Goal: Transaction & Acquisition: Purchase product/service

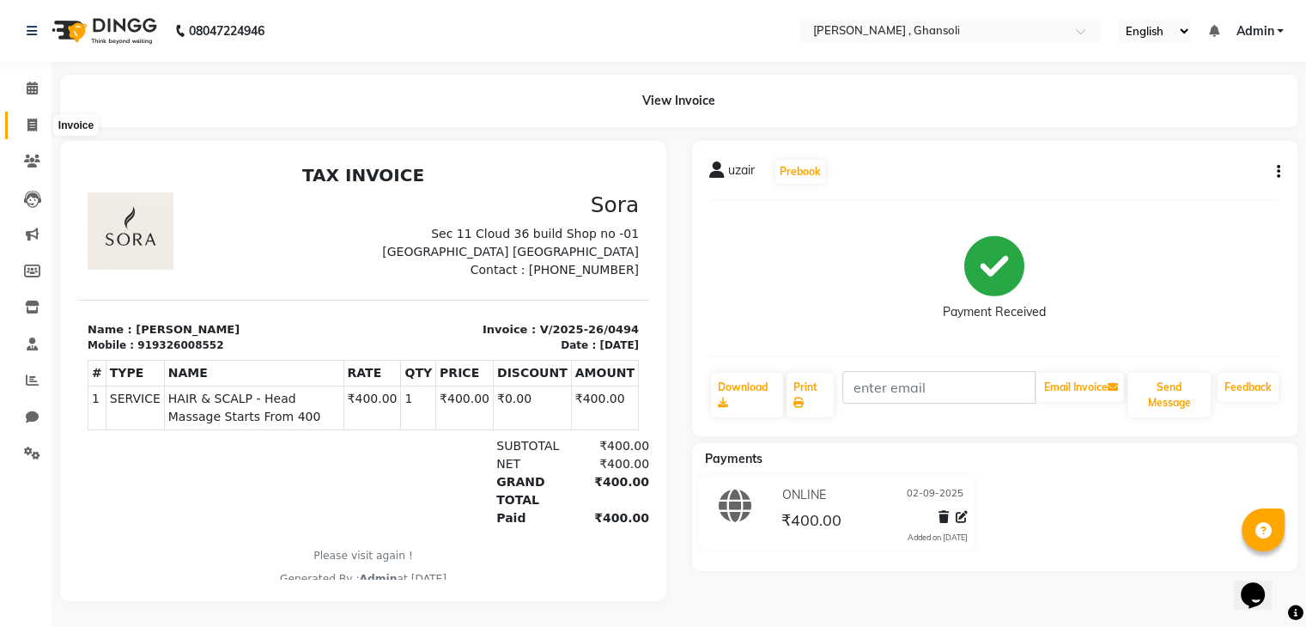
click at [24, 127] on span at bounding box center [32, 126] width 30 height 20
select select "service"
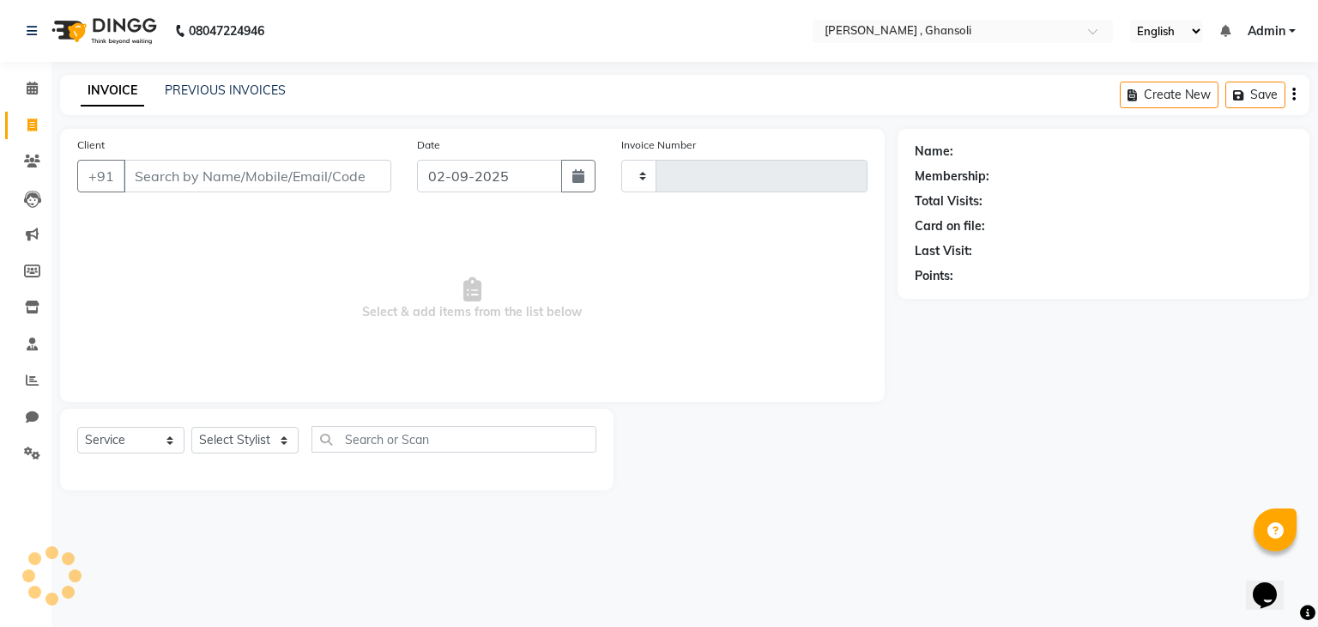
click at [222, 161] on input "Client" at bounding box center [258, 176] width 268 height 33
type input "0496"
select select "8446"
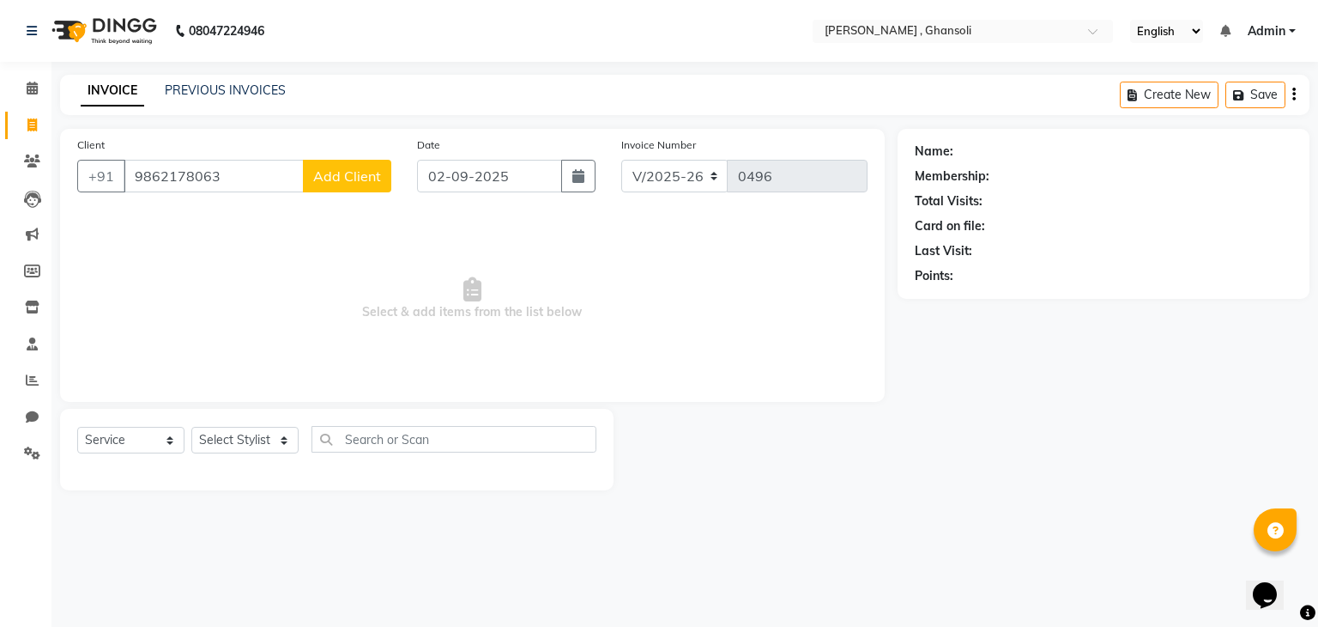
type input "9862178063"
click at [375, 167] on span "Add Client" at bounding box center [347, 175] width 68 height 17
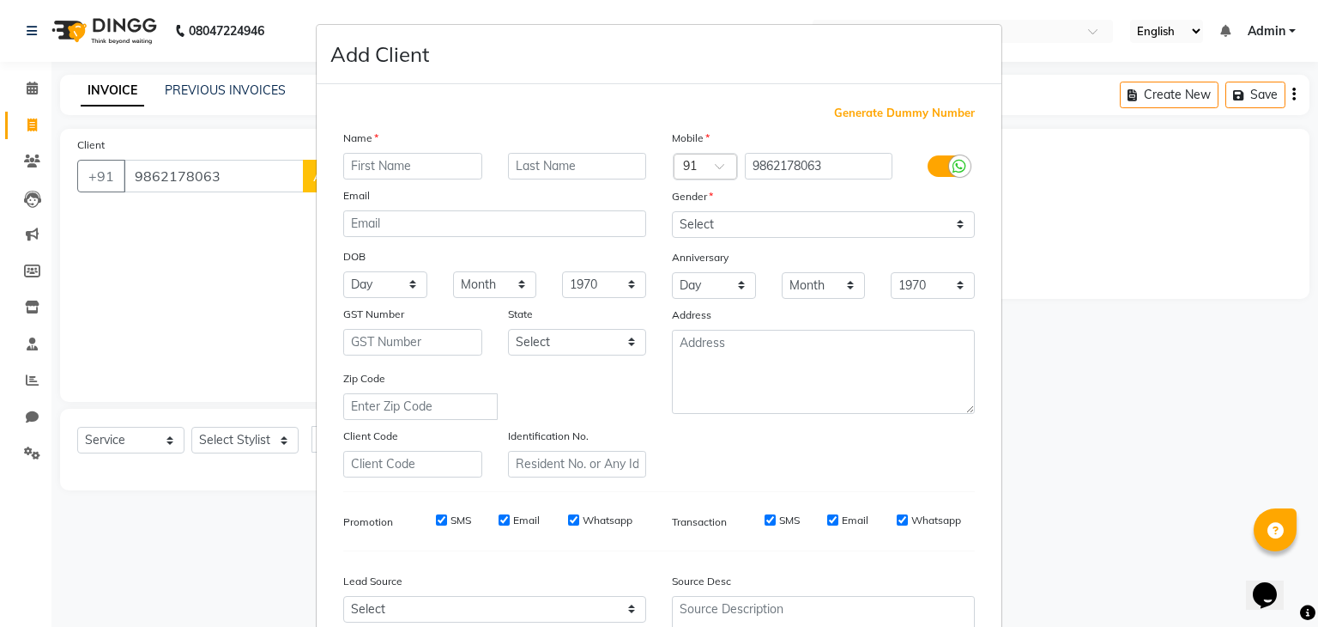
click at [375, 167] on input "text" at bounding box center [412, 166] width 139 height 27
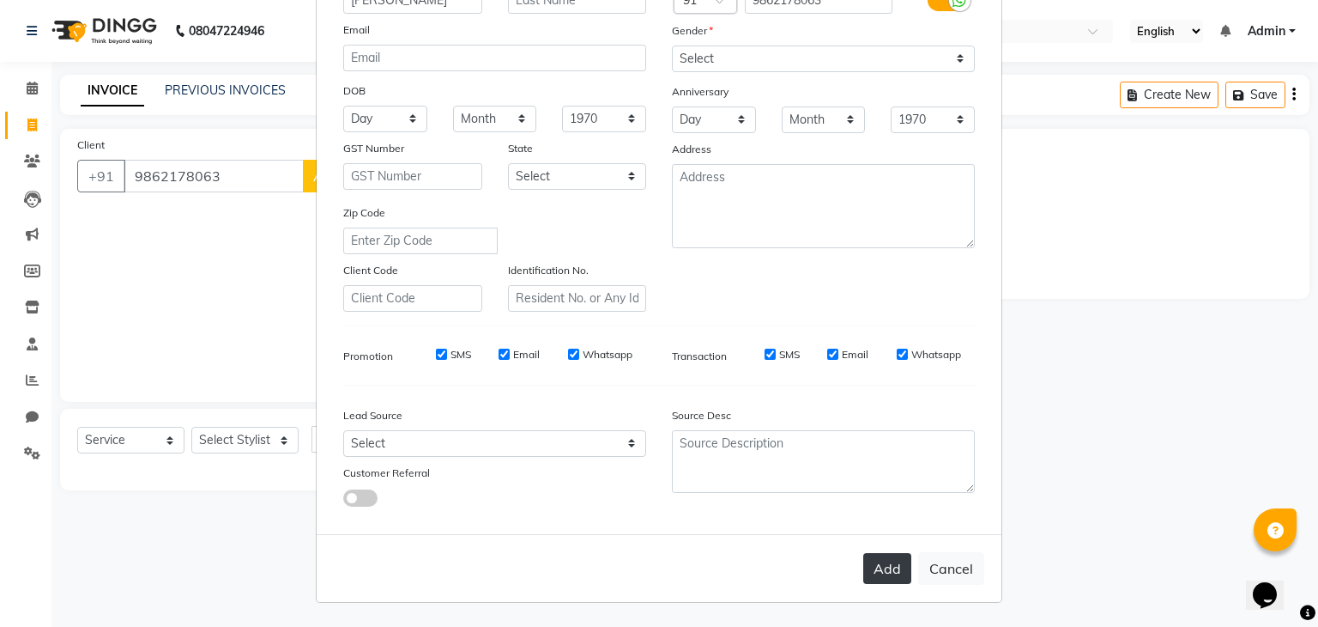
type input "rk malakar"
click at [888, 570] on button "Add" at bounding box center [888, 568] width 48 height 31
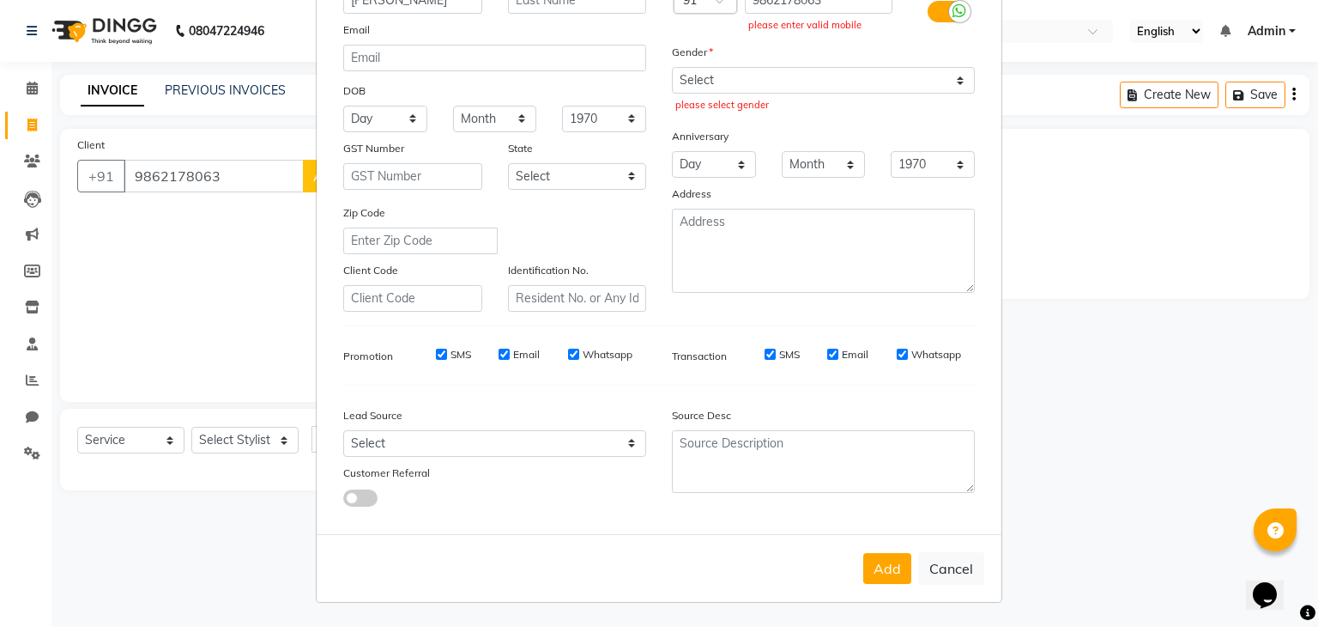
click at [215, 279] on ngb-modal-window "Add Client Generate Dummy Number Name rk malakar Email DOB Day 01 02 03 04 05 0…" at bounding box center [659, 313] width 1318 height 627
click at [879, 567] on button "Add" at bounding box center [888, 568] width 48 height 31
click at [720, 85] on select "Select Male Female Other Prefer Not To Say" at bounding box center [823, 80] width 303 height 27
select select "male"
click at [672, 67] on select "Select Male Female Other Prefer Not To Say" at bounding box center [823, 80] width 303 height 27
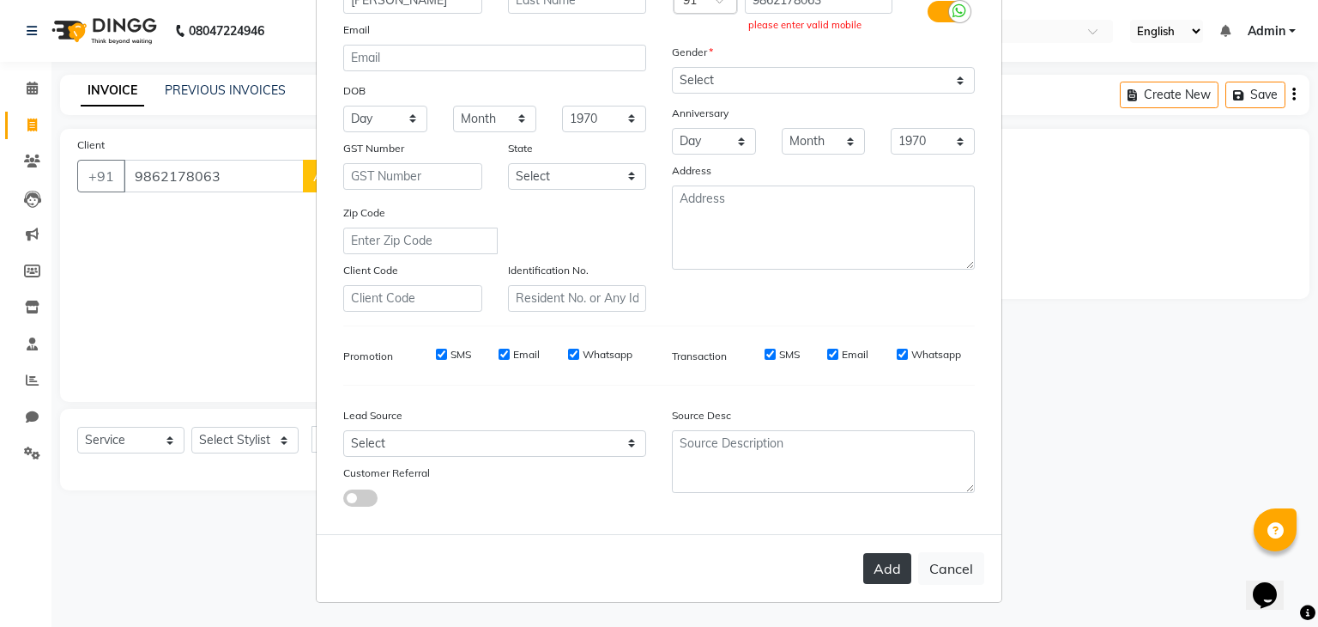
click at [895, 563] on button "Add" at bounding box center [888, 568] width 48 height 31
click at [888, 561] on button "Add" at bounding box center [888, 568] width 48 height 31
click at [888, 562] on button "Add" at bounding box center [888, 568] width 48 height 31
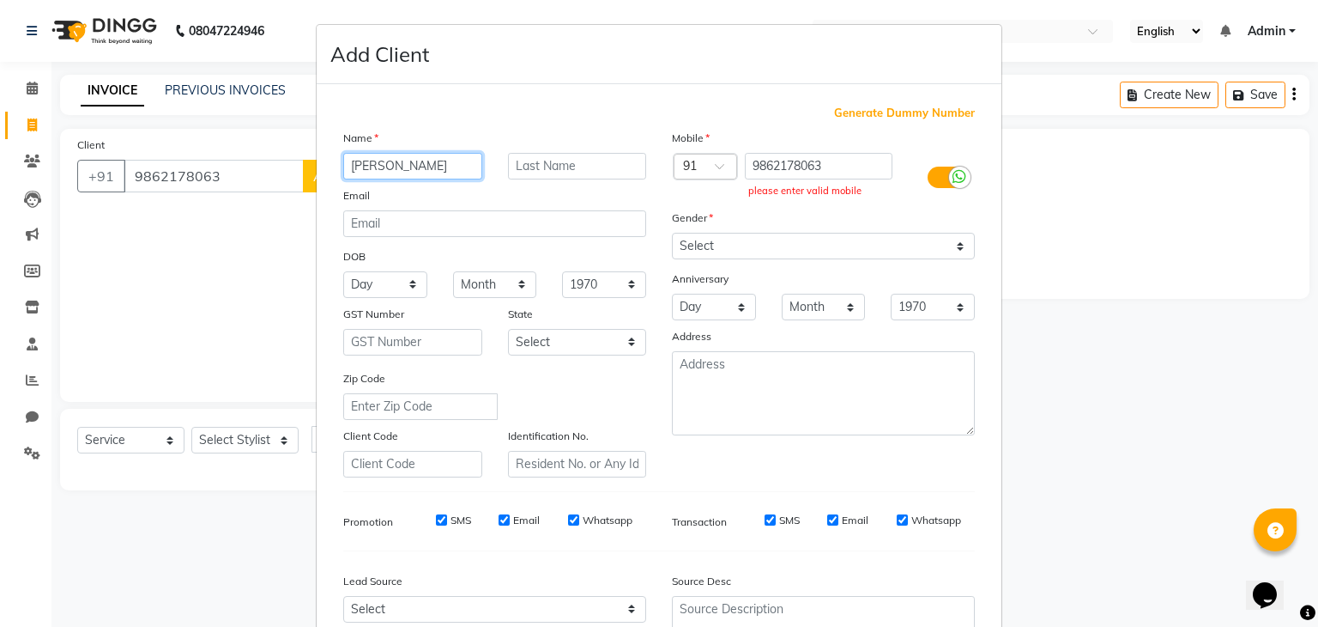
click at [408, 173] on input "rk malakar" at bounding box center [412, 166] width 139 height 27
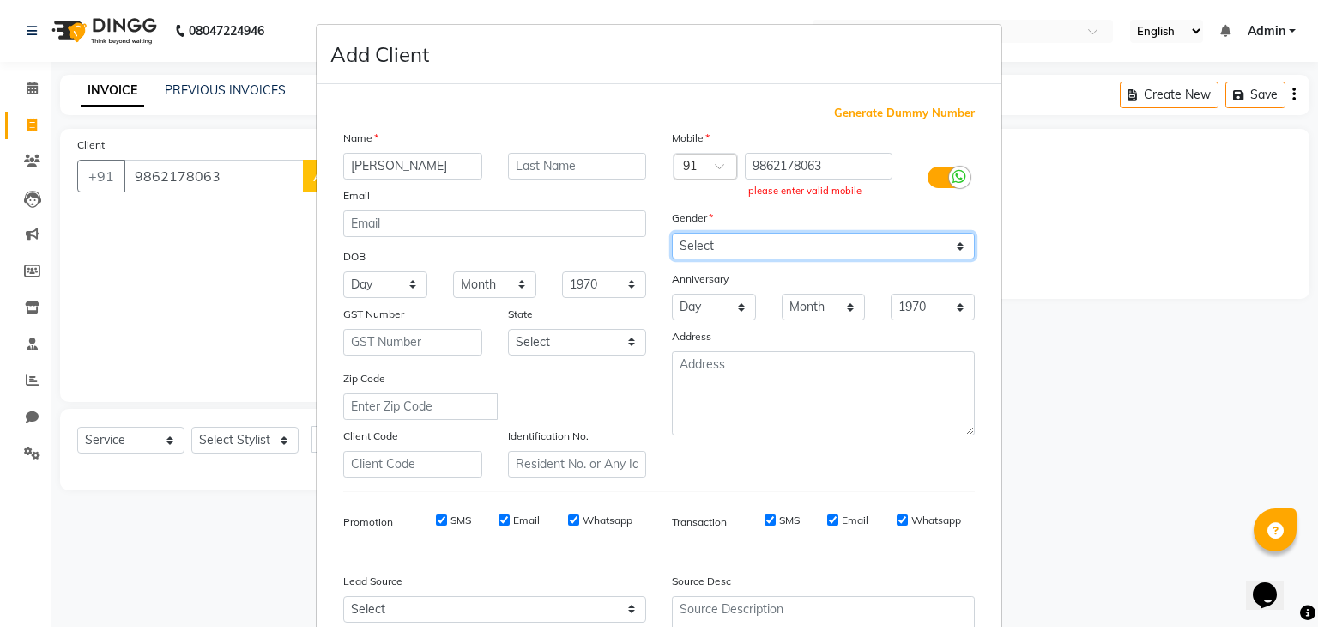
click at [721, 245] on select "Select Male Female Other Prefer Not To Say" at bounding box center [823, 246] width 303 height 27
click at [672, 234] on select "Select Male Female Other Prefer Not To Say" at bounding box center [823, 246] width 303 height 27
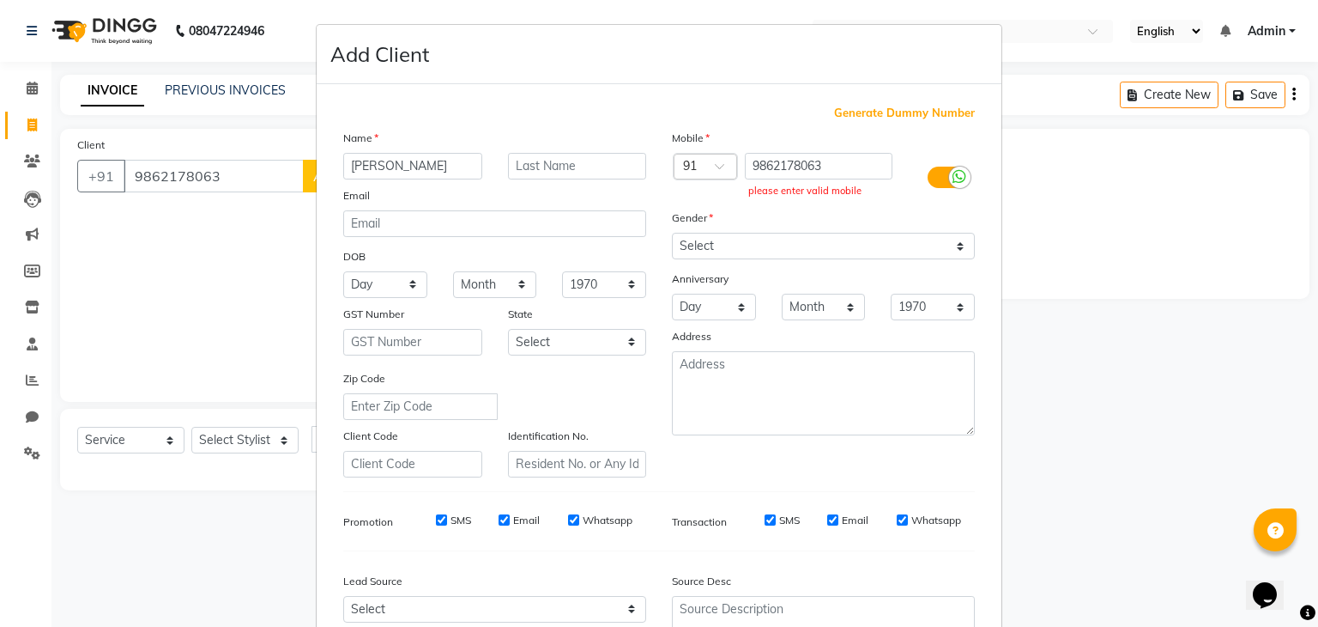
click at [230, 347] on ngb-modal-window "Add Client Generate Dummy Number Name rk malakar Email DOB Day 01 02 03 04 05 0…" at bounding box center [659, 313] width 1318 height 627
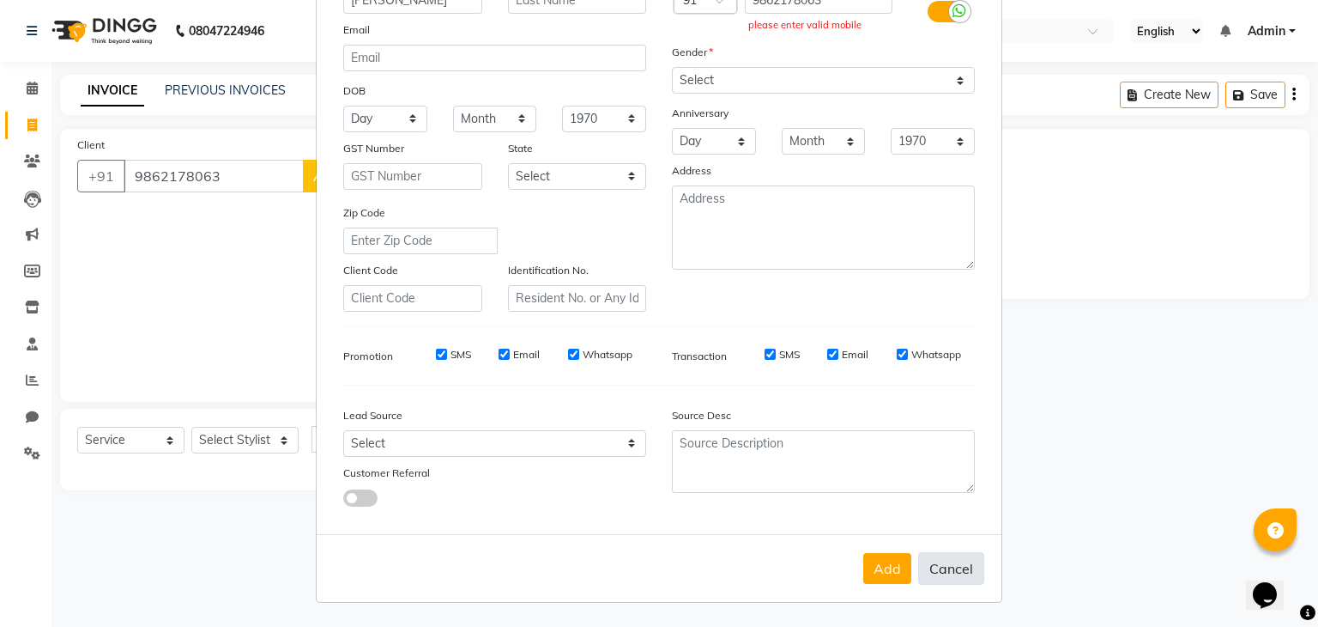
click at [936, 568] on button "Cancel" at bounding box center [951, 568] width 66 height 33
select select
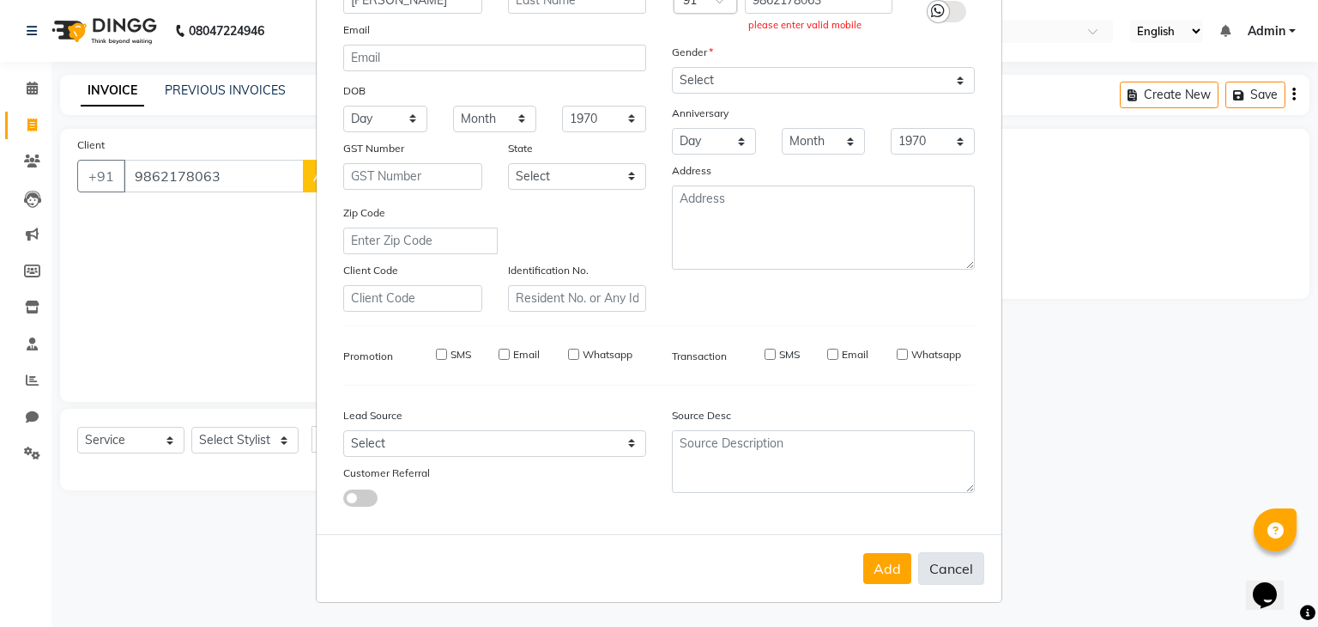
select select
checkbox input "false"
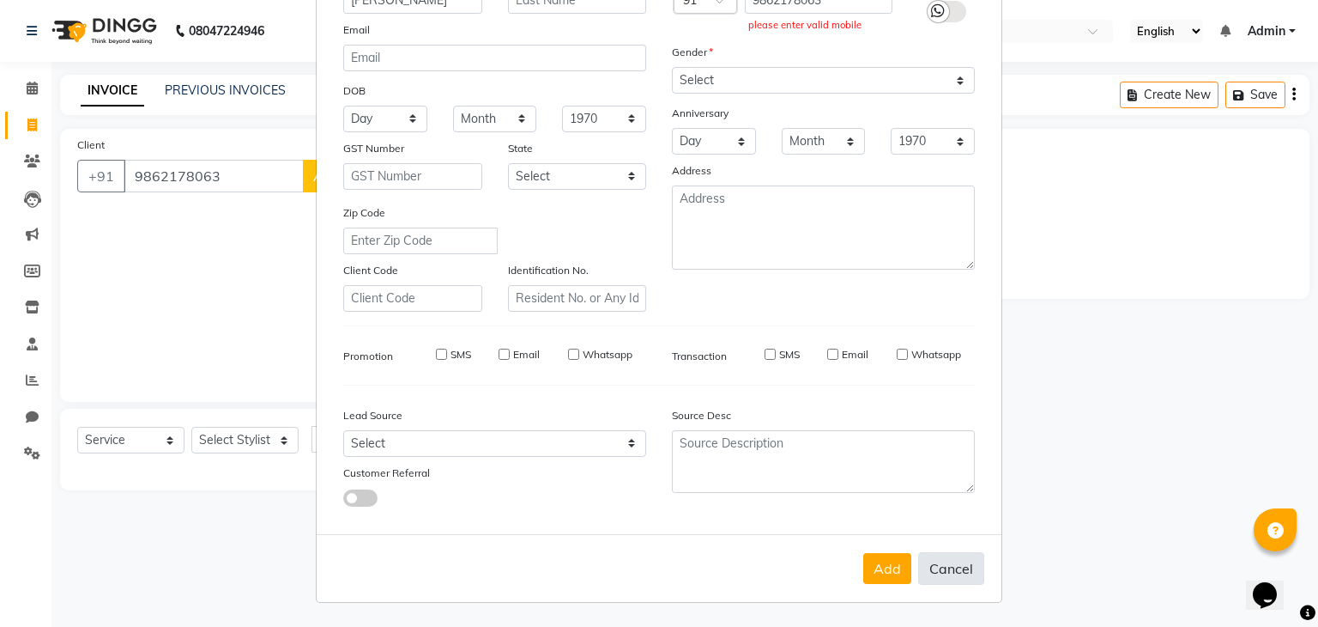
checkbox input "false"
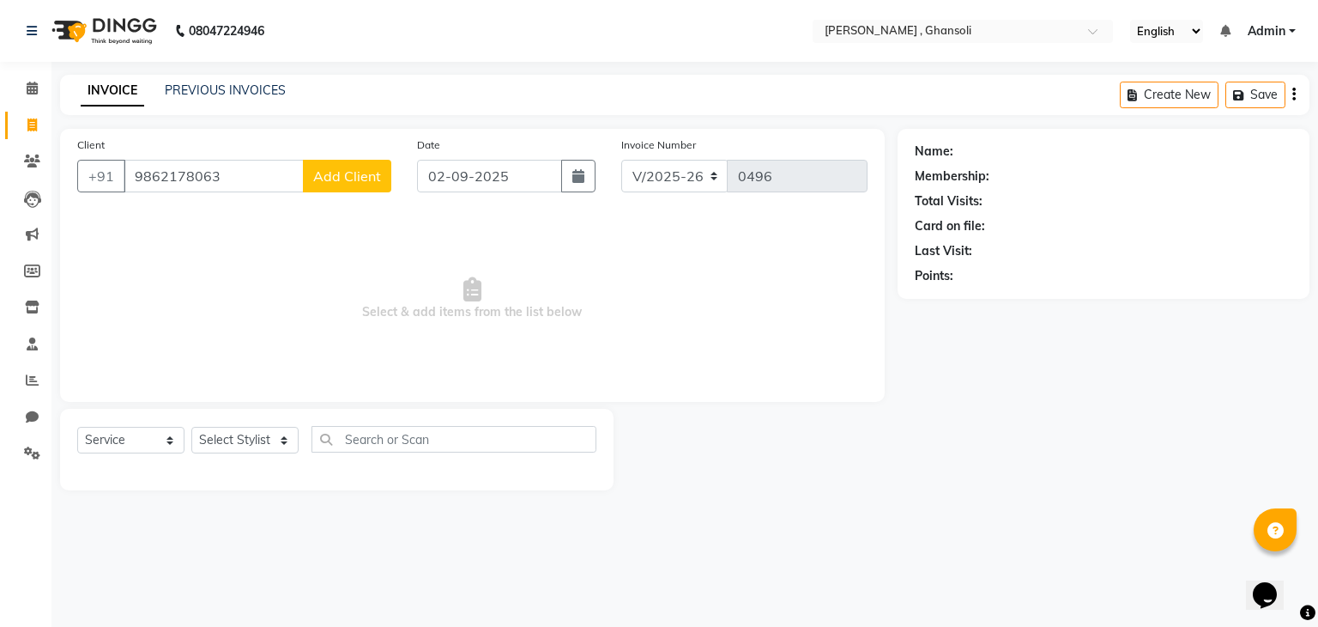
click at [357, 185] on button "Add Client" at bounding box center [347, 176] width 88 height 33
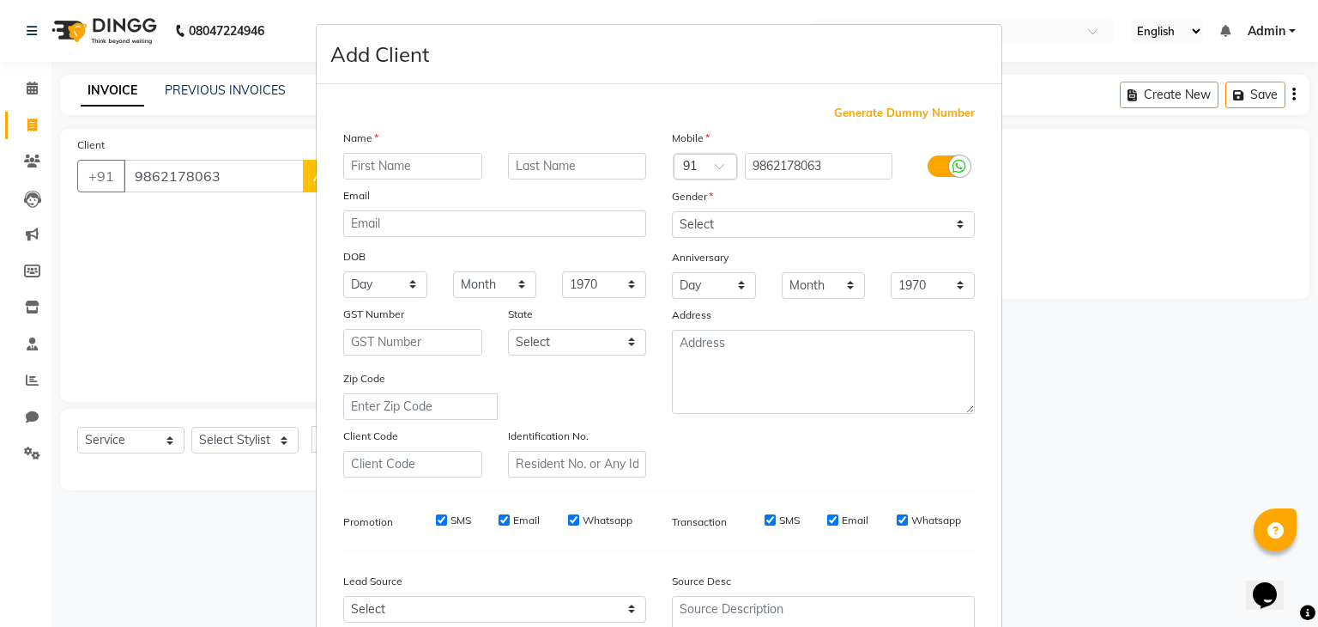
click at [361, 163] on input "text" at bounding box center [412, 166] width 139 height 27
type input "abhijit"
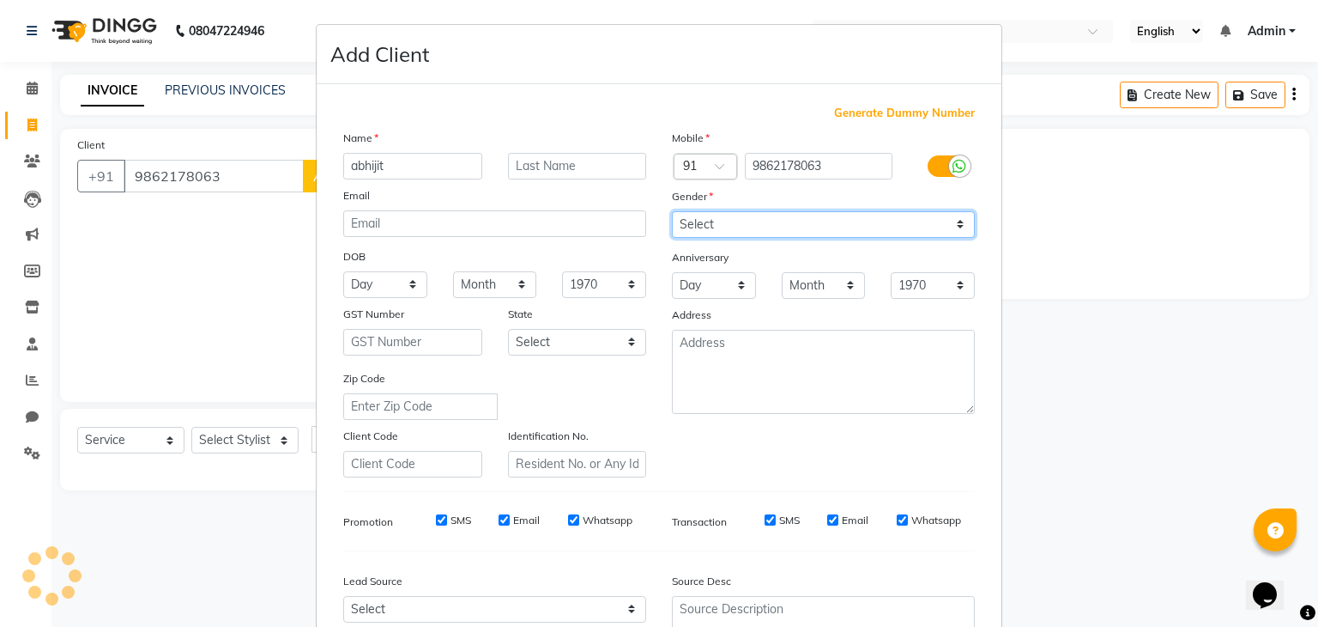
click at [742, 214] on select "Select Male Female Other Prefer Not To Say" at bounding box center [823, 224] width 303 height 27
select select "male"
click at [672, 212] on select "Select Male Female Other Prefer Not To Say" at bounding box center [823, 224] width 303 height 27
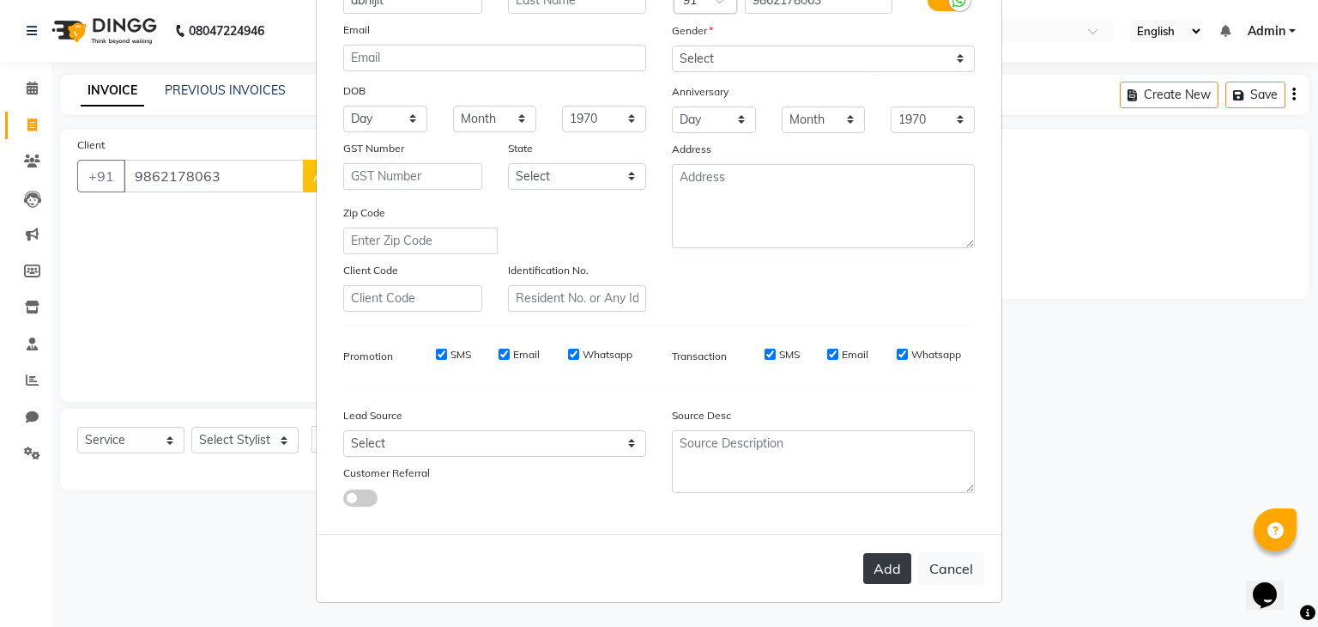
click at [876, 560] on button "Add" at bounding box center [888, 568] width 48 height 31
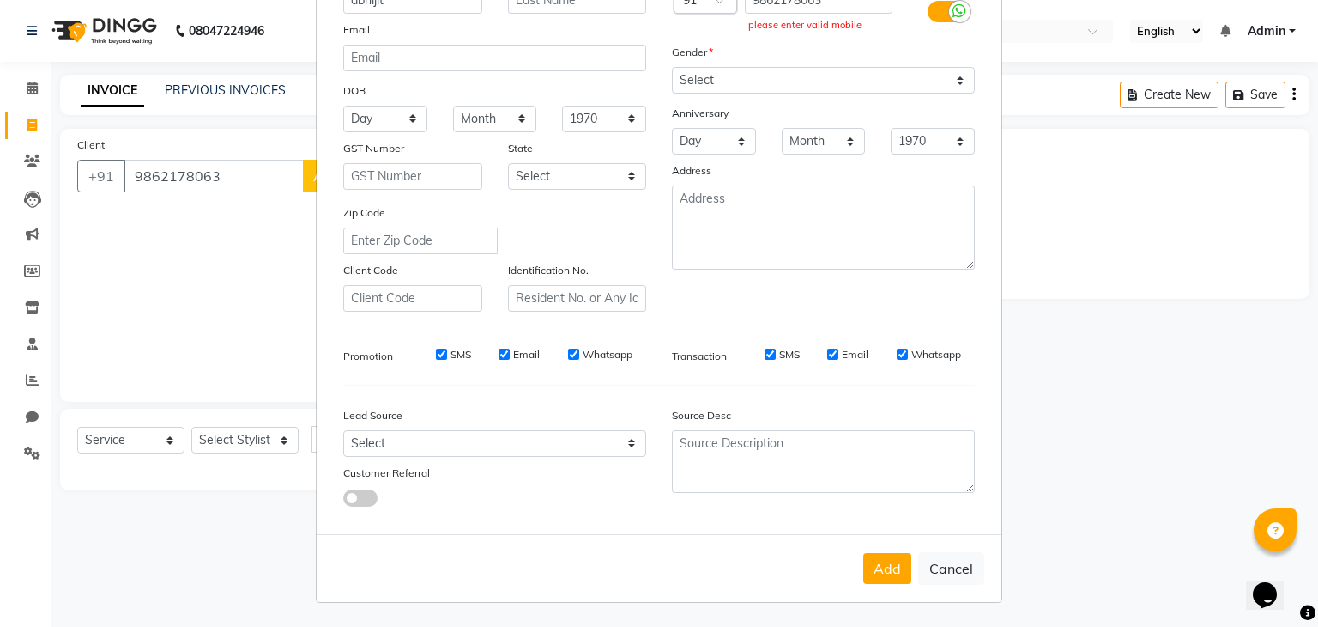
scroll to position [0, 0]
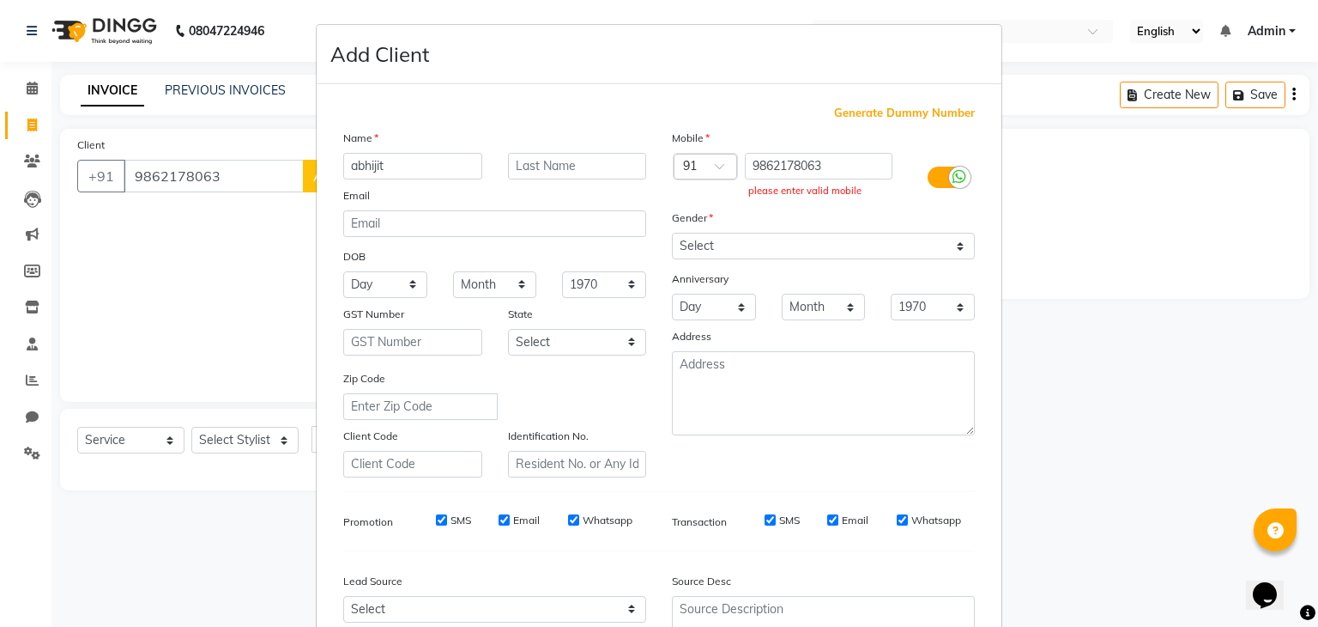
click at [161, 216] on ngb-modal-window "Add Client Generate Dummy Number Name abhijit Email DOB Day 01 02 03 04 05 06 0…" at bounding box center [659, 313] width 1318 height 627
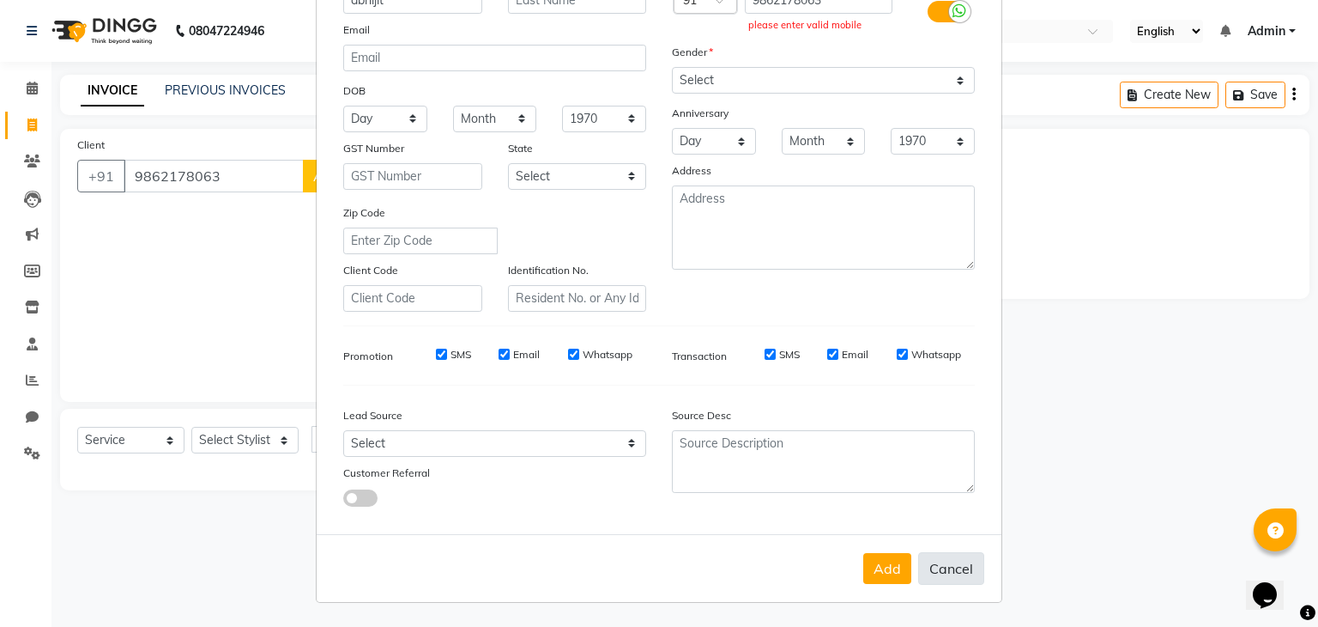
click at [955, 556] on button "Cancel" at bounding box center [951, 568] width 66 height 33
select select
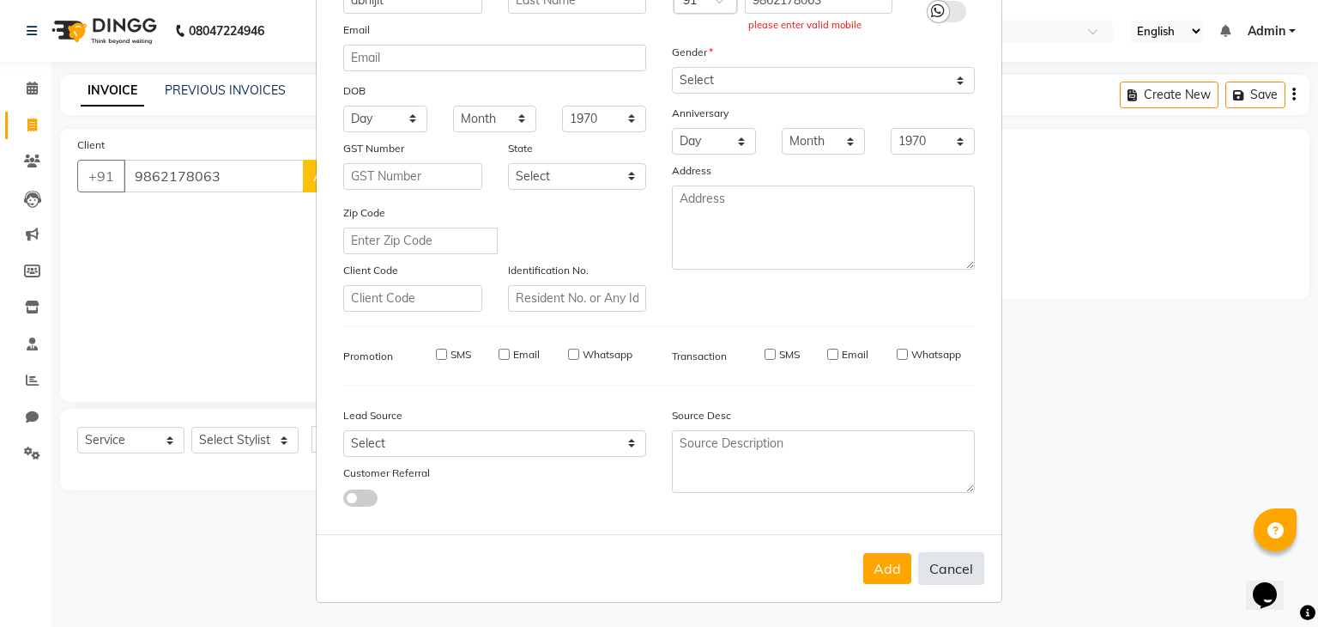
select select
checkbox input "false"
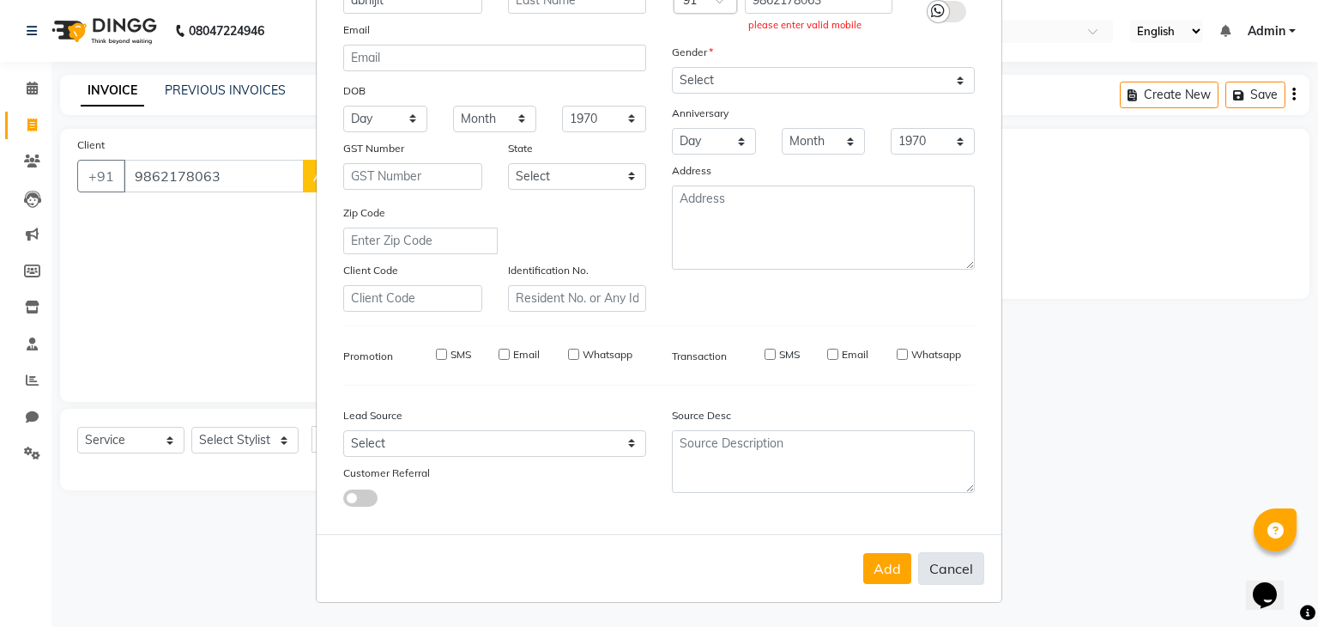
checkbox input "false"
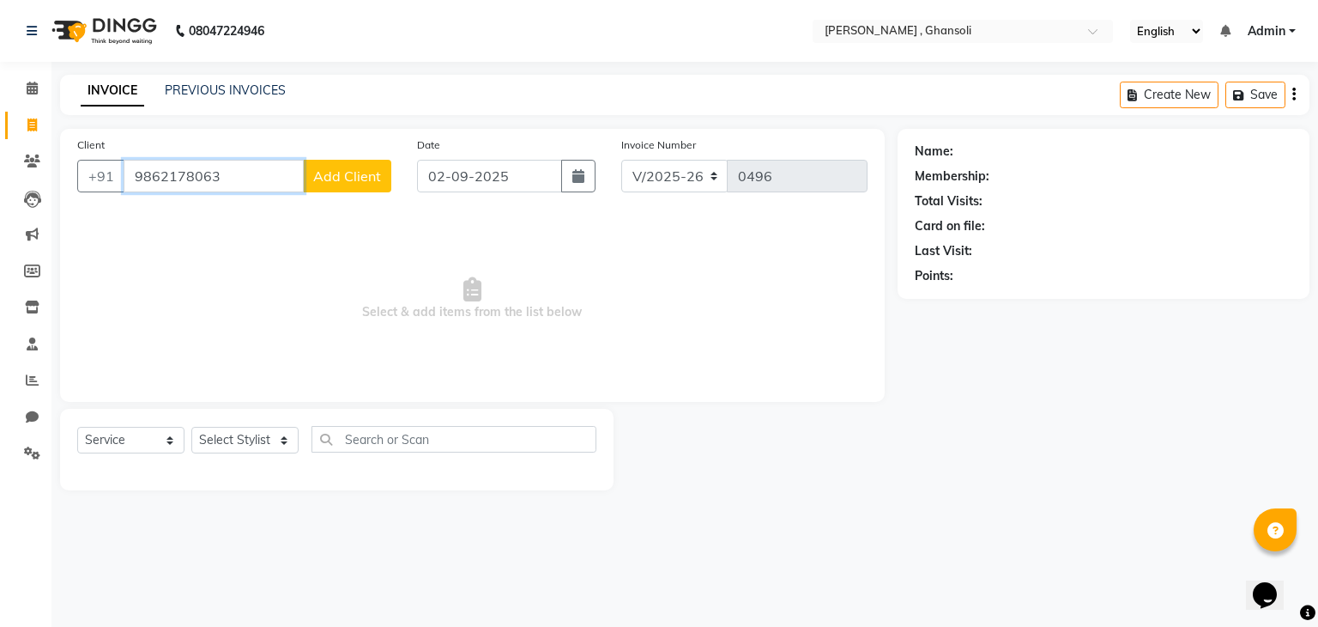
click at [239, 182] on input "9862178063" at bounding box center [214, 176] width 180 height 33
click at [216, 176] on input "9862178063" at bounding box center [214, 176] width 180 height 33
type input "9"
type input "8421406901"
click at [325, 179] on span "Add Client" at bounding box center [347, 175] width 68 height 17
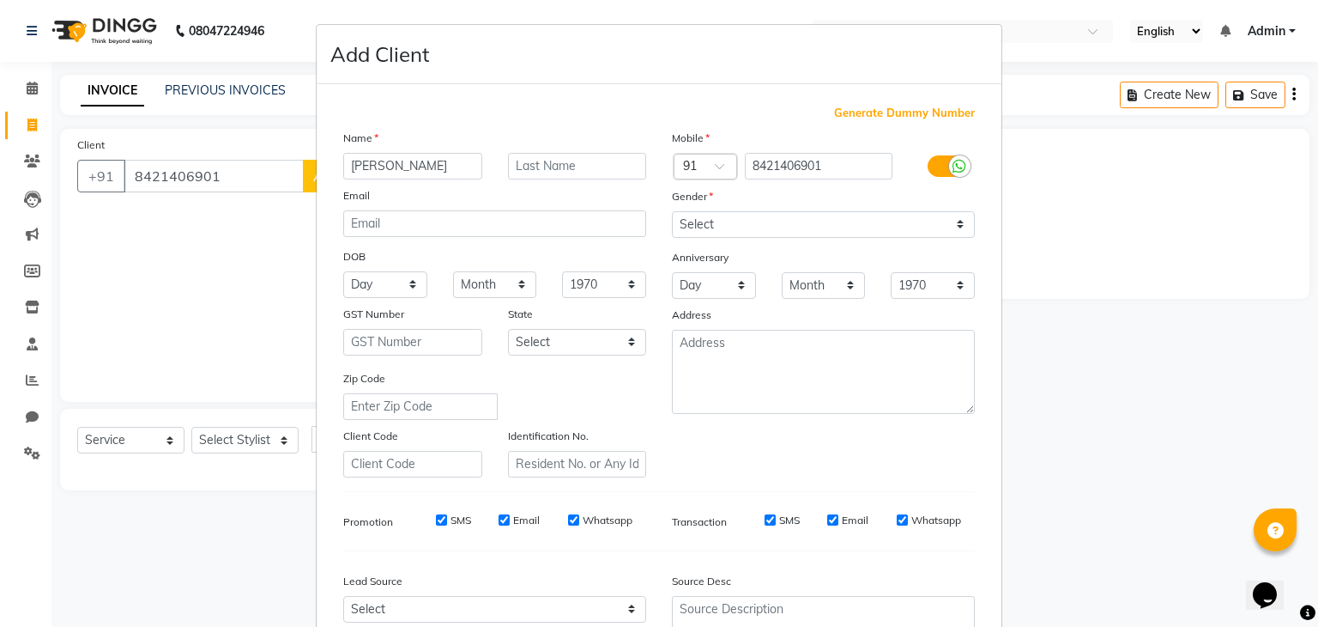
type input "aarti jadhav"
click at [730, 227] on select "Select Male Female Other Prefer Not To Say" at bounding box center [823, 224] width 303 height 27
select select "female"
click at [672, 212] on select "Select Male Female Other Prefer Not To Say" at bounding box center [823, 224] width 303 height 27
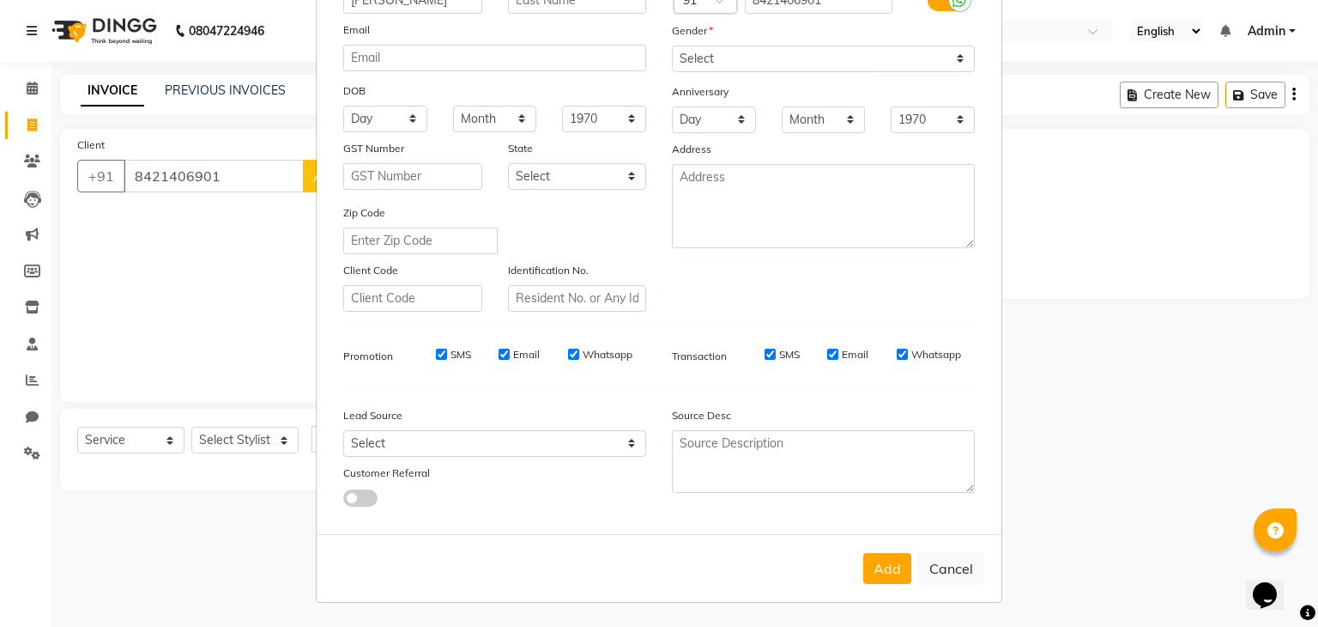
click at [873, 587] on div "Add Cancel" at bounding box center [659, 568] width 685 height 68
click at [875, 561] on button "Add" at bounding box center [888, 568] width 48 height 31
select select
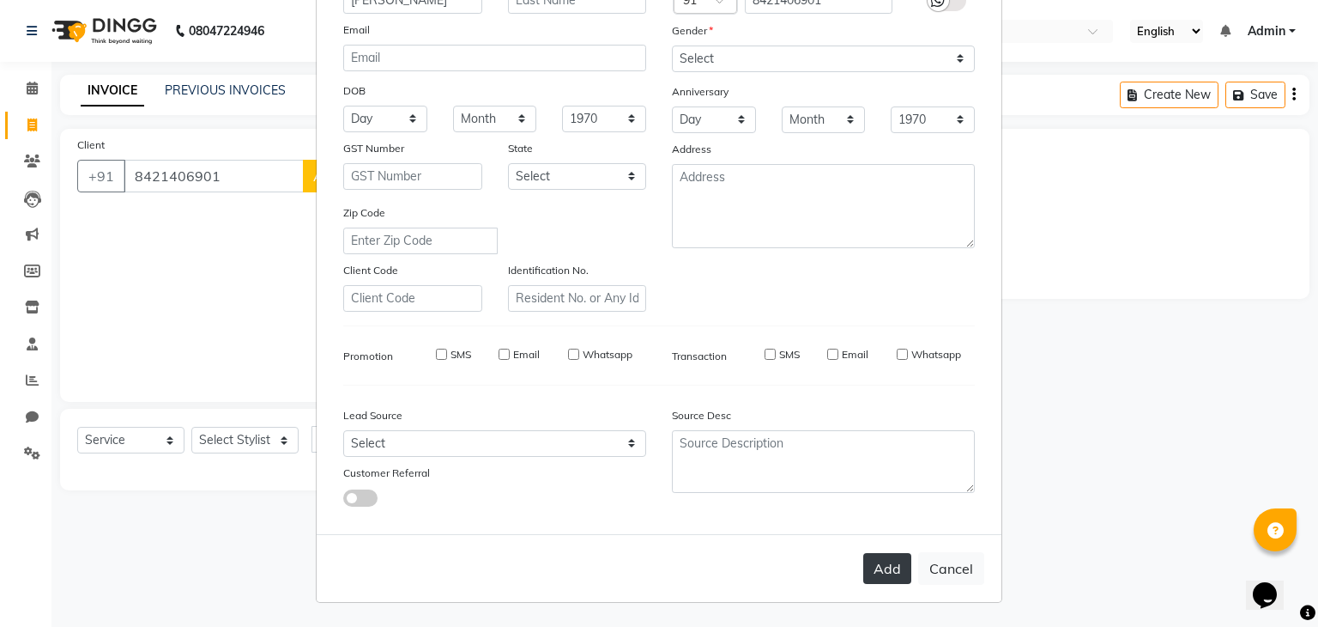
select select
checkbox input "false"
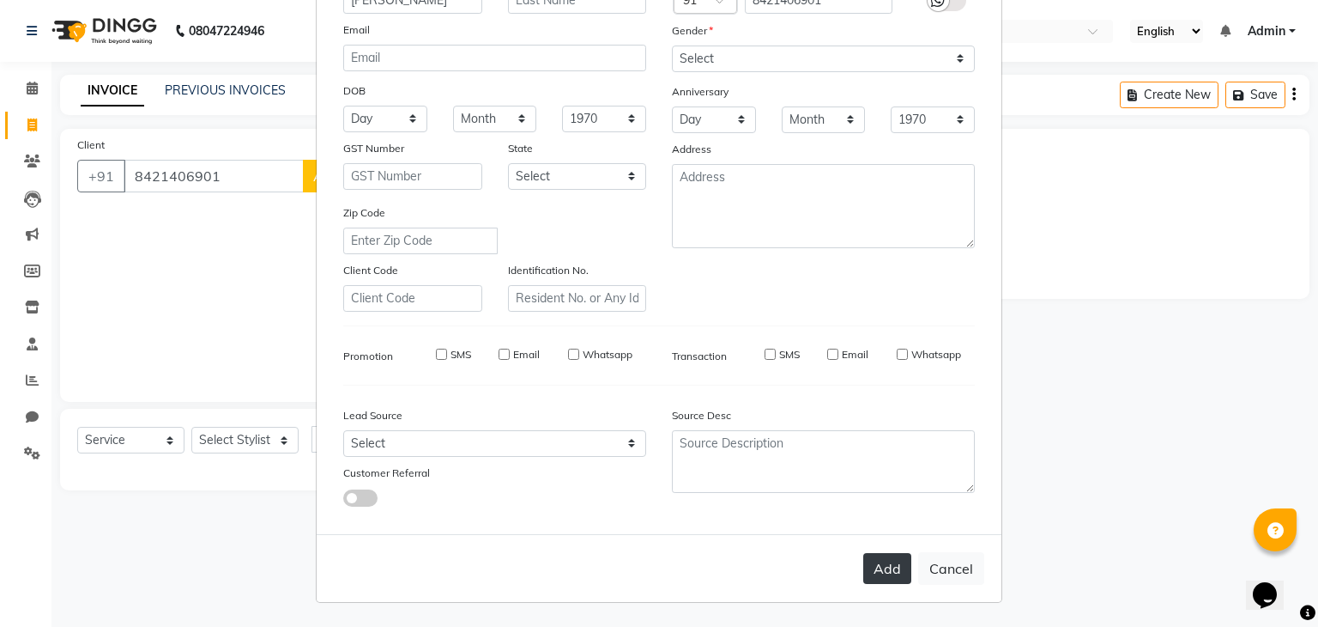
checkbox input "false"
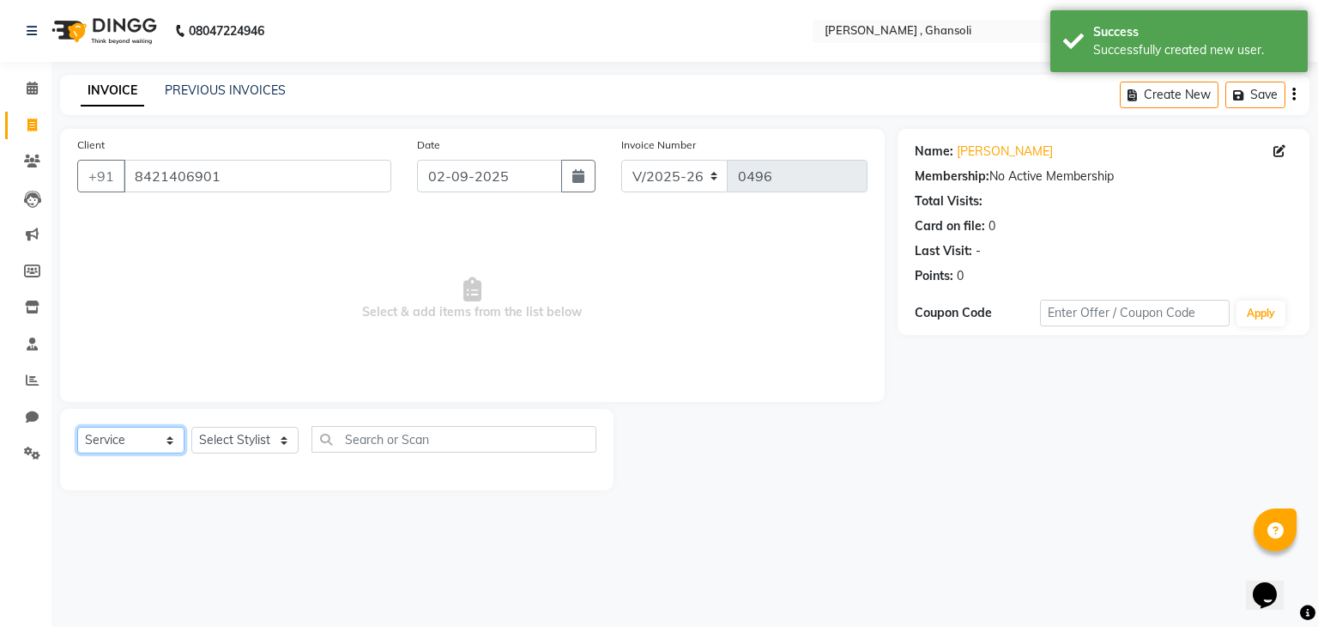
click at [180, 441] on select "Select Service Product Membership Package Voucher Prepaid Gift Card" at bounding box center [130, 440] width 107 height 27
click at [77, 427] on select "Select Service Product Membership Package Voucher Prepaid Gift Card" at bounding box center [130, 440] width 107 height 27
click at [271, 459] on div "Select Service Product Membership Package Voucher Prepaid Gift Card Select Styl…" at bounding box center [336, 446] width 519 height 40
click at [282, 444] on select "Select Stylist deepa Lucky [PERSON_NAME] [PERSON_NAME] [PERSON_NAME] [PERSON_NA…" at bounding box center [244, 440] width 107 height 27
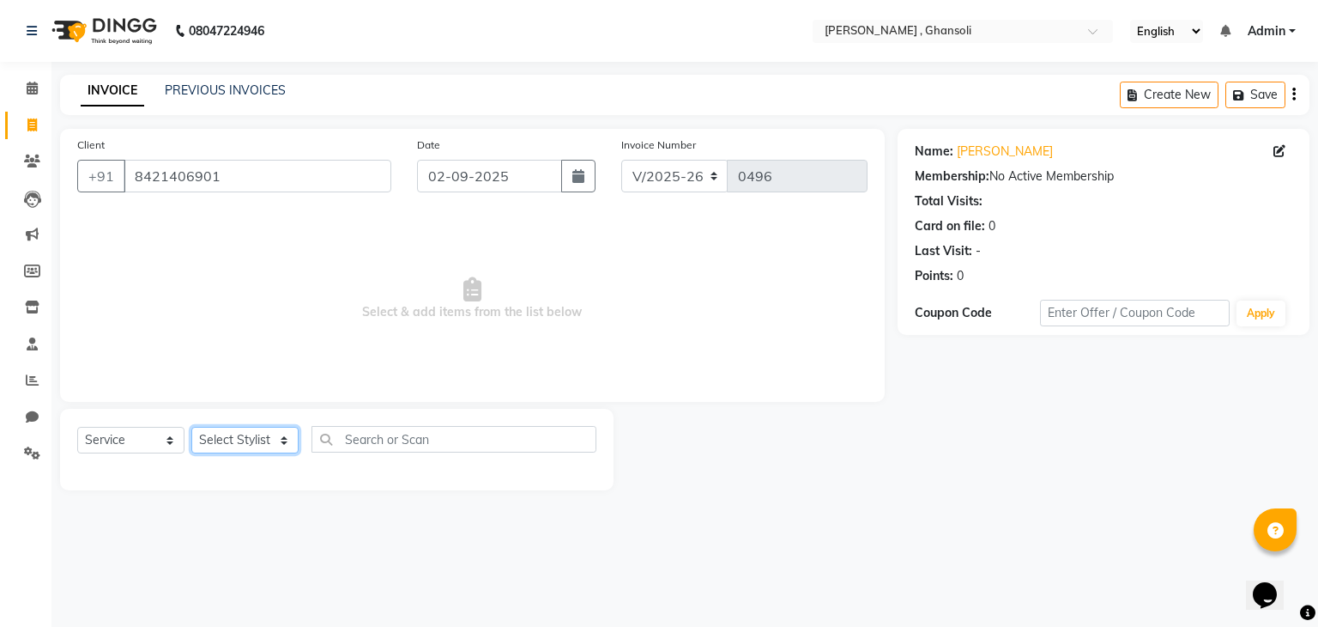
select select "86842"
click at [191, 427] on select "Select Stylist deepa Lucky [PERSON_NAME] [PERSON_NAME] [PERSON_NAME] [PERSON_NA…" at bounding box center [244, 440] width 107 height 27
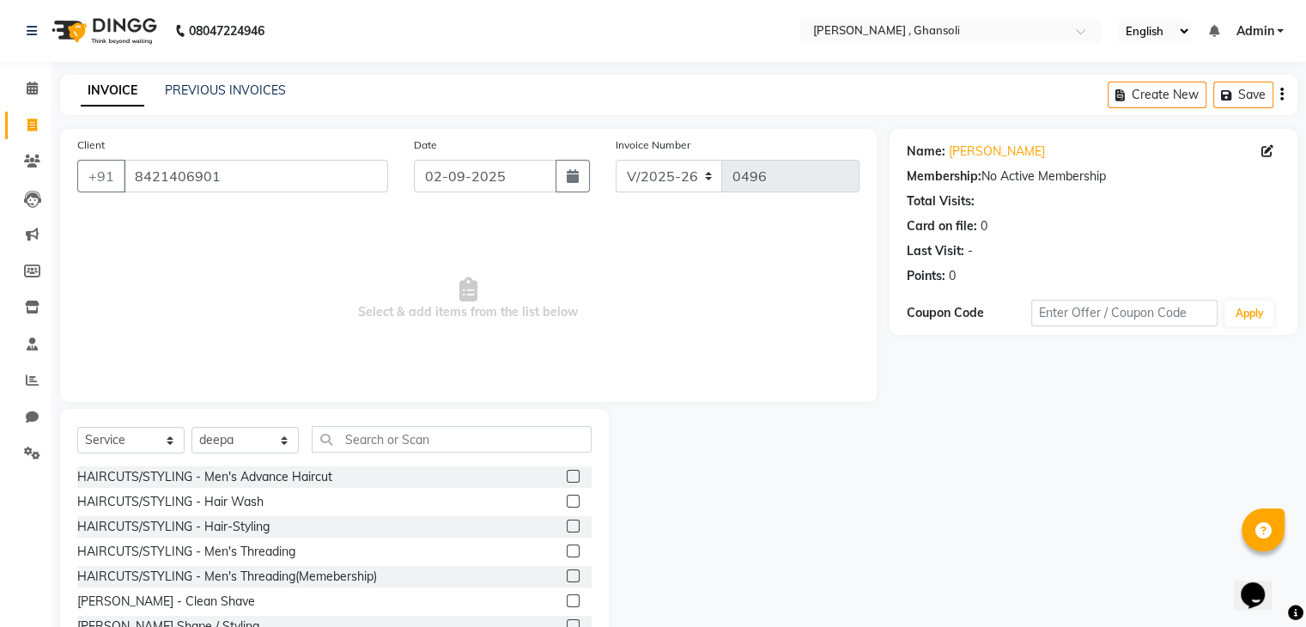
click at [258, 261] on span "Select & add items from the list below" at bounding box center [468, 299] width 782 height 172
click at [367, 434] on input "text" at bounding box center [452, 439] width 280 height 27
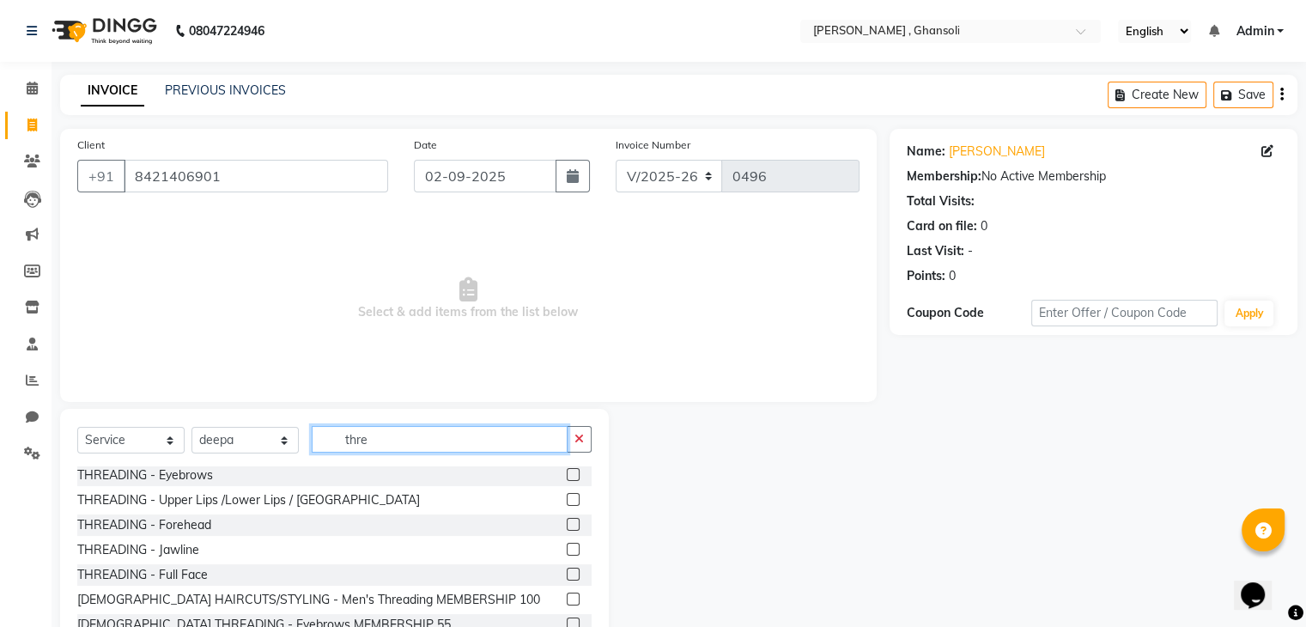
scroll to position [52, 0]
type input "thre"
click at [567, 476] on label at bounding box center [573, 474] width 13 height 13
click at [567, 476] on input "checkbox" at bounding box center [572, 475] width 11 height 11
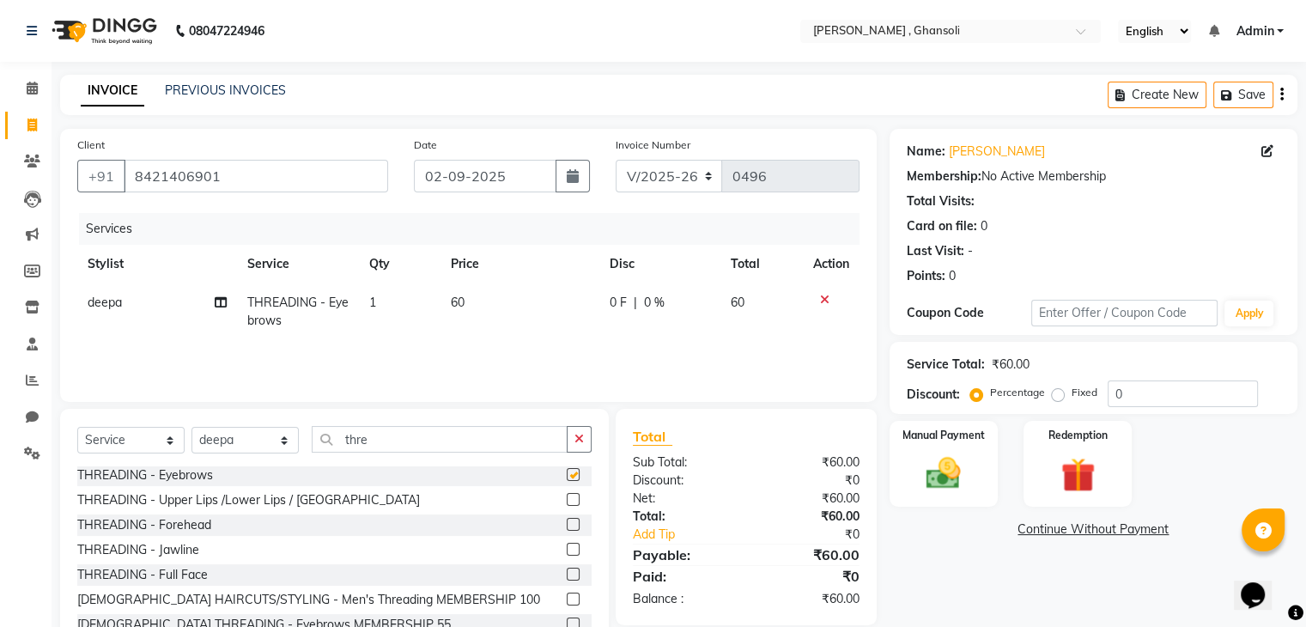
checkbox input "false"
click at [567, 519] on label at bounding box center [573, 524] width 13 height 13
click at [567, 519] on input "checkbox" at bounding box center [572, 524] width 11 height 11
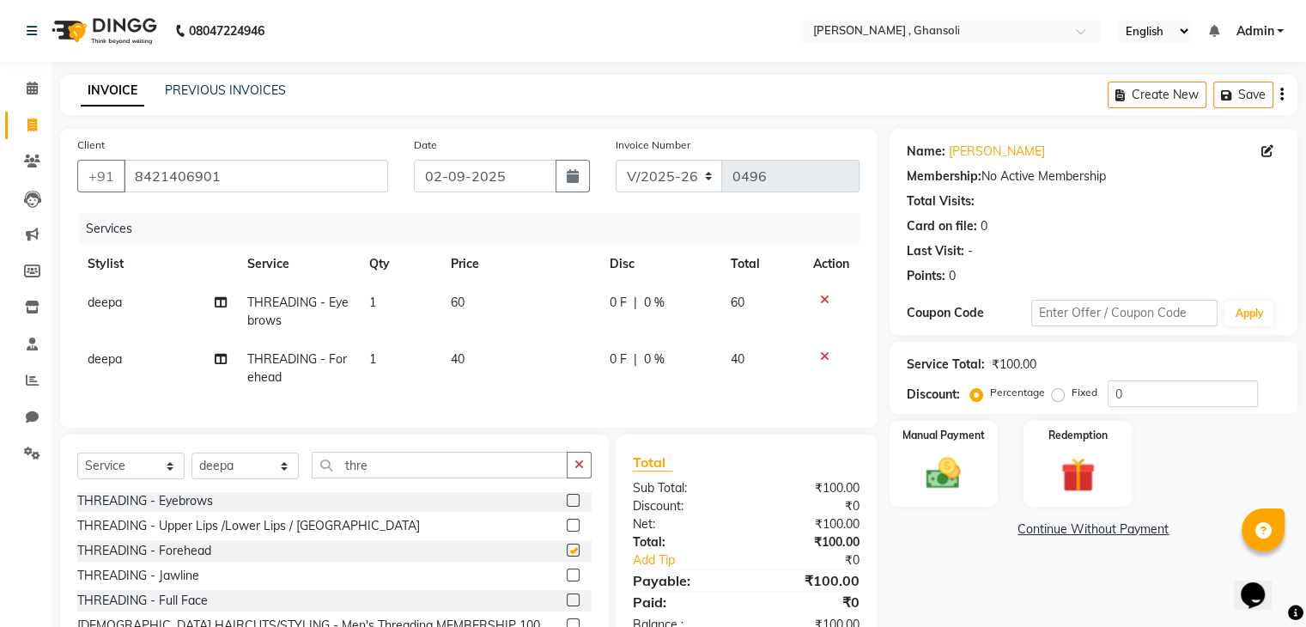
checkbox input "false"
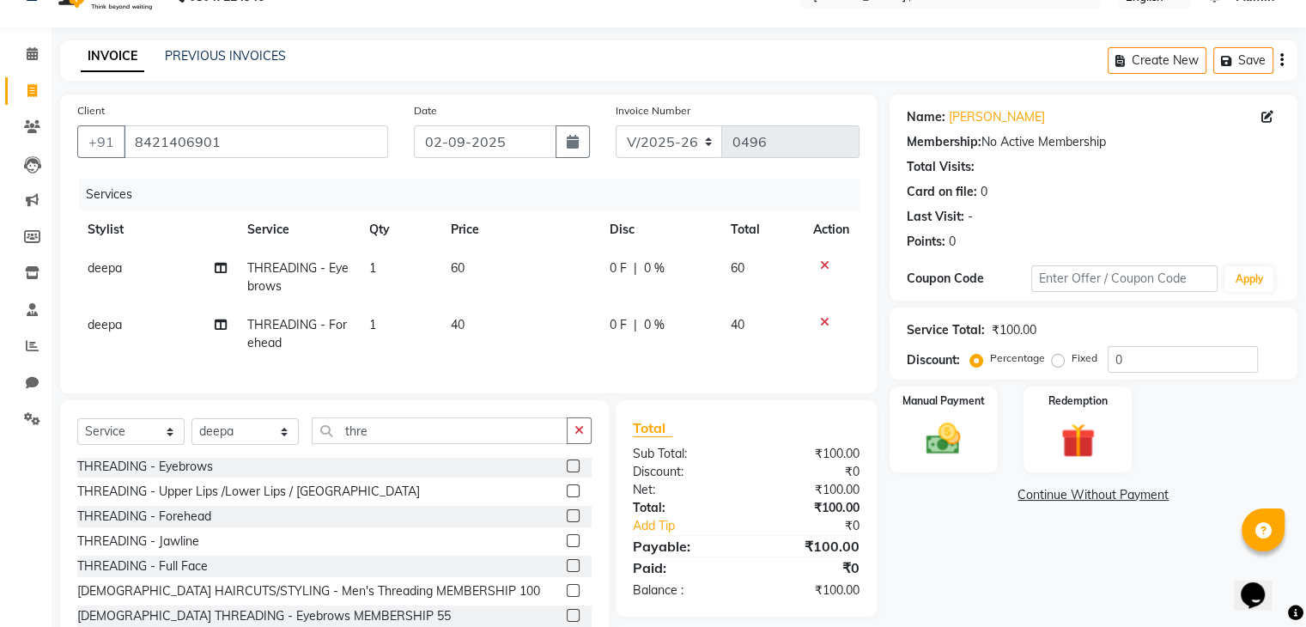
scroll to position [33, 0]
click at [646, 269] on span "0 %" at bounding box center [654, 270] width 21 height 18
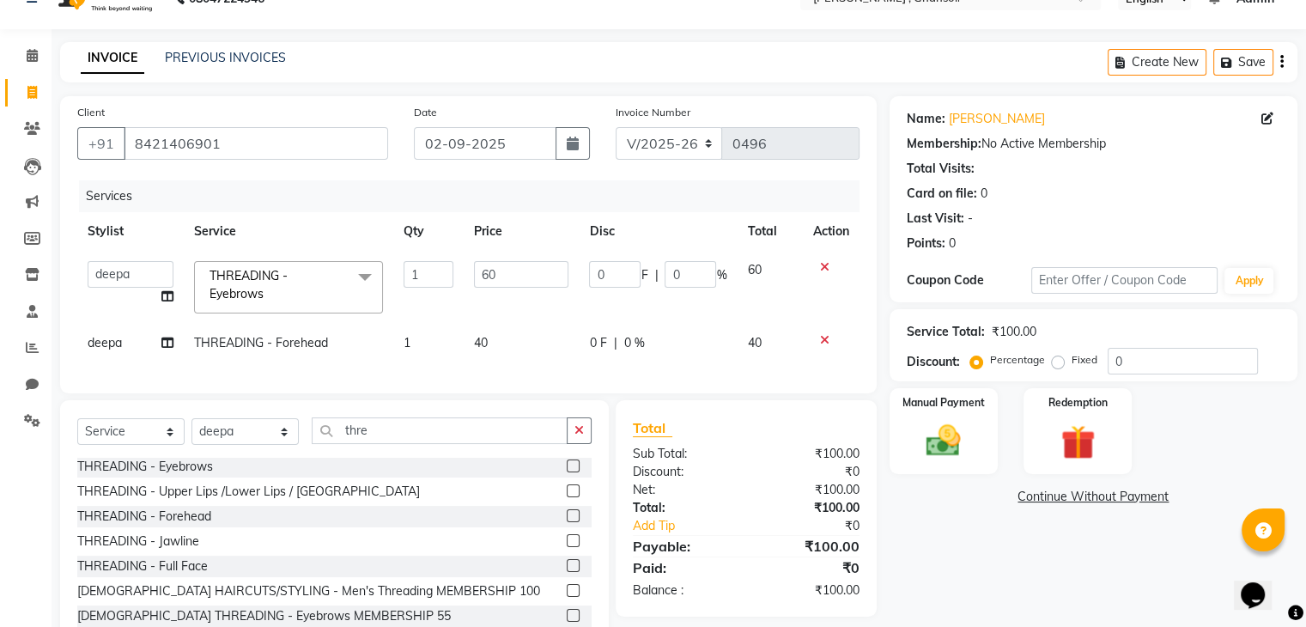
click at [646, 269] on span "F" at bounding box center [643, 275] width 7 height 18
click at [620, 278] on input "0" at bounding box center [615, 274] width 52 height 27
type input "10"
click at [585, 326] on tr "deepa THREADING - Forehead 1 40 0 F | 0 % 40" at bounding box center [468, 343] width 782 height 39
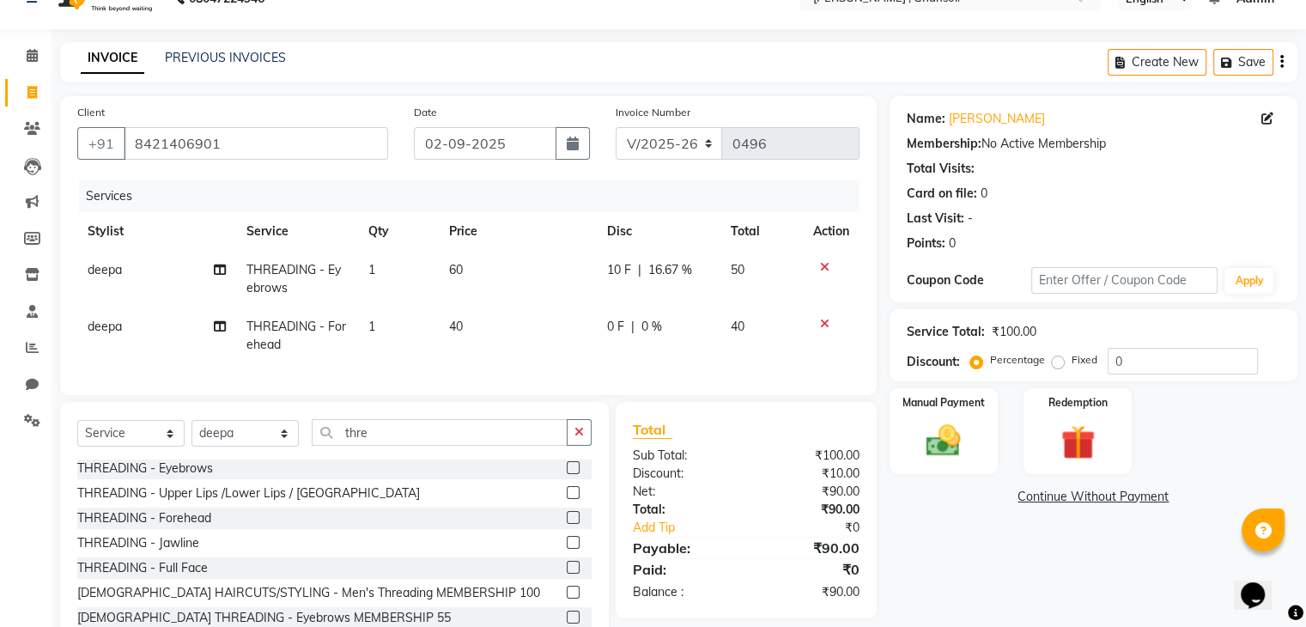
scroll to position [100, 0]
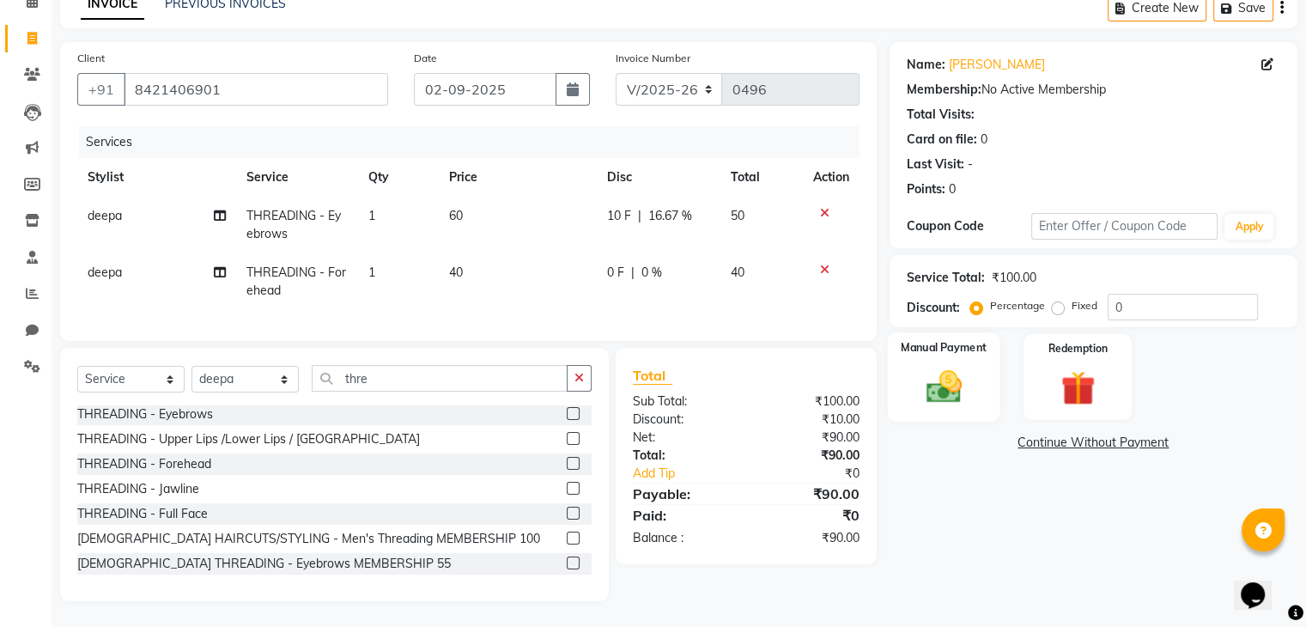
click at [985, 344] on div "Manual Payment" at bounding box center [943, 376] width 112 height 88
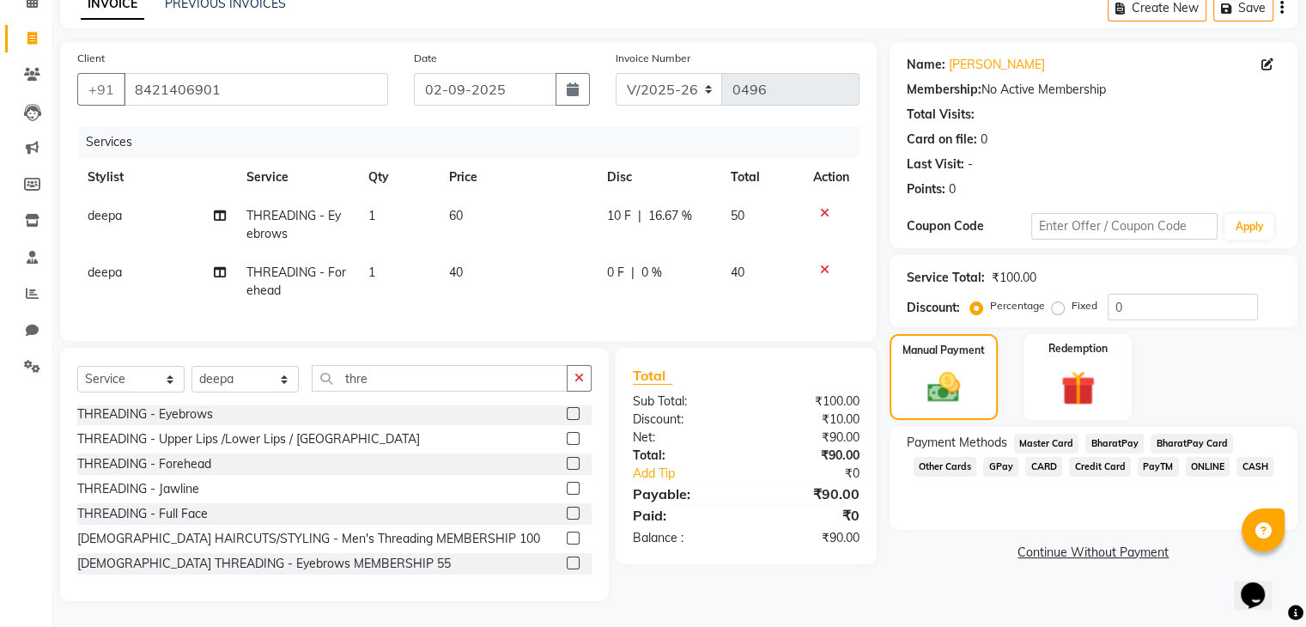
click at [1204, 457] on span "ONLINE" at bounding box center [1207, 467] width 45 height 20
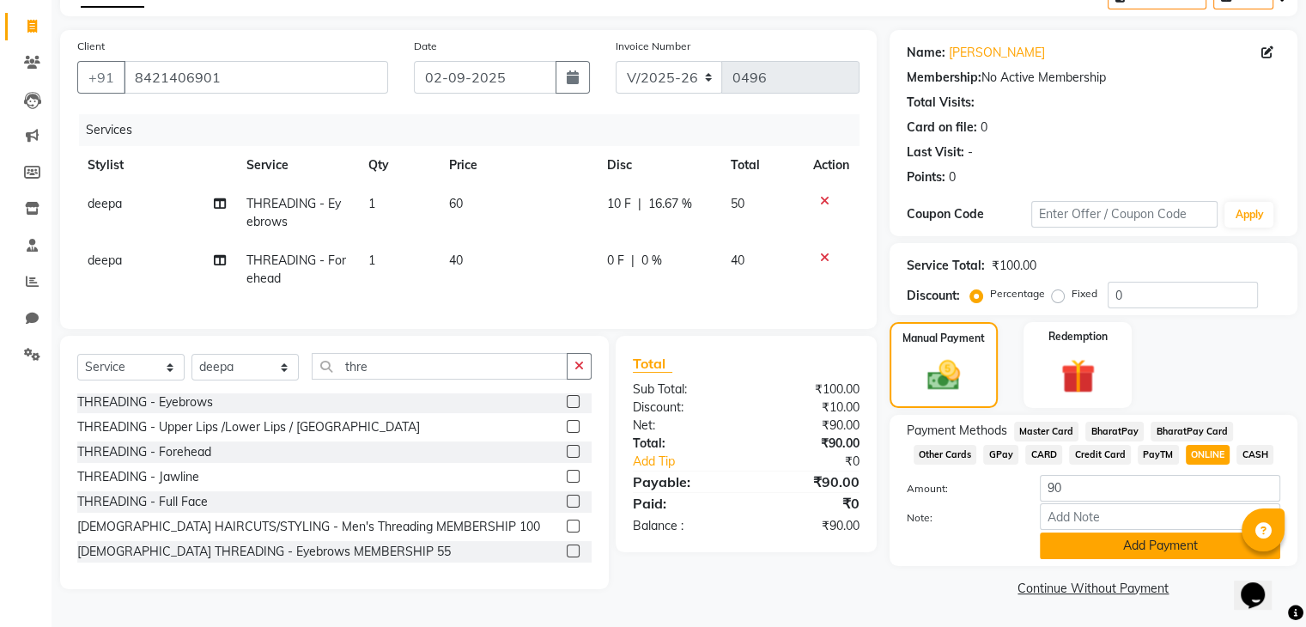
click at [1147, 538] on button "Add Payment" at bounding box center [1159, 545] width 240 height 27
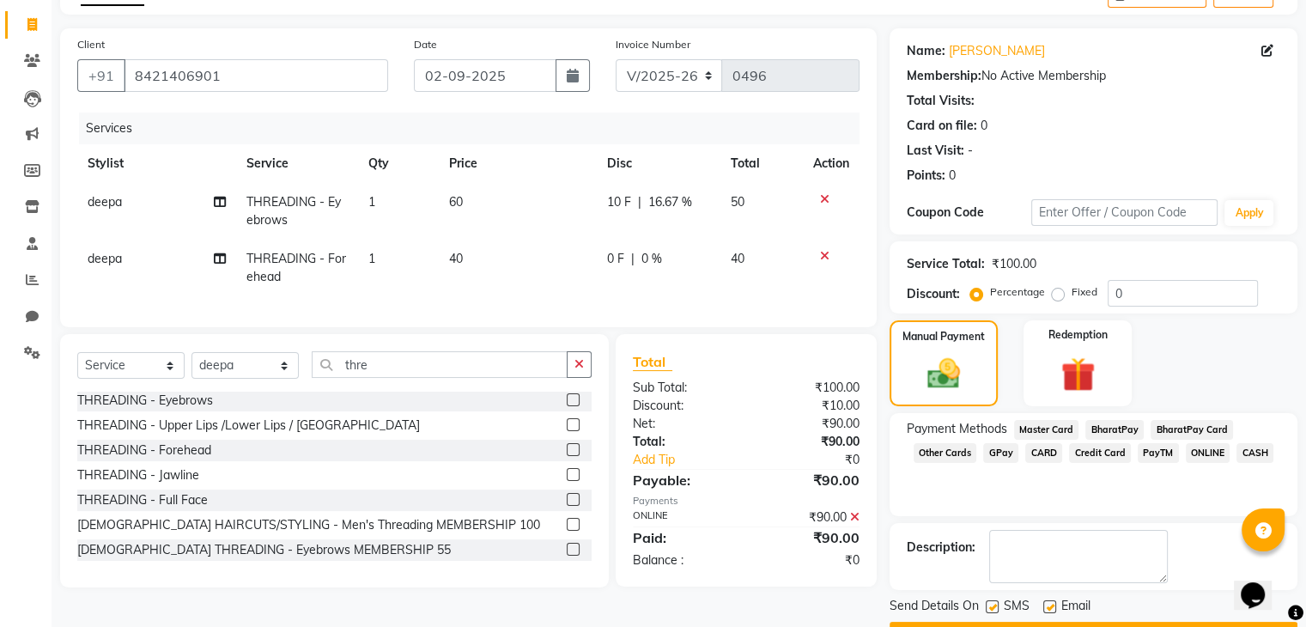
scroll to position [147, 0]
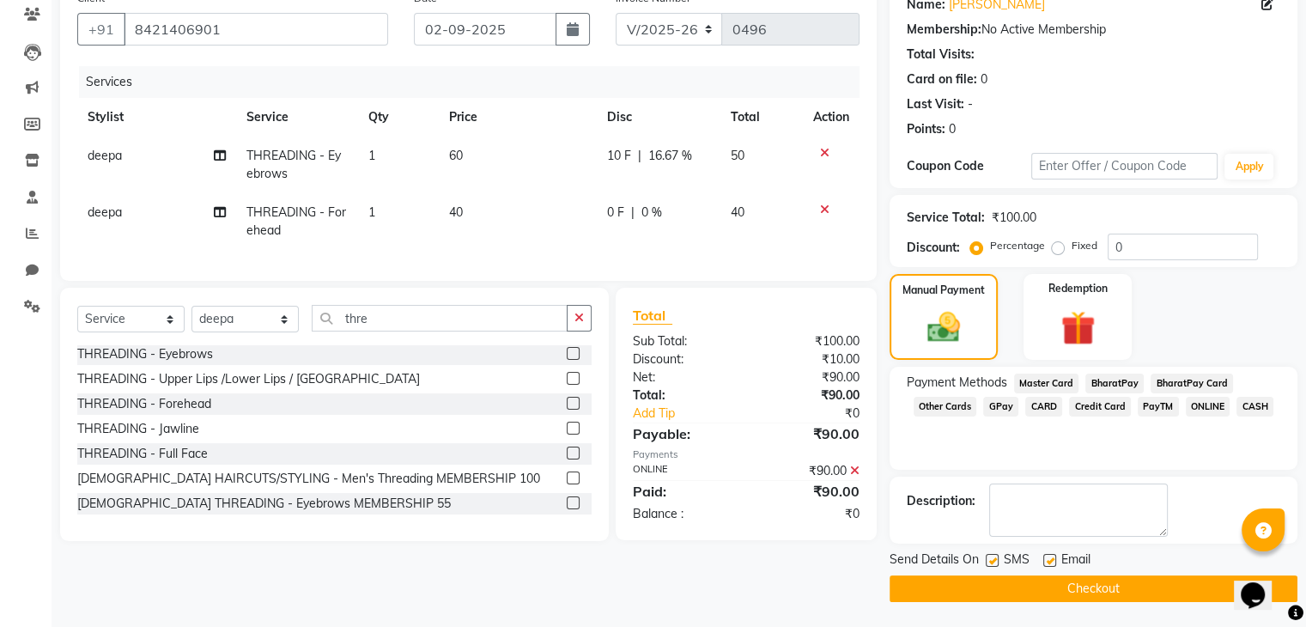
click at [1099, 589] on button "Checkout" at bounding box center [1093, 588] width 408 height 27
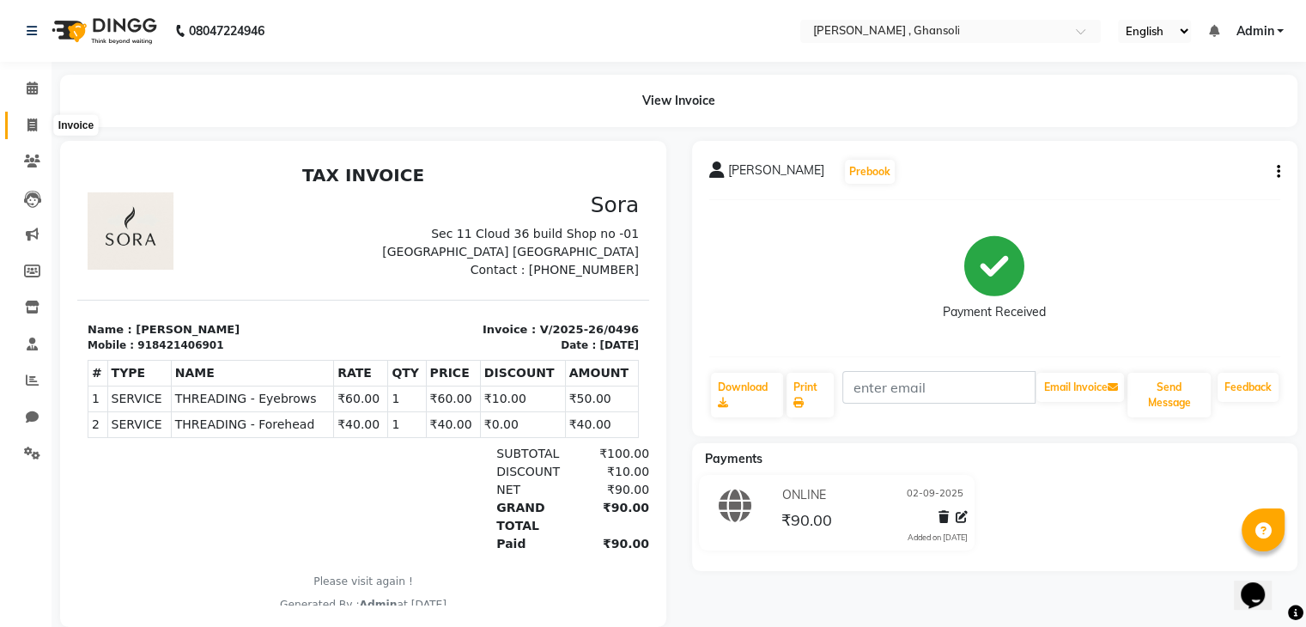
click at [28, 129] on icon at bounding box center [31, 124] width 9 height 13
select select "service"
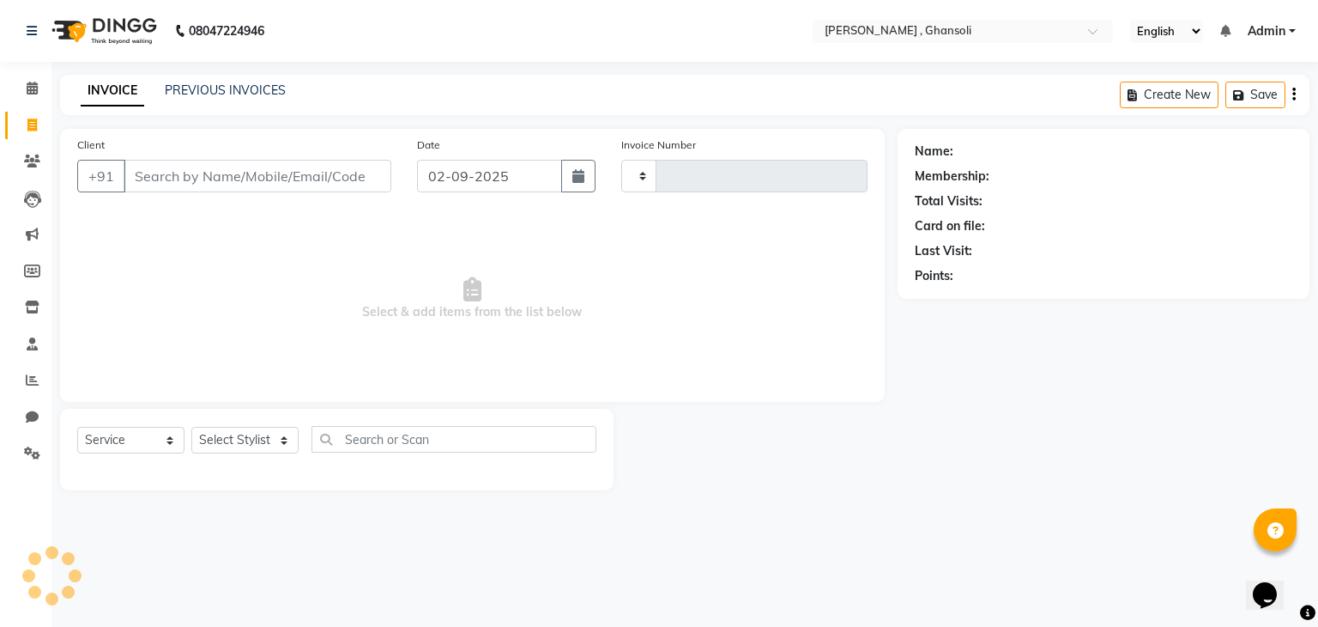
type input "0497"
select select "8446"
click at [165, 172] on input "Client" at bounding box center [258, 176] width 268 height 33
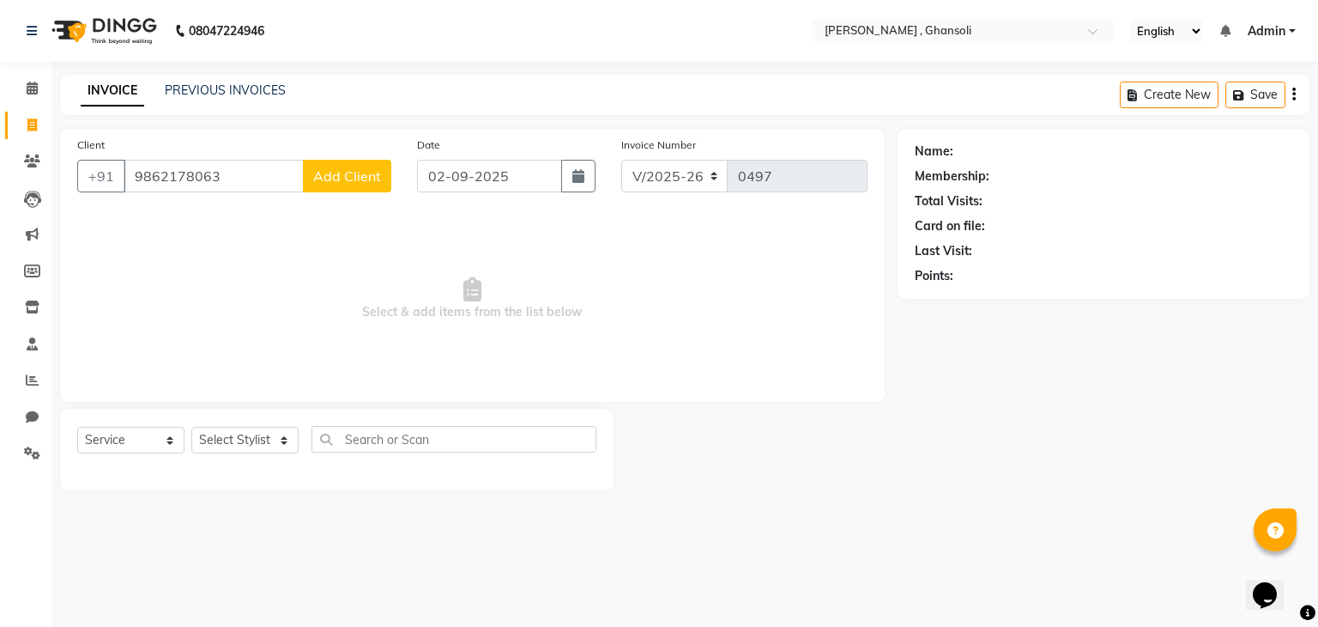
type input "9862178063"
click at [332, 175] on span "Add Client" at bounding box center [347, 175] width 68 height 17
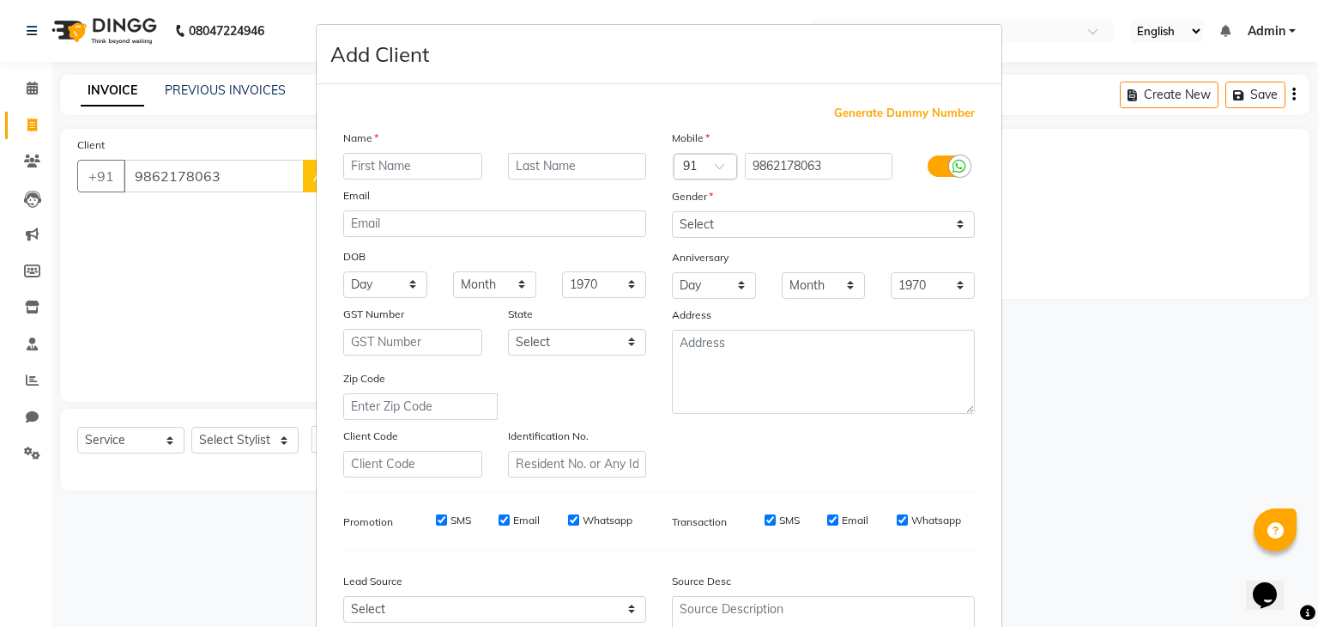
click at [379, 167] on input "text" at bounding box center [412, 166] width 139 height 27
type input "abhijit"
click at [754, 216] on select "Select Male Female Other Prefer Not To Say" at bounding box center [823, 224] width 303 height 27
select select "male"
click at [672, 212] on select "Select Male Female Other Prefer Not To Say" at bounding box center [823, 224] width 303 height 27
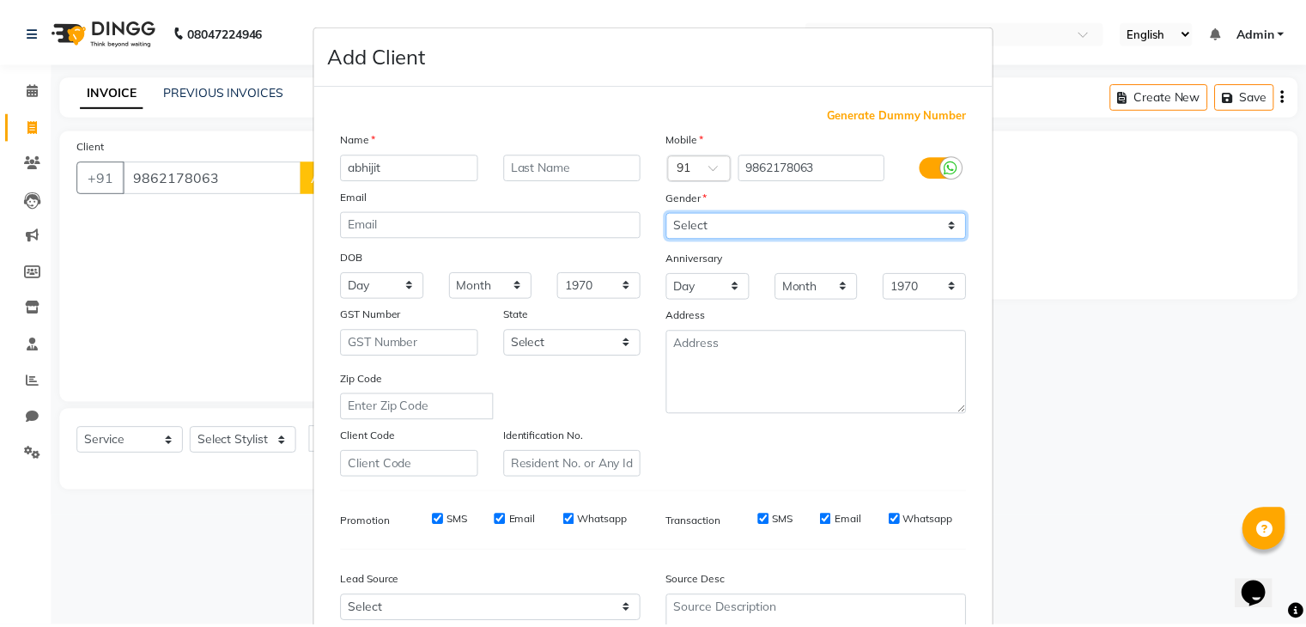
scroll to position [174, 0]
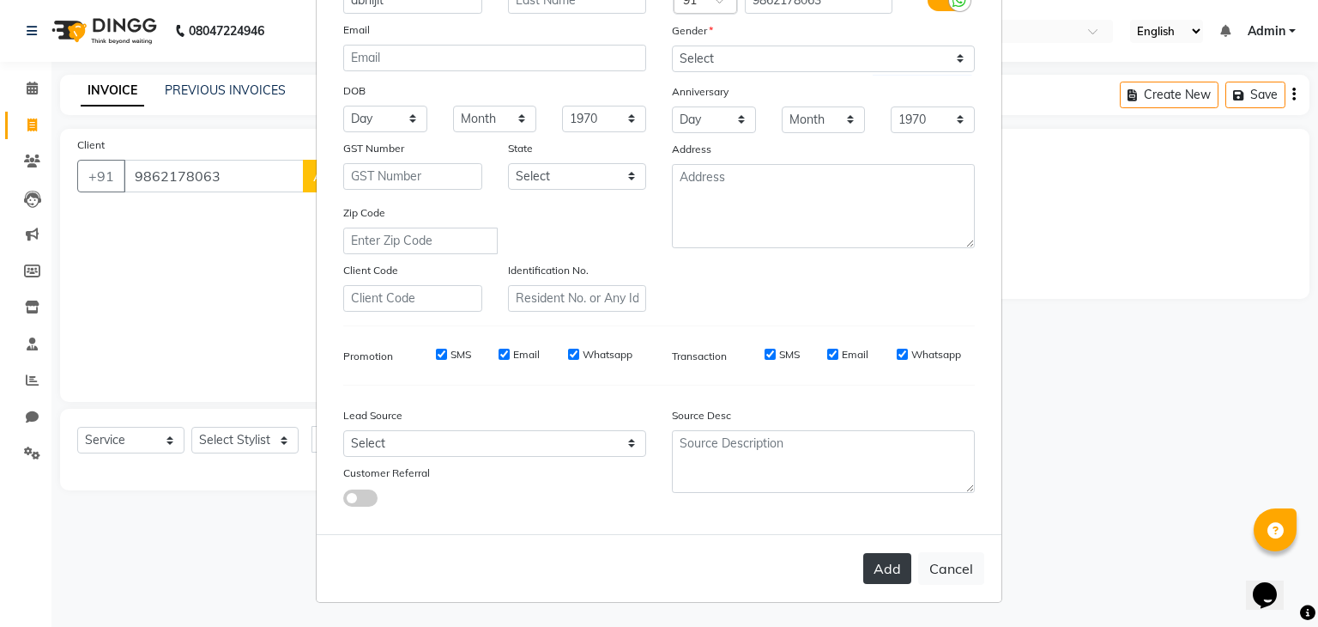
drag, startPoint x: 869, startPoint y: 588, endPoint x: 869, endPoint y: 578, distance: 10.3
click at [869, 578] on div "Add Cancel" at bounding box center [659, 568] width 685 height 68
click at [869, 578] on button "Add" at bounding box center [888, 568] width 48 height 31
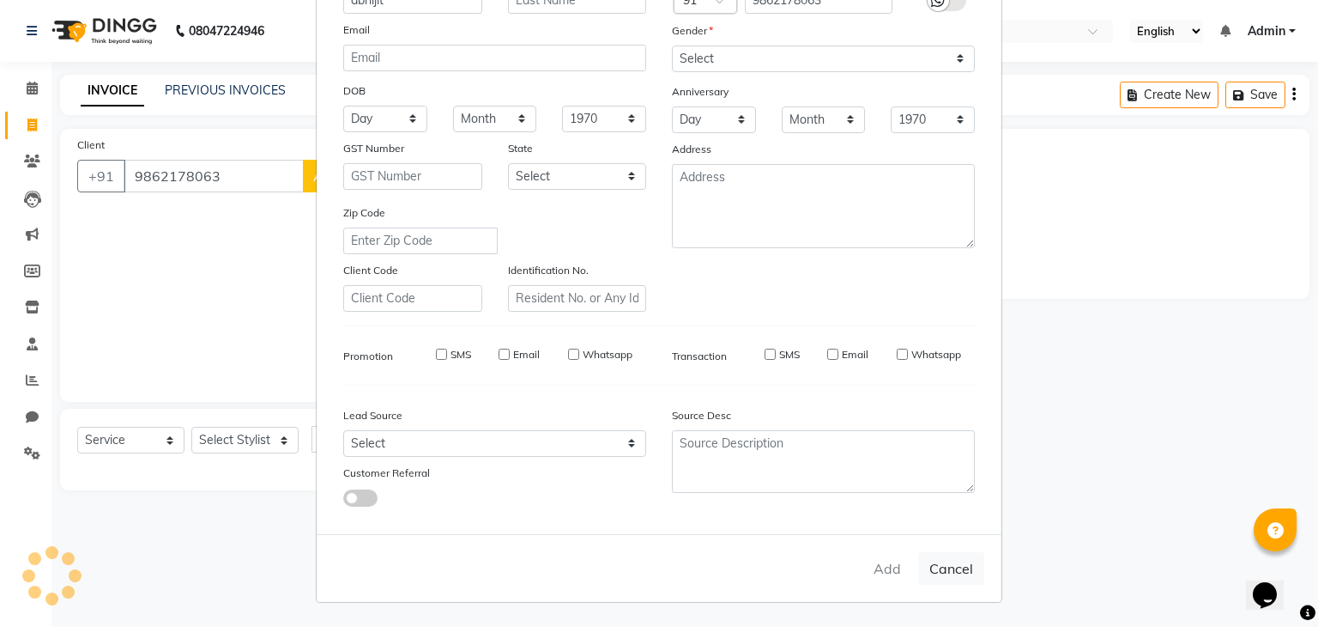
select select
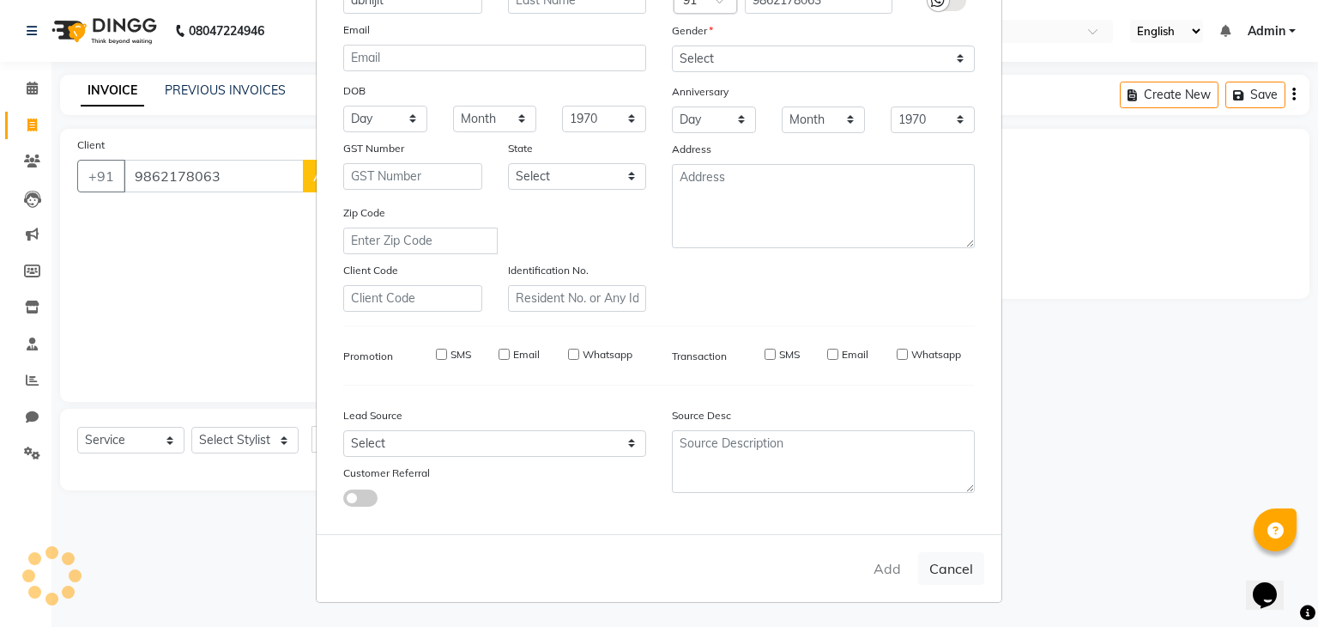
select select
checkbox input "false"
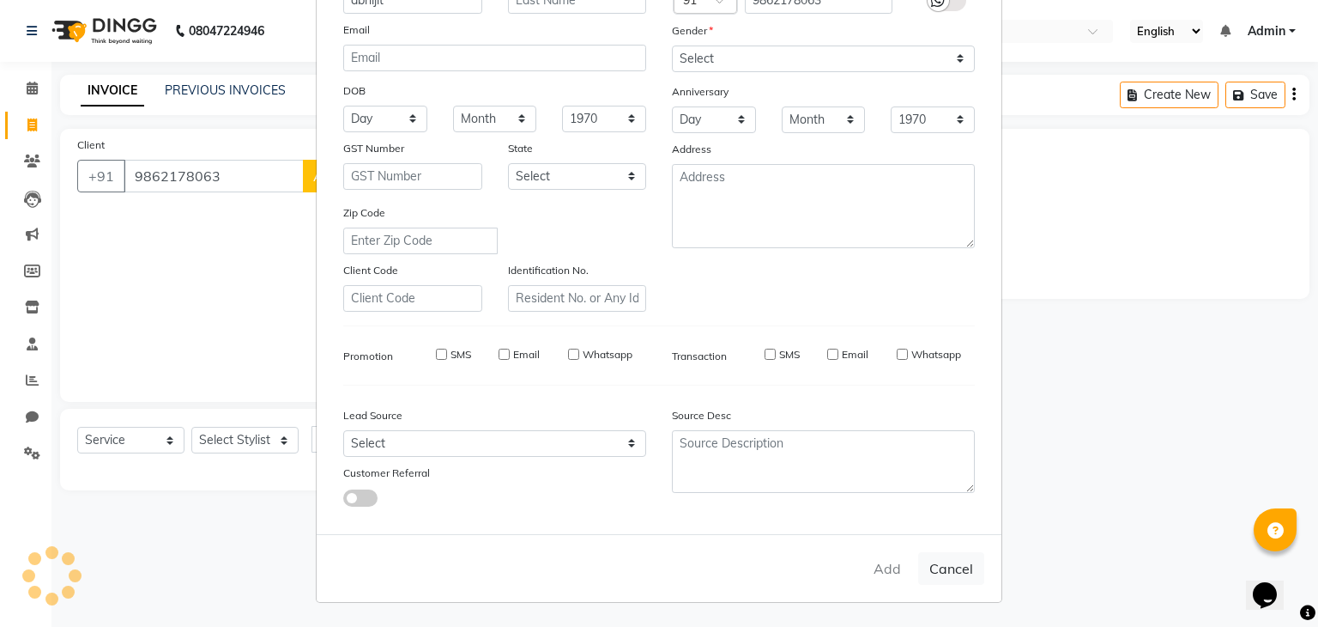
checkbox input "false"
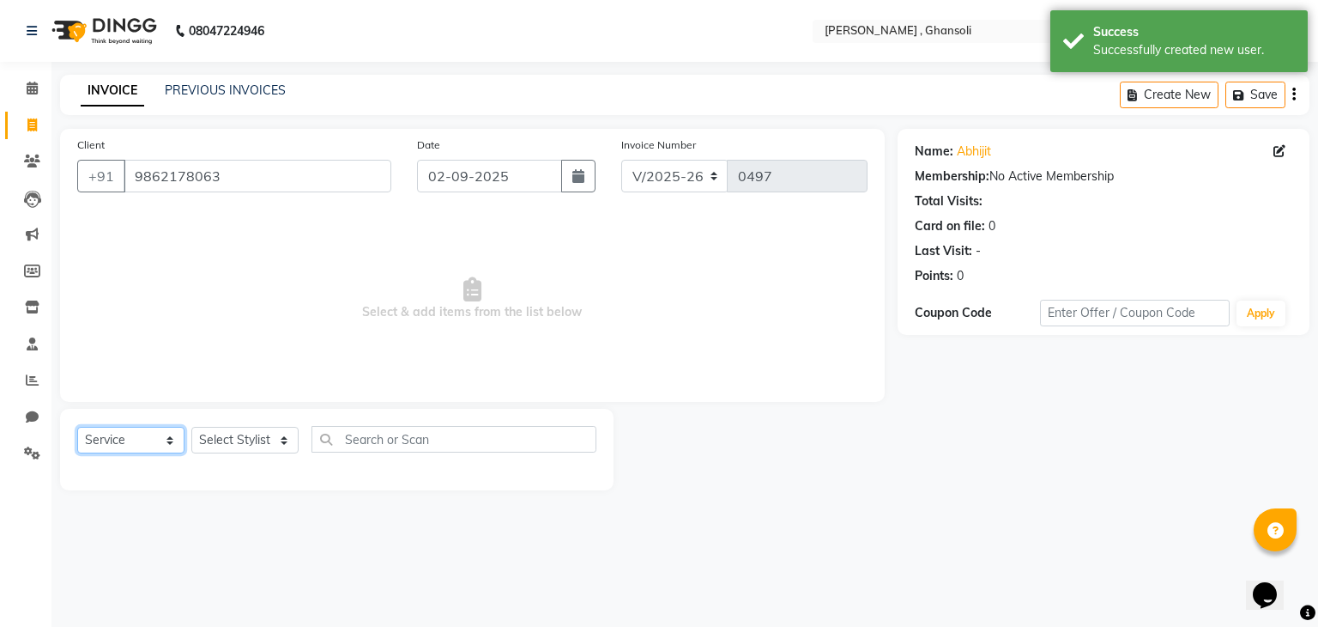
click at [172, 442] on select "Select Service Product Membership Package Voucher Prepaid Gift Card" at bounding box center [130, 440] width 107 height 27
click at [277, 439] on select "Select Stylist deepa Lucky [PERSON_NAME] [PERSON_NAME] [PERSON_NAME] [PERSON_NA…" at bounding box center [244, 440] width 107 height 27
select select "86841"
click at [191, 427] on select "Select Stylist deepa Lucky [PERSON_NAME] [PERSON_NAME] [PERSON_NAME] [PERSON_NA…" at bounding box center [244, 440] width 107 height 27
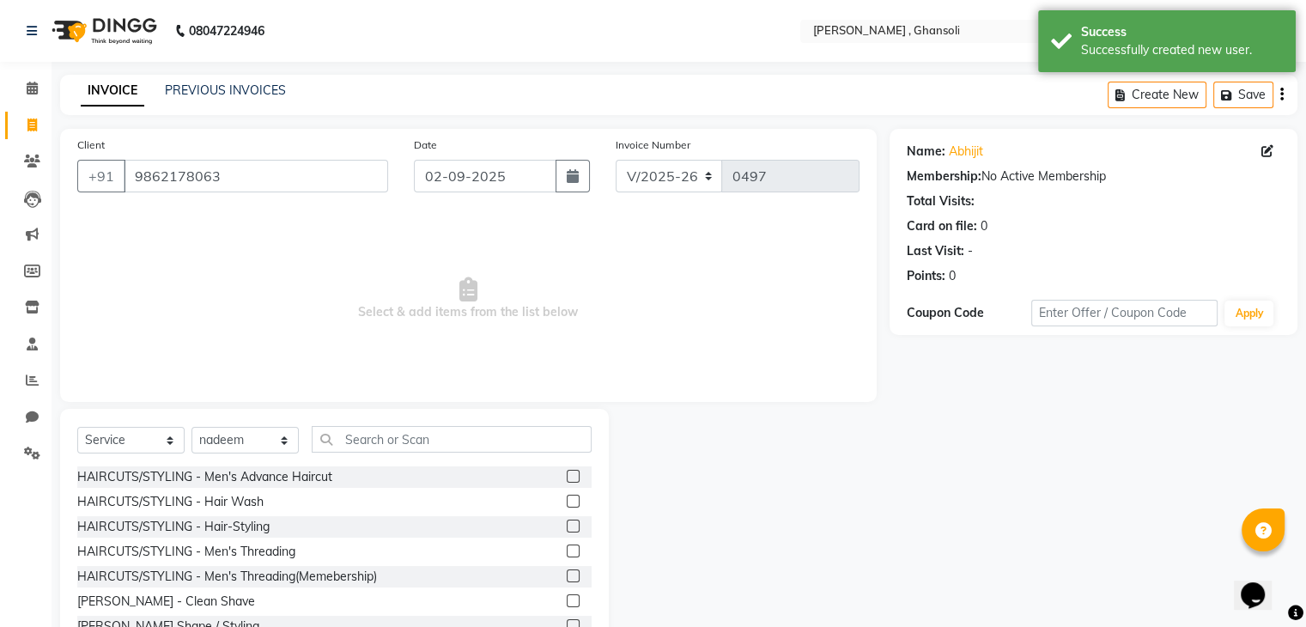
click at [550, 477] on div "HAIRCUTS/STYLING - Men's Advance Haircut" at bounding box center [334, 476] width 514 height 21
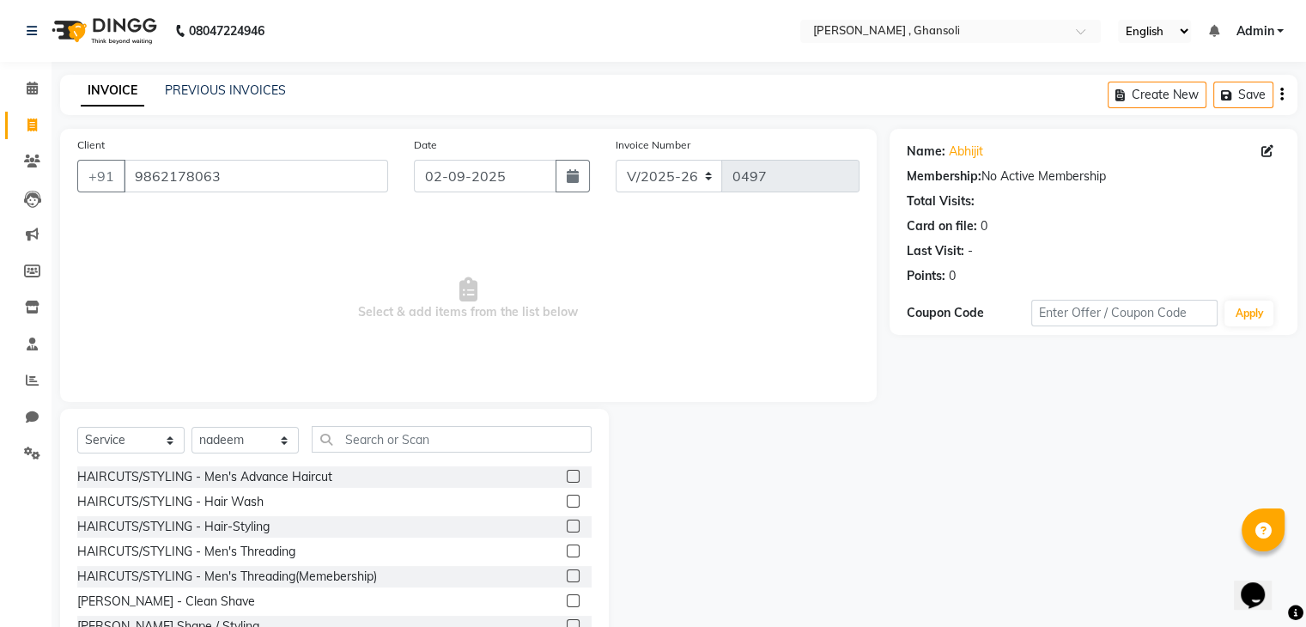
click at [567, 478] on label at bounding box center [573, 476] width 13 height 13
click at [567, 478] on input "checkbox" at bounding box center [572, 476] width 11 height 11
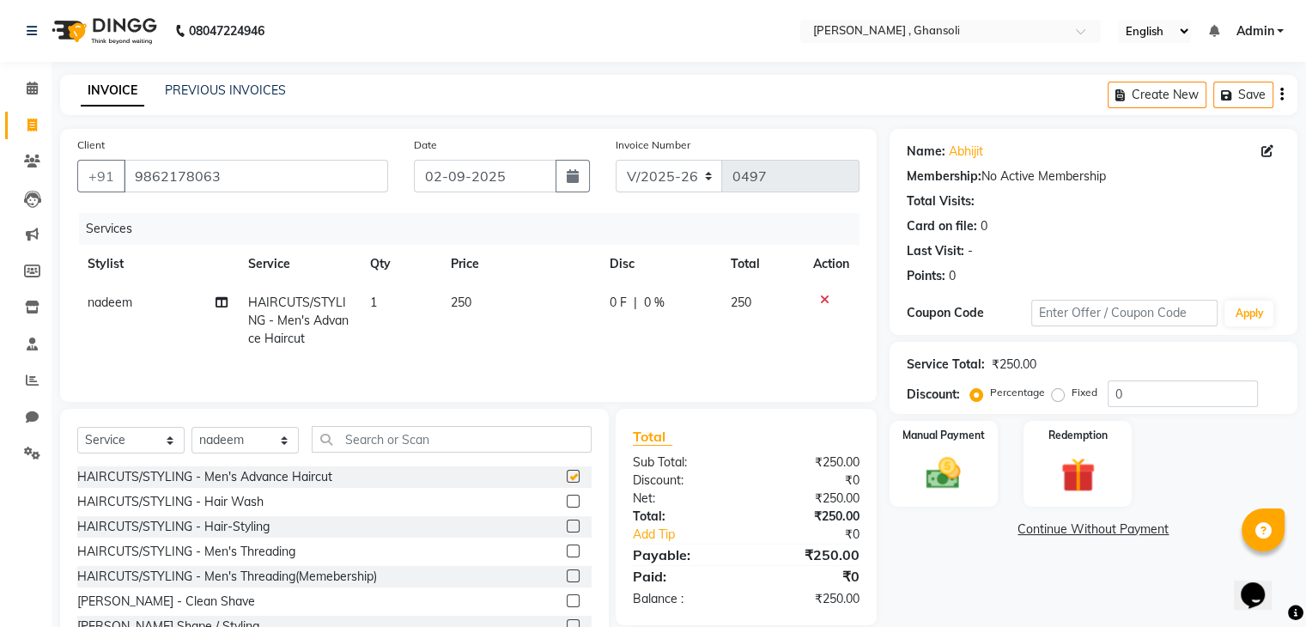
checkbox input "false"
click at [161, 425] on div "Select Service Product Membership Package Voucher Prepaid Gift Card Select Styl…" at bounding box center [334, 535] width 549 height 253
click at [161, 429] on select "Select Service Product Membership Package Voucher Prepaid Gift Card" at bounding box center [130, 440] width 107 height 27
click at [77, 428] on select "Select Service Product Membership Package Voucher Prepaid Gift Card" at bounding box center [130, 440] width 107 height 27
drag, startPoint x: 649, startPoint y: 286, endPoint x: 639, endPoint y: 294, distance: 13.4
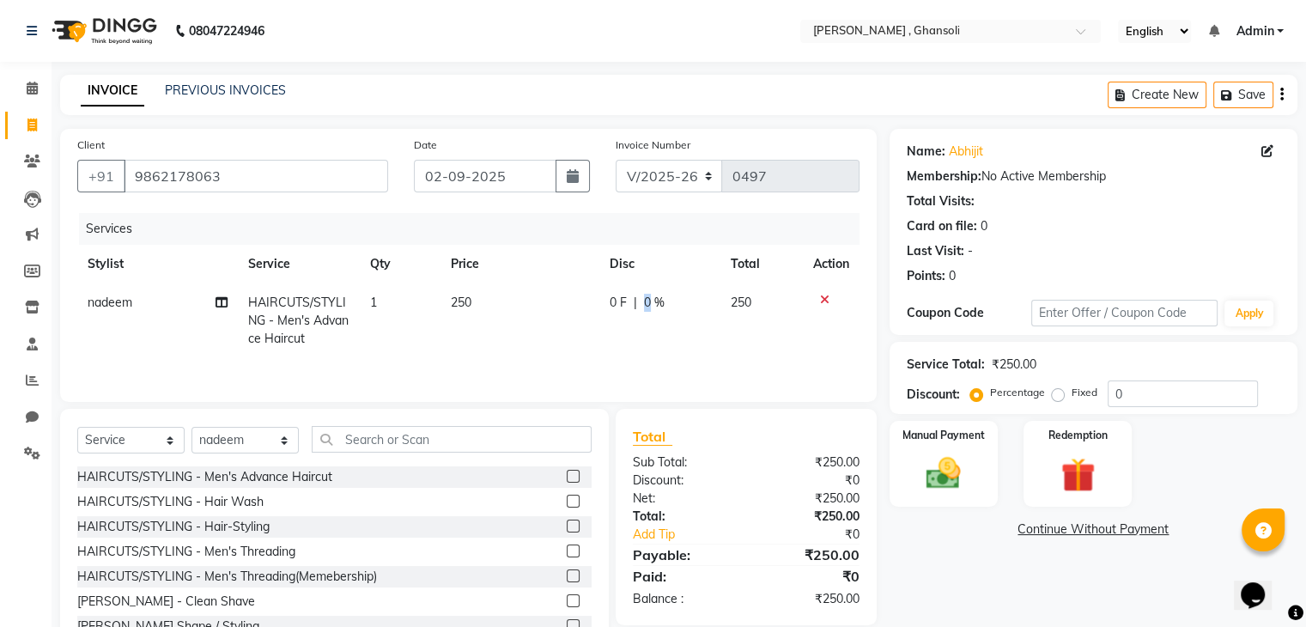
click at [639, 294] on td "0 F | 0 %" at bounding box center [659, 320] width 121 height 75
select select "86841"
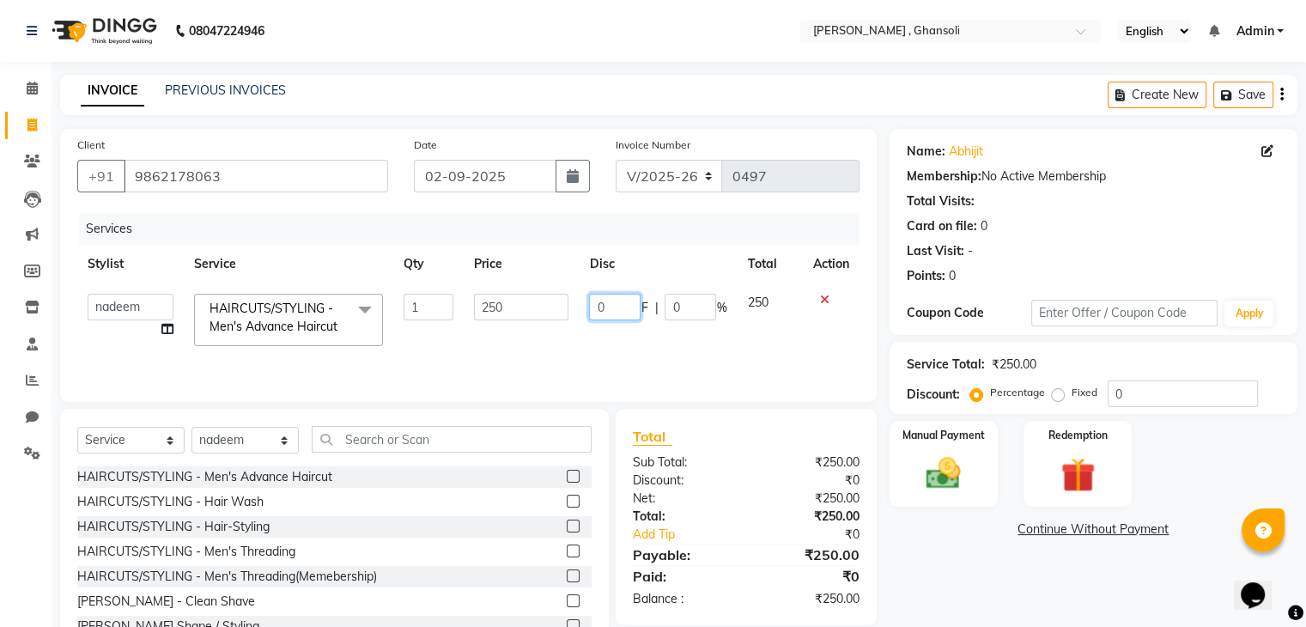
click at [639, 294] on input "0" at bounding box center [615, 307] width 52 height 27
type input "50"
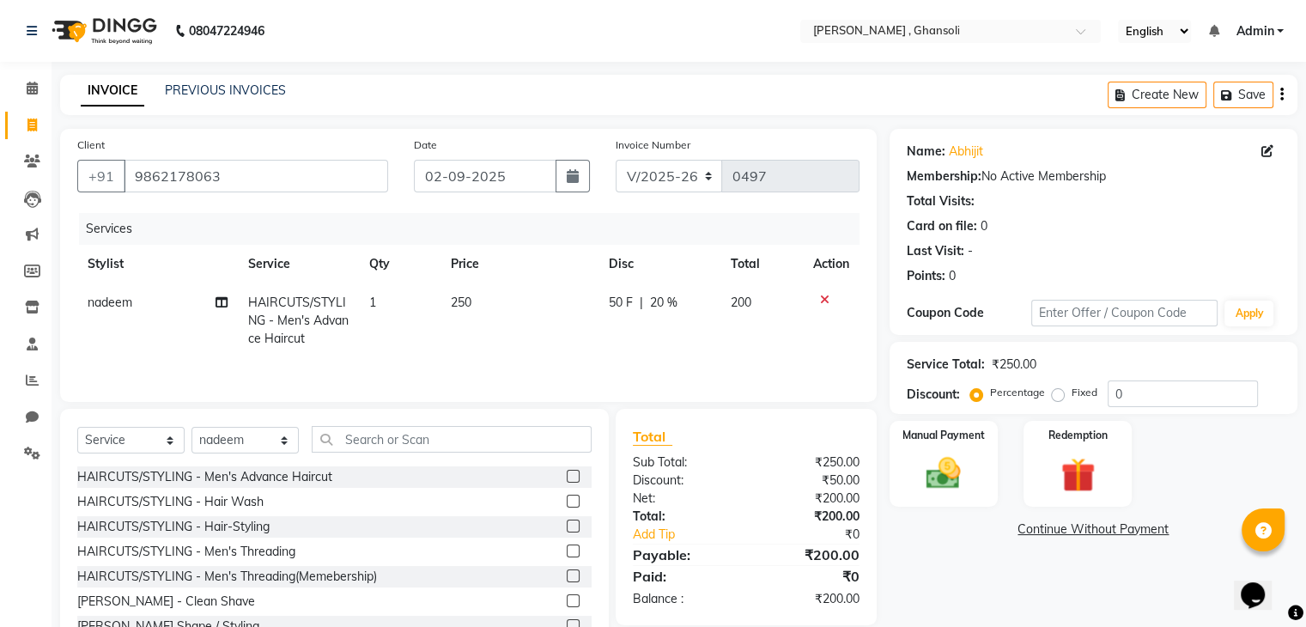
click at [607, 330] on td "50 F | 20 %" at bounding box center [659, 320] width 122 height 75
select select "86841"
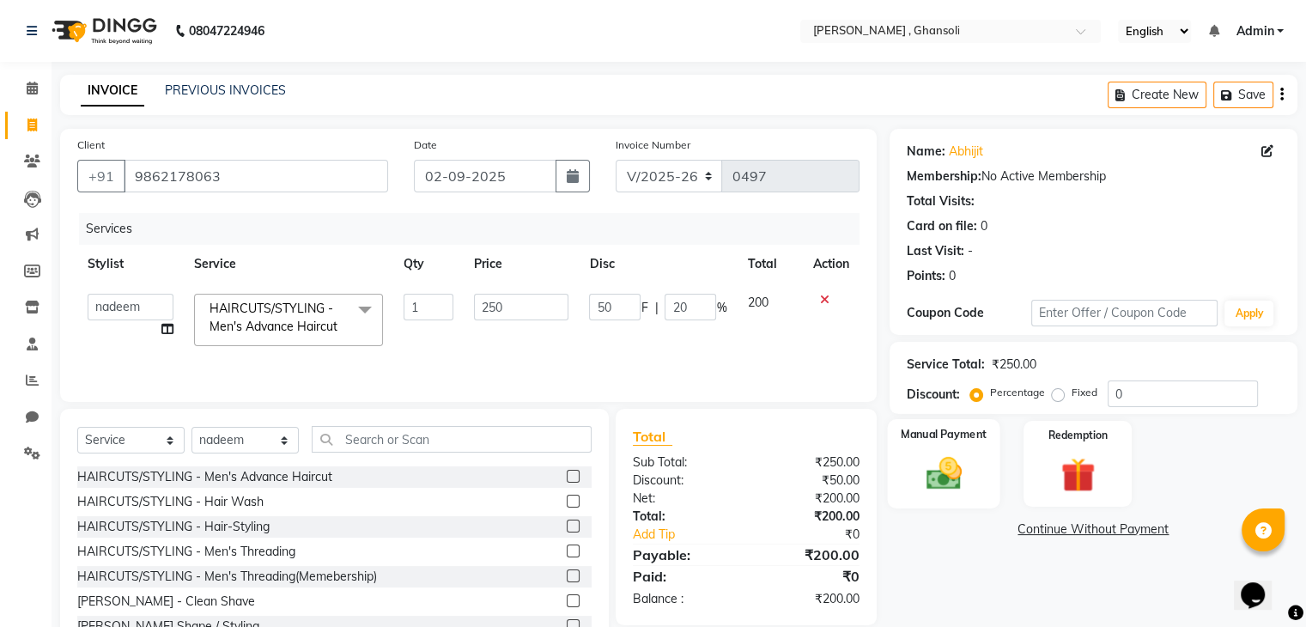
click at [937, 441] on label "Manual Payment" at bounding box center [943, 434] width 86 height 16
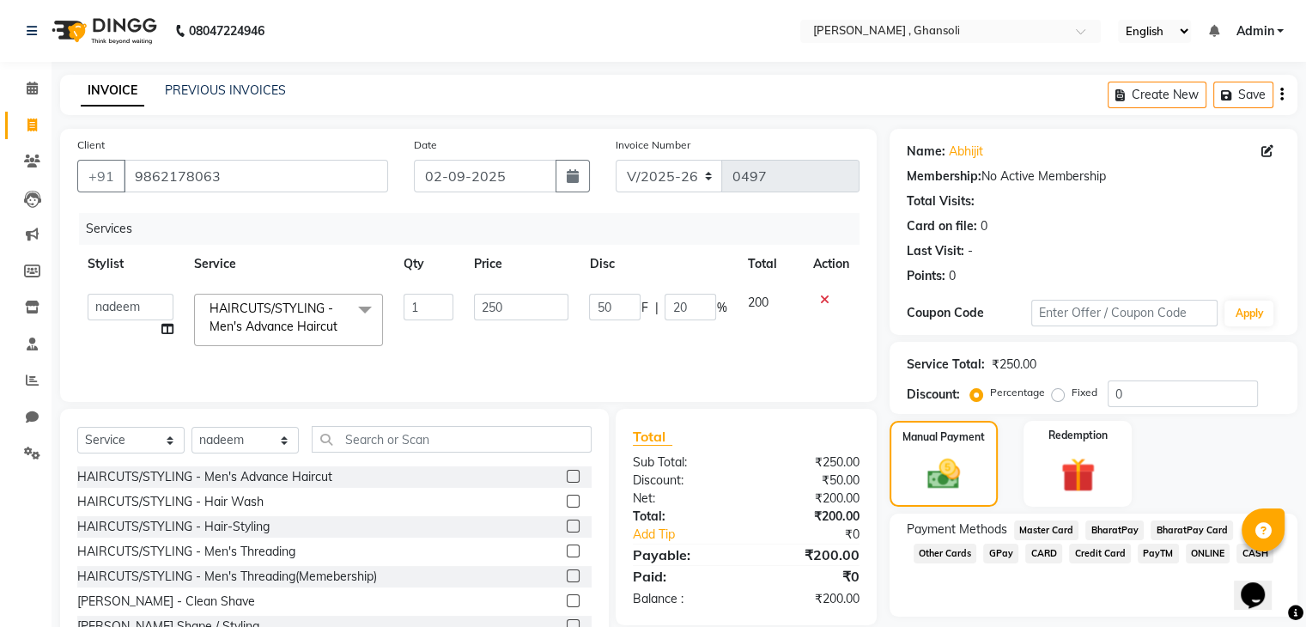
click at [1206, 553] on span "ONLINE" at bounding box center [1207, 553] width 45 height 20
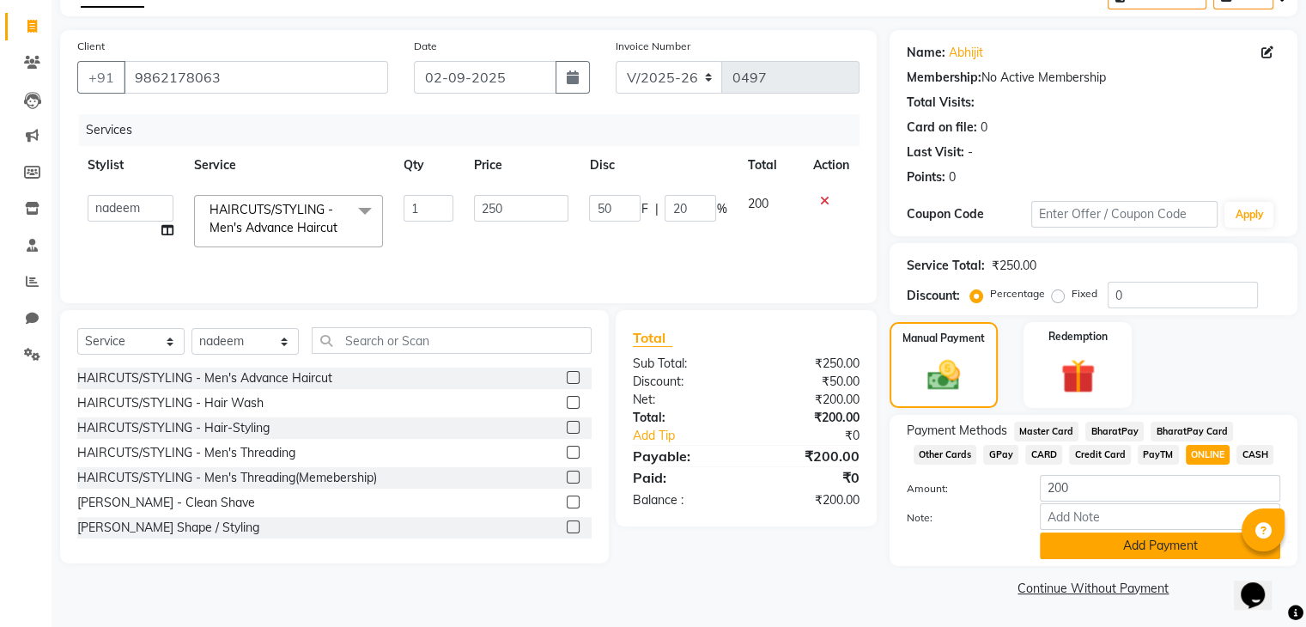
click at [1136, 540] on button "Add Payment" at bounding box center [1159, 545] width 240 height 27
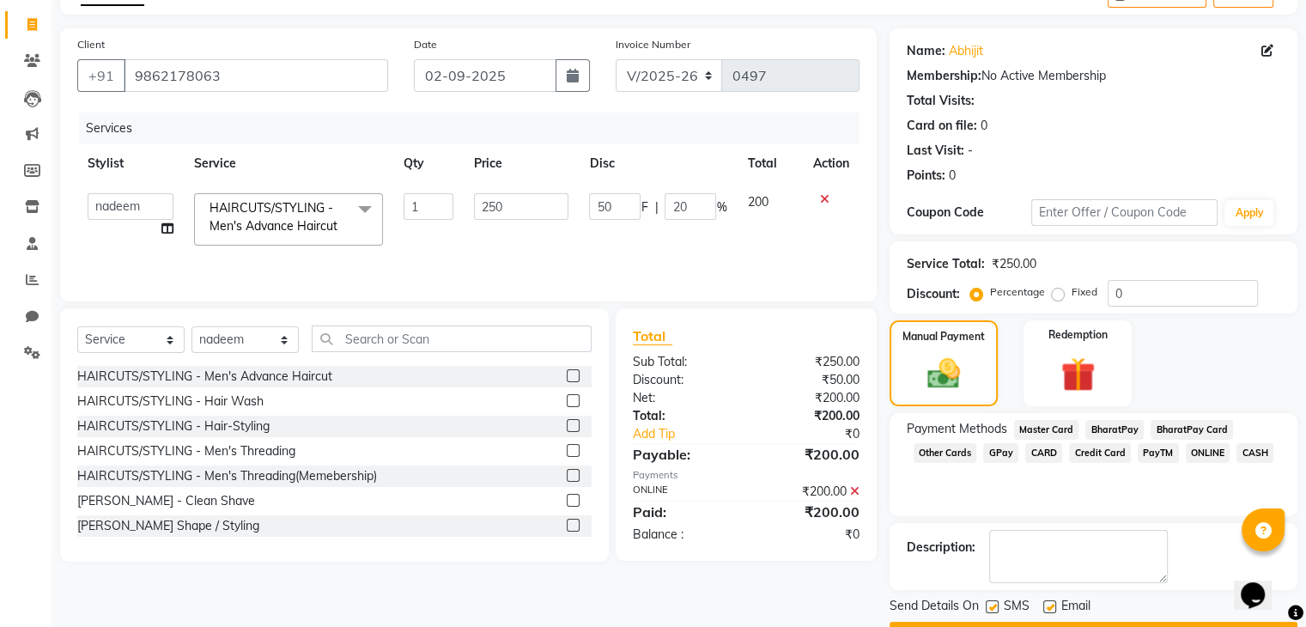
scroll to position [147, 0]
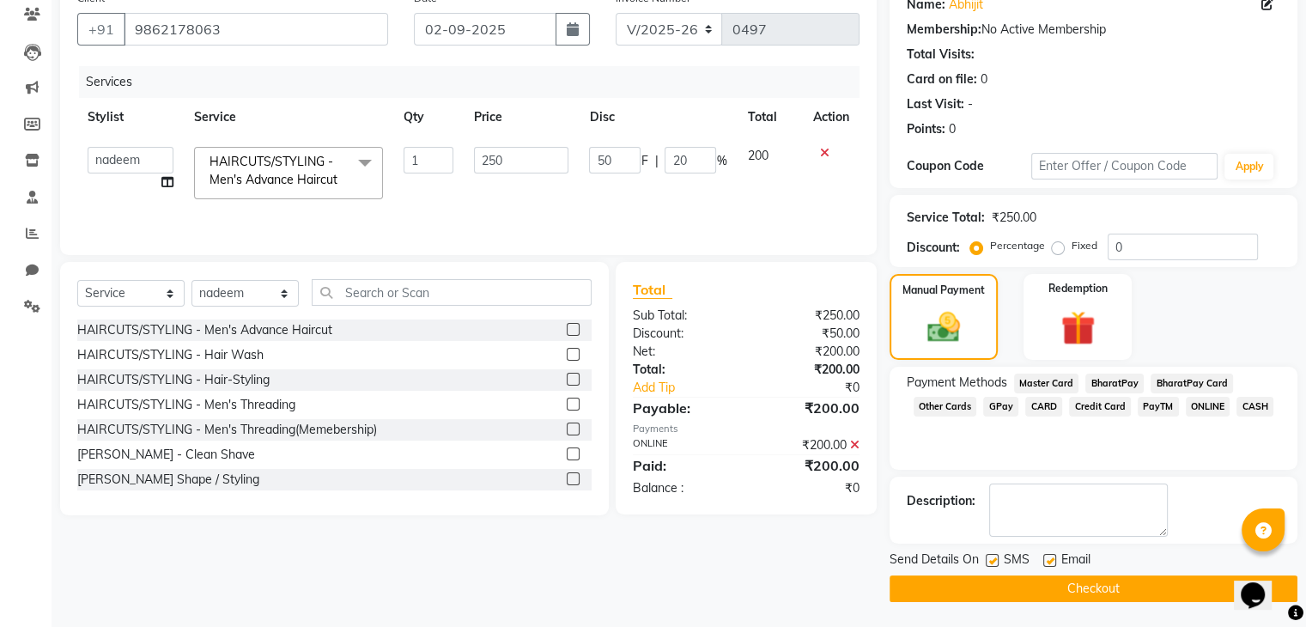
click at [1109, 583] on button "Checkout" at bounding box center [1093, 588] width 408 height 27
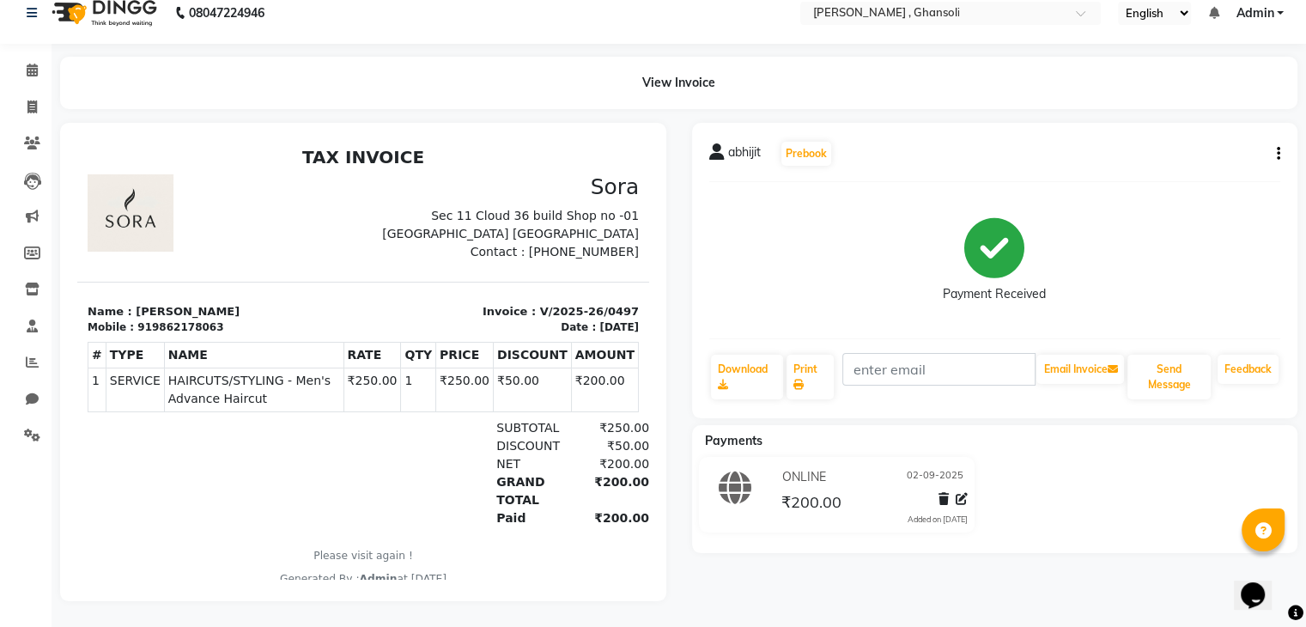
scroll to position [27, 0]
click at [1161, 624] on main "View Invoice abhijit Prebook Payment Received Download Print Email Invoice Send…" at bounding box center [679, 342] width 1254 height 570
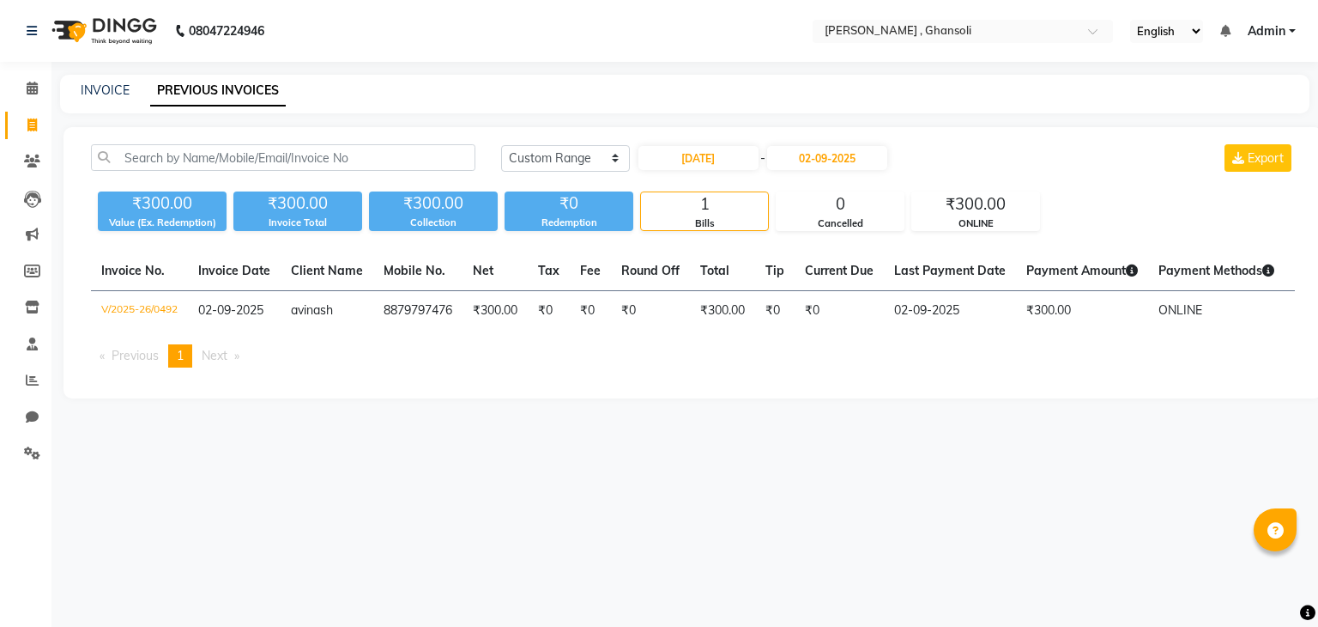
select select "range"
click at [367, 151] on input "text" at bounding box center [283, 157] width 385 height 27
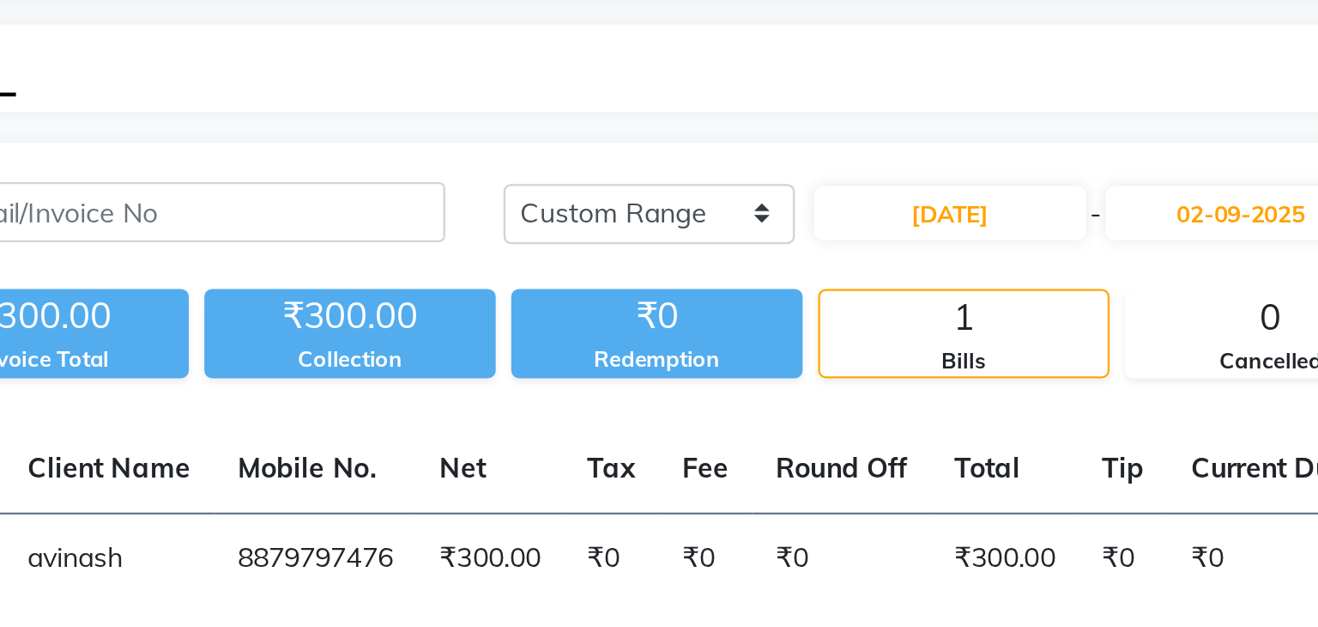
scroll to position [0, 161]
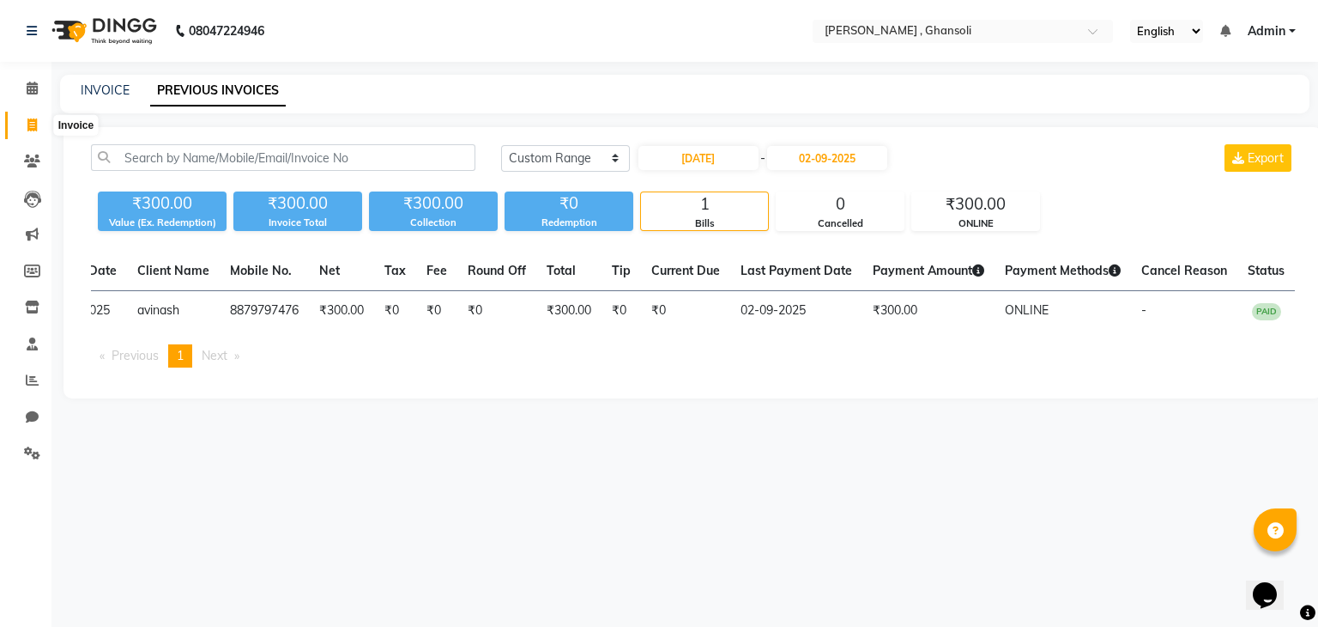
click at [33, 118] on icon at bounding box center [31, 124] width 9 height 13
select select "8446"
select select "service"
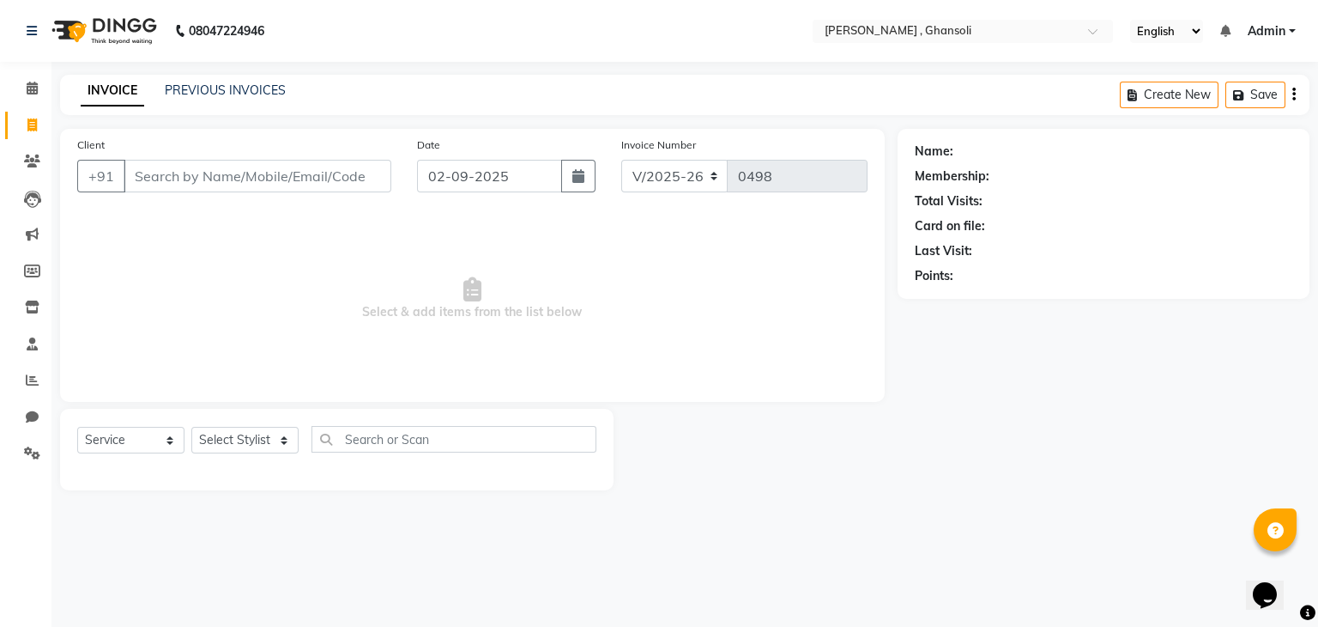
click at [205, 189] on input "Client" at bounding box center [258, 176] width 268 height 33
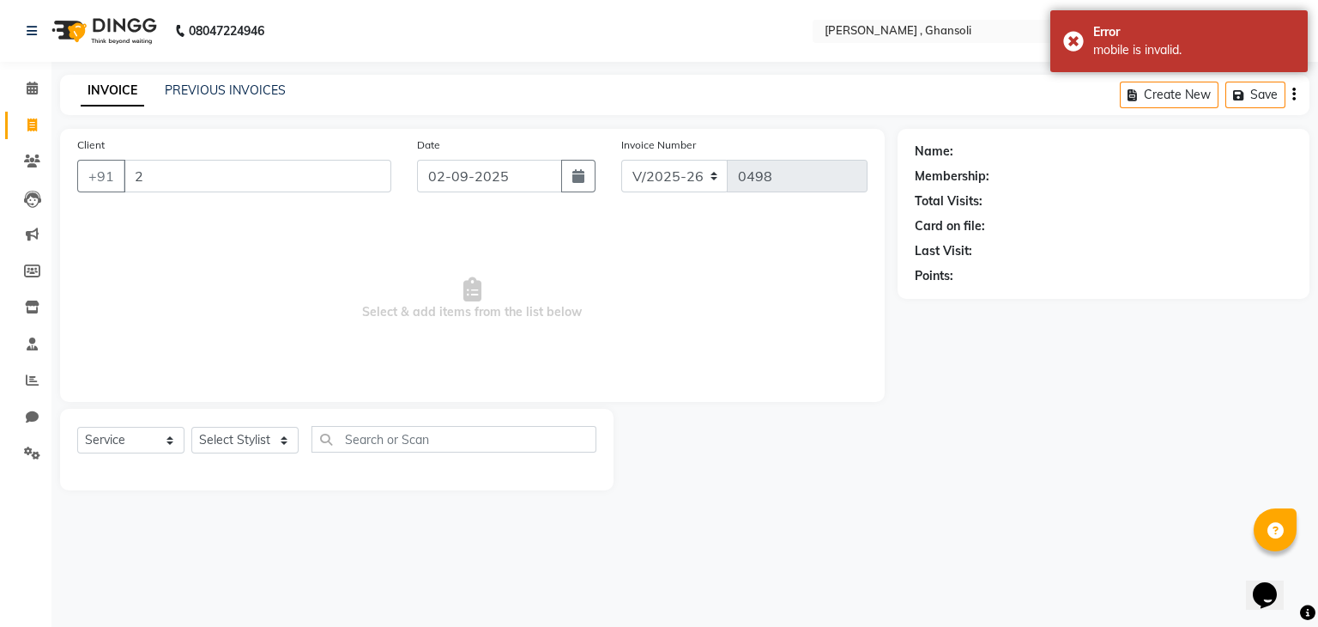
type input "2"
click at [168, 181] on input "2" at bounding box center [214, 176] width 180 height 33
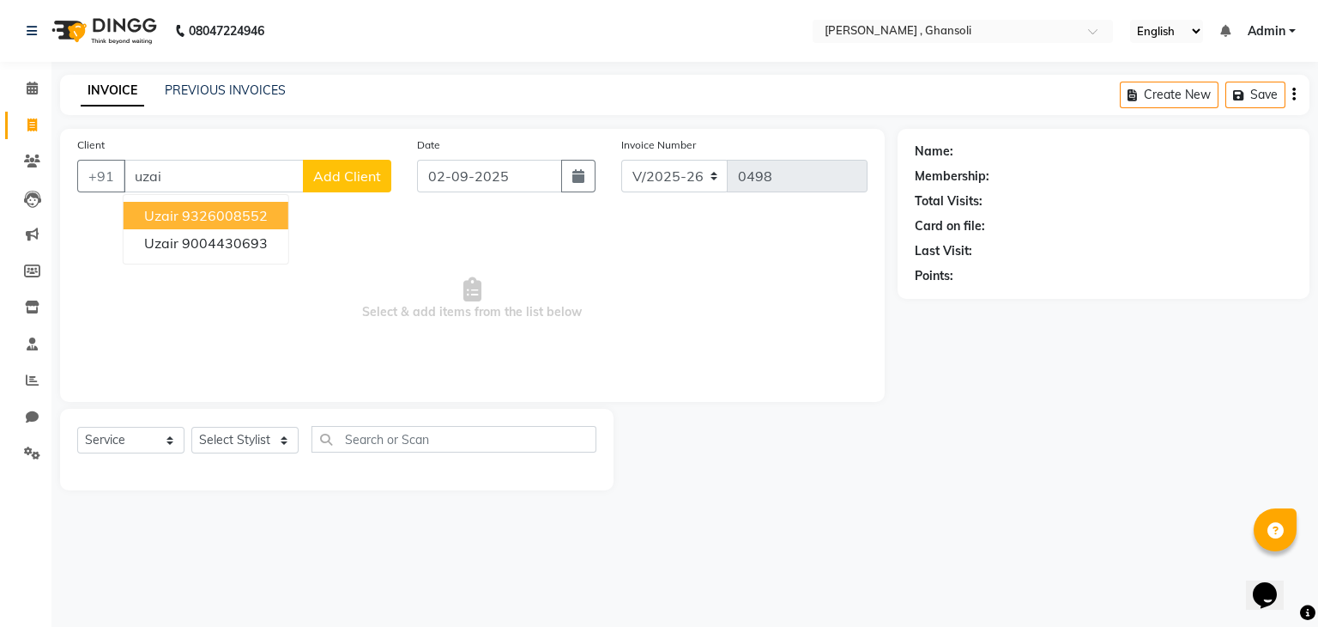
click at [163, 215] on span "uzair" at bounding box center [161, 215] width 34 height 17
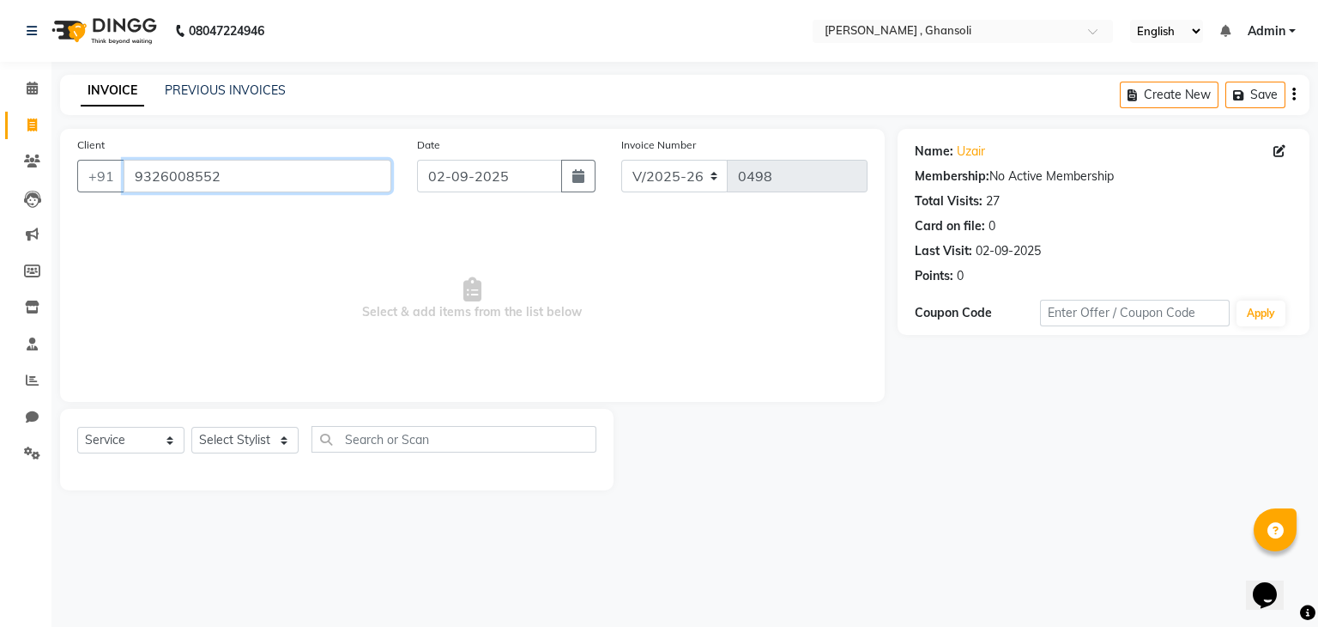
click at [270, 180] on input "9326008552" at bounding box center [258, 176] width 268 height 33
type input "9326008552"
click at [170, 439] on select "Select Service Product Membership Package Voucher Prepaid Gift Card" at bounding box center [130, 440] width 107 height 27
click at [77, 427] on select "Select Service Product Membership Package Voucher Prepaid Gift Card" at bounding box center [130, 440] width 107 height 27
drag, startPoint x: 274, startPoint y: 445, endPoint x: 257, endPoint y: 276, distance: 170.0
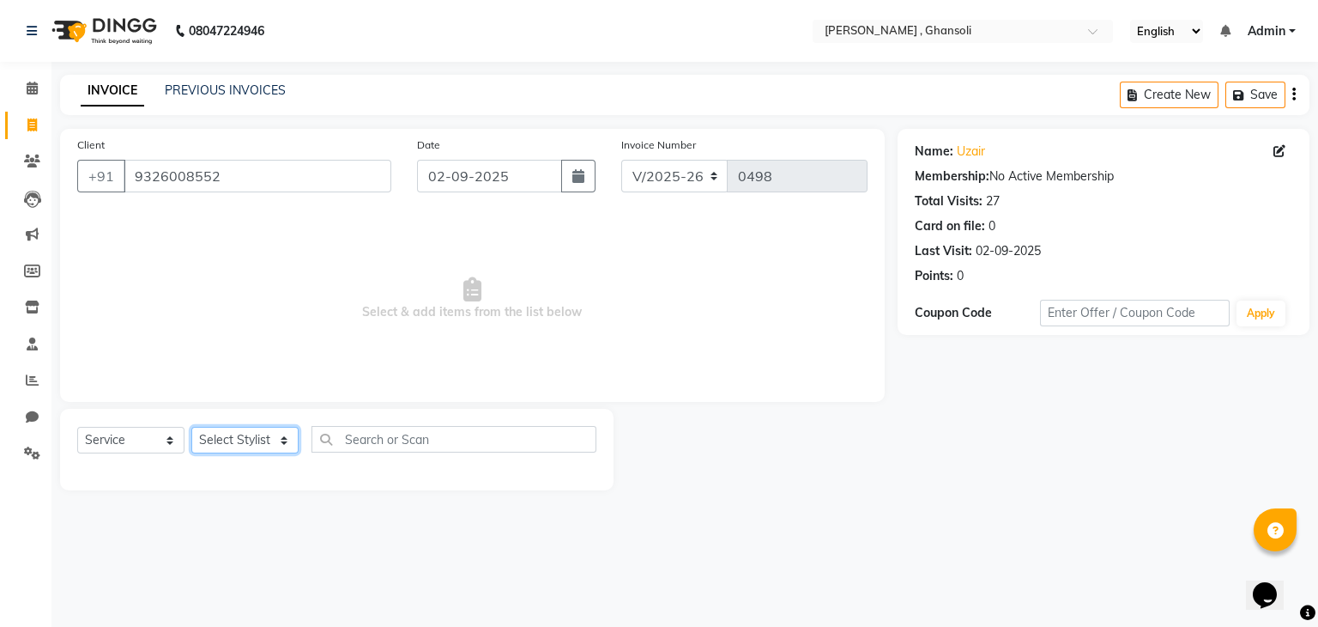
click at [257, 276] on div "Client [PHONE_NUMBER] Date [DATE] Invoice Number V/2025 V/[PHONE_NUMBER] Select…" at bounding box center [472, 309] width 851 height 361
select select "81970"
click at [191, 427] on select "Select Stylist deepa Lucky [PERSON_NAME] [PERSON_NAME] [PERSON_NAME] [PERSON_NA…" at bounding box center [244, 440] width 107 height 27
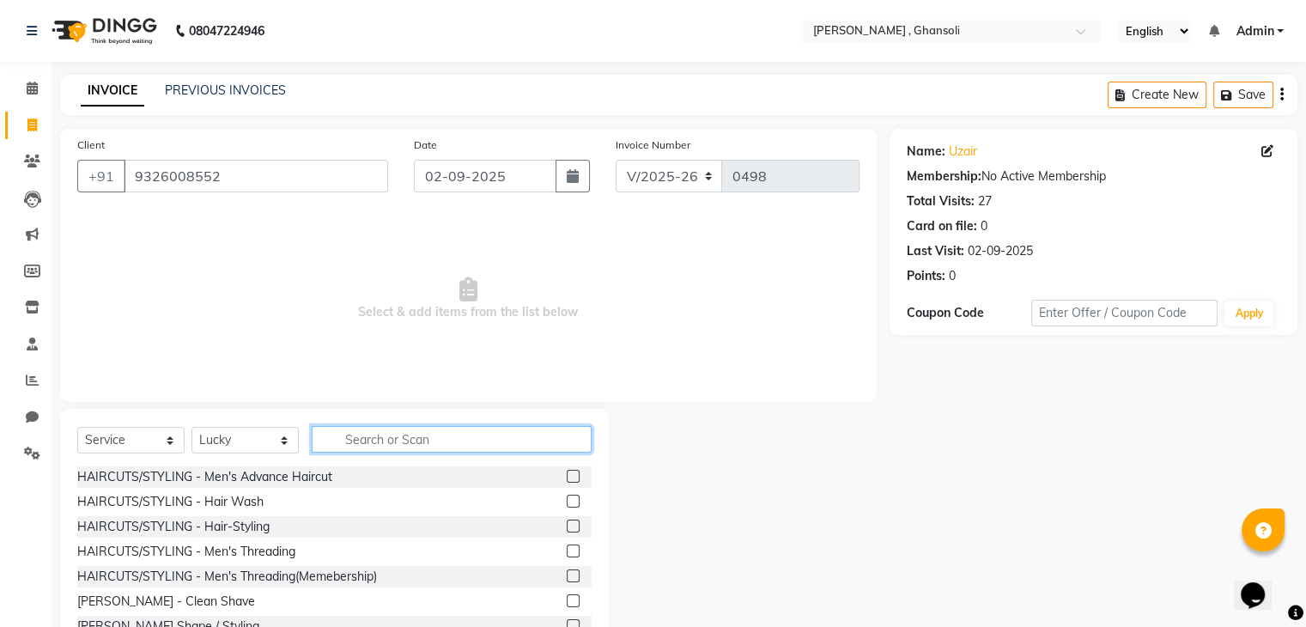
click at [442, 441] on input "text" at bounding box center [452, 439] width 280 height 27
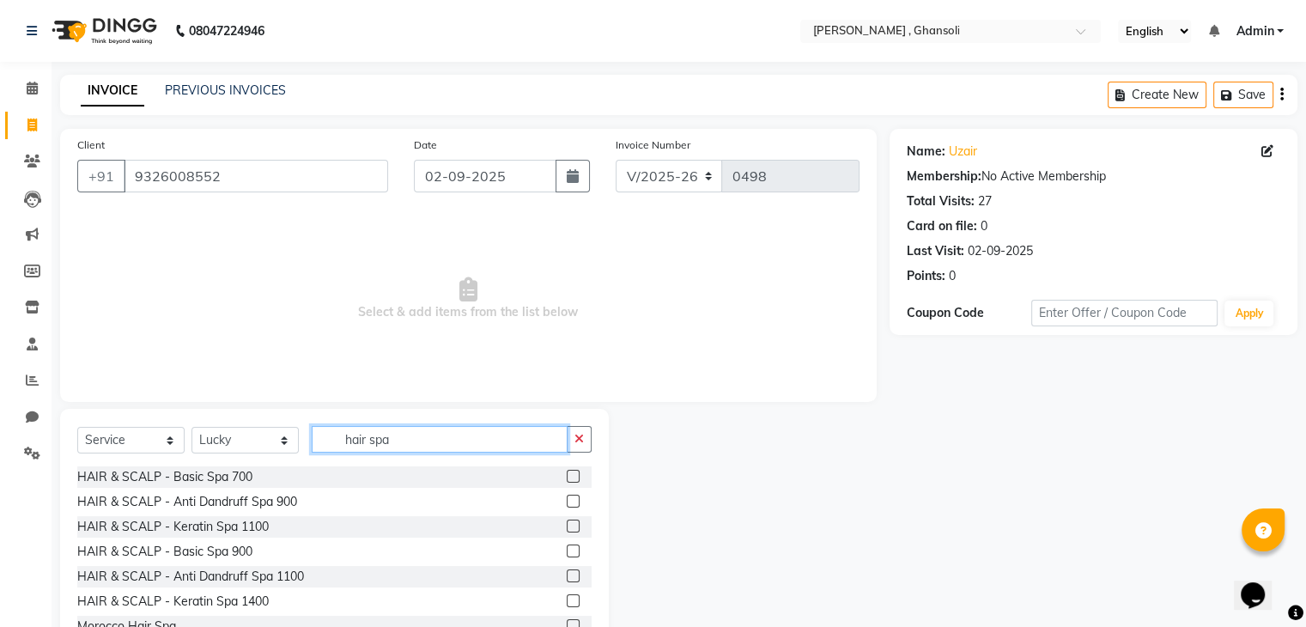
type input "hair spa"
click at [567, 524] on label at bounding box center [573, 525] width 13 height 13
click at [567, 524] on input "checkbox" at bounding box center [572, 526] width 11 height 11
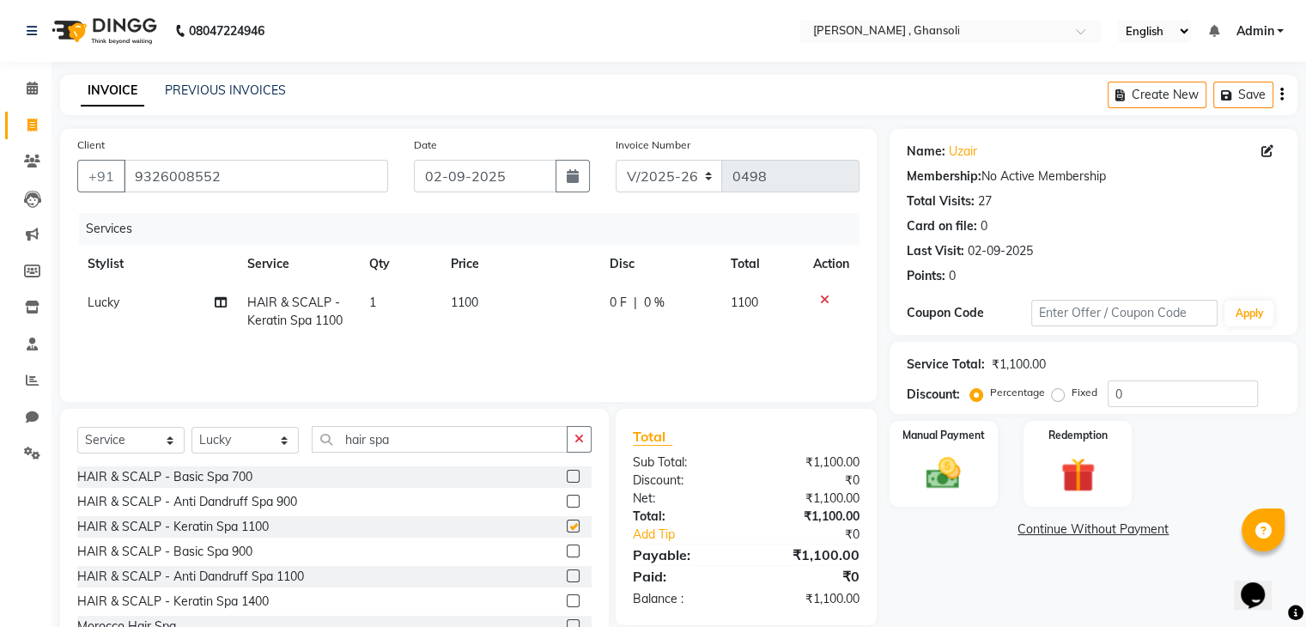
checkbox input "false"
click at [582, 441] on icon "button" at bounding box center [578, 439] width 9 height 12
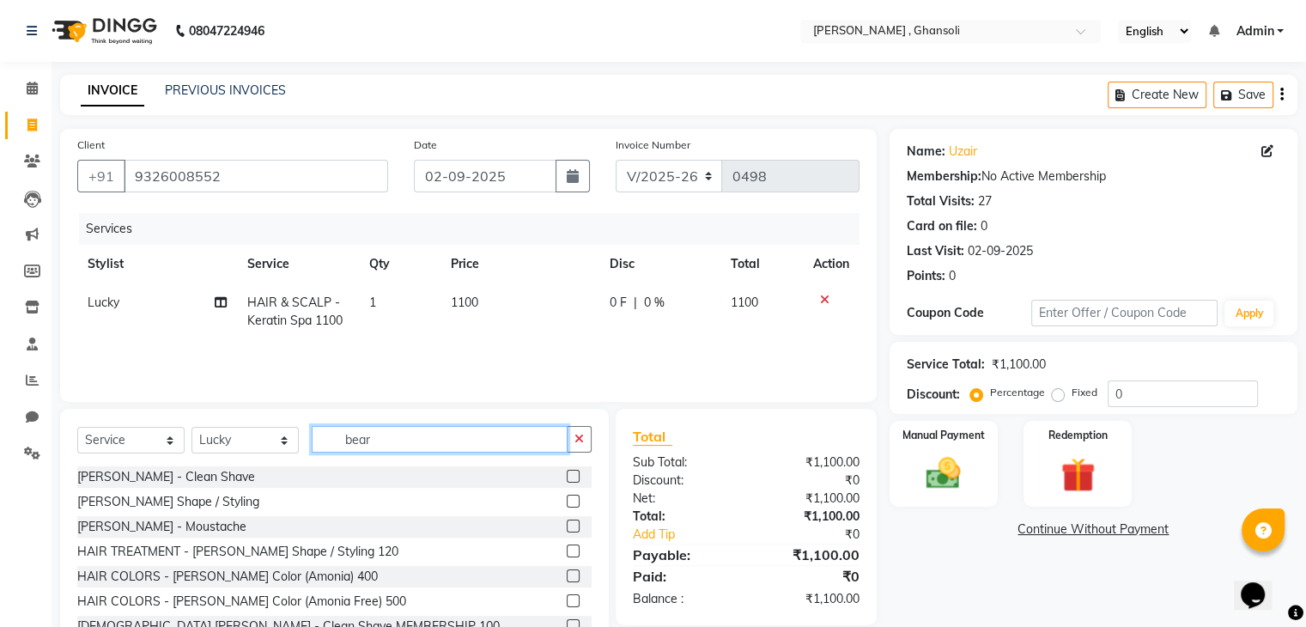
type input "bear"
click at [567, 503] on label at bounding box center [573, 500] width 13 height 13
click at [567, 503] on input "checkbox" at bounding box center [572, 501] width 11 height 11
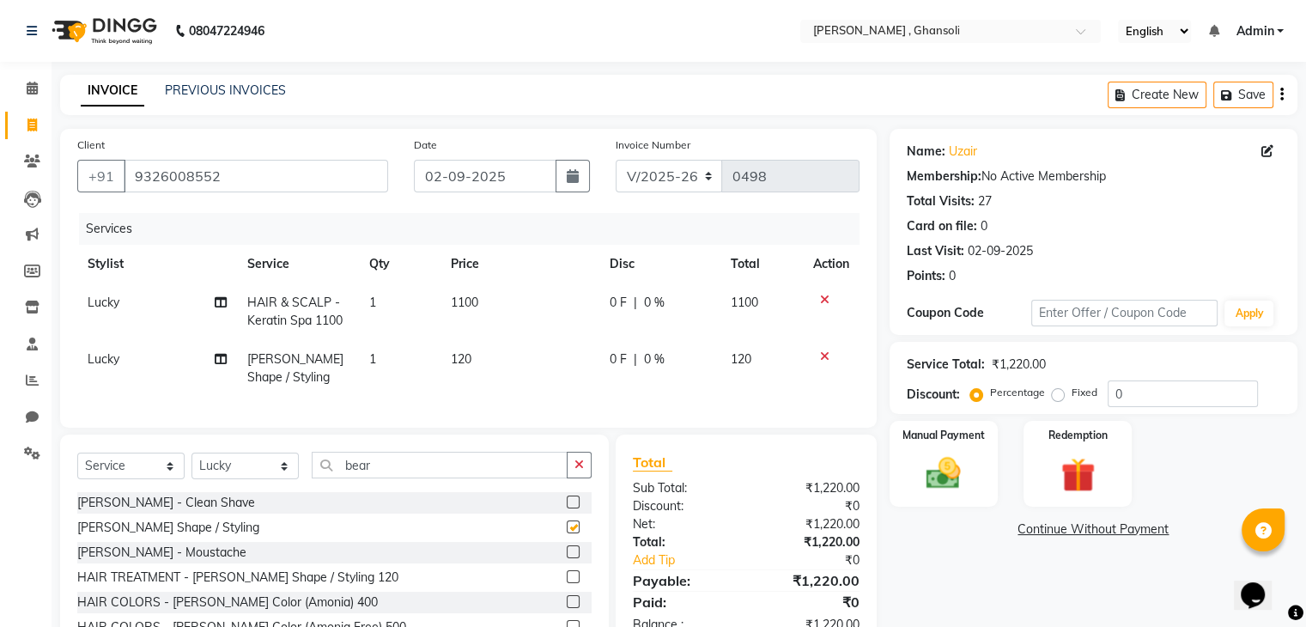
checkbox input "false"
click at [573, 476] on button "button" at bounding box center [579, 465] width 25 height 27
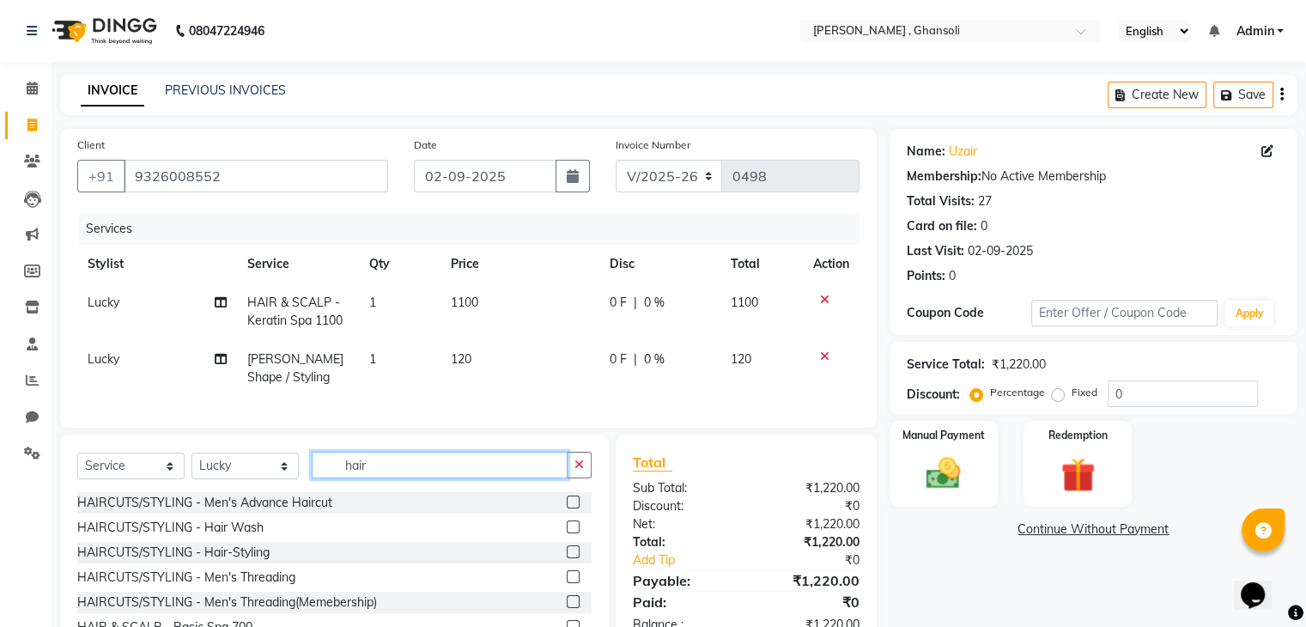
click at [505, 478] on input "hair" at bounding box center [440, 465] width 256 height 27
click at [481, 513] on div "HAIRCUTS/STYLING - Men's Advance Haircut" at bounding box center [334, 502] width 514 height 21
click at [464, 478] on input "hair" at bounding box center [440, 465] width 256 height 27
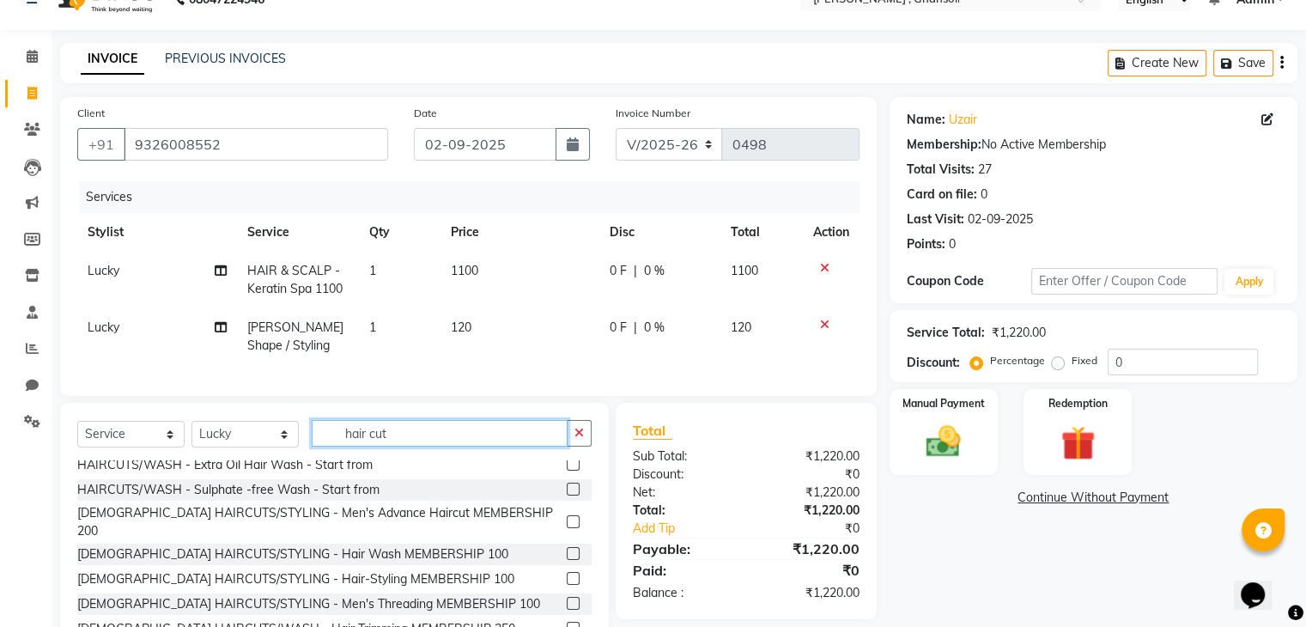
scroll to position [228, 0]
click at [535, 438] on input "hair cut" at bounding box center [440, 433] width 256 height 27
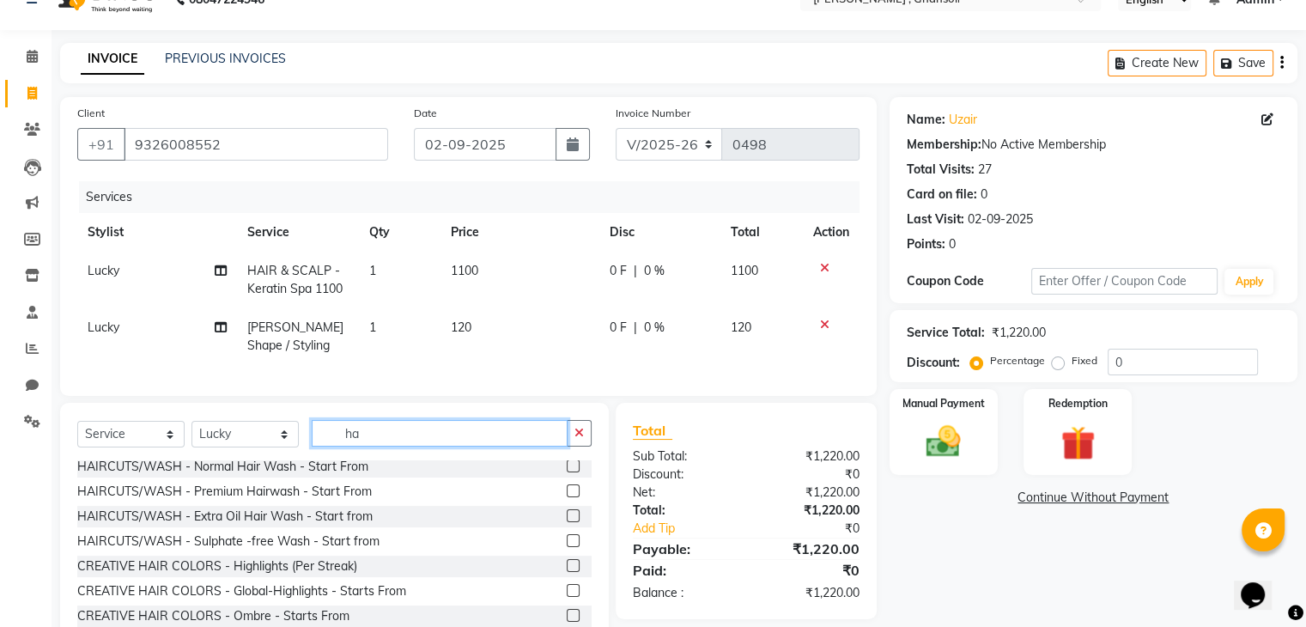
type input "h"
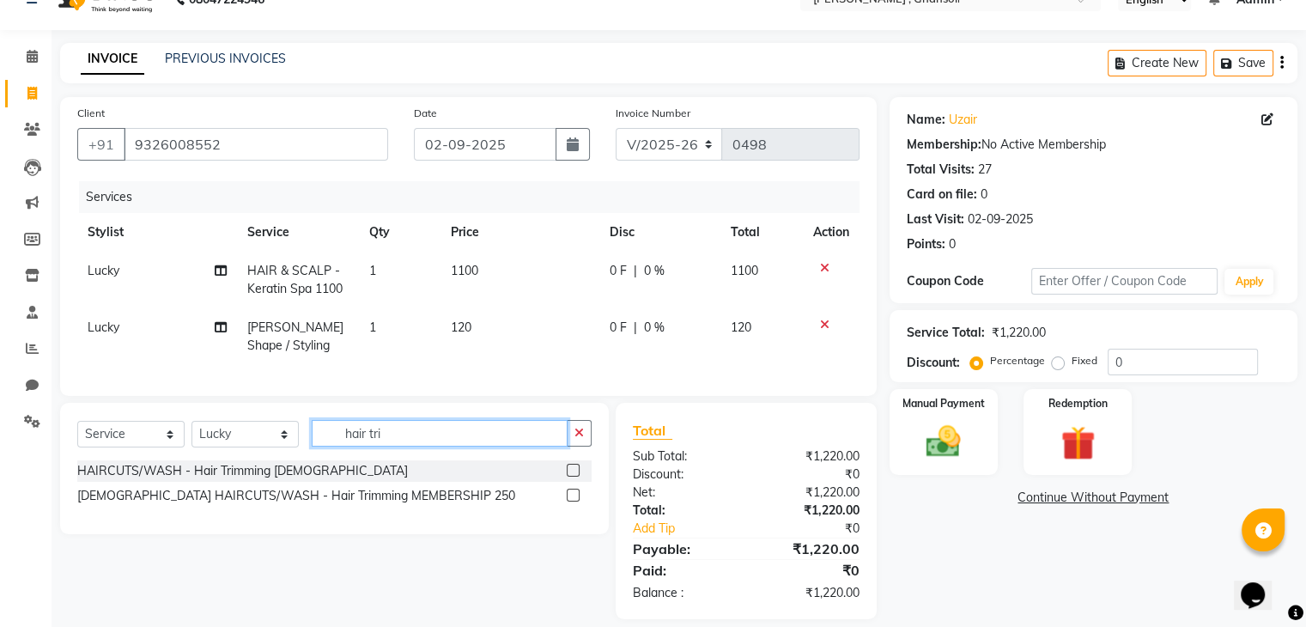
scroll to position [0, 0]
type input "hair tri"
click at [562, 481] on div "HAIRCUTS/WASH - Hair Trimming [DEMOGRAPHIC_DATA]" at bounding box center [334, 470] width 514 height 21
click at [573, 476] on label at bounding box center [573, 470] width 13 height 13
click at [573, 476] on input "checkbox" at bounding box center [572, 470] width 11 height 11
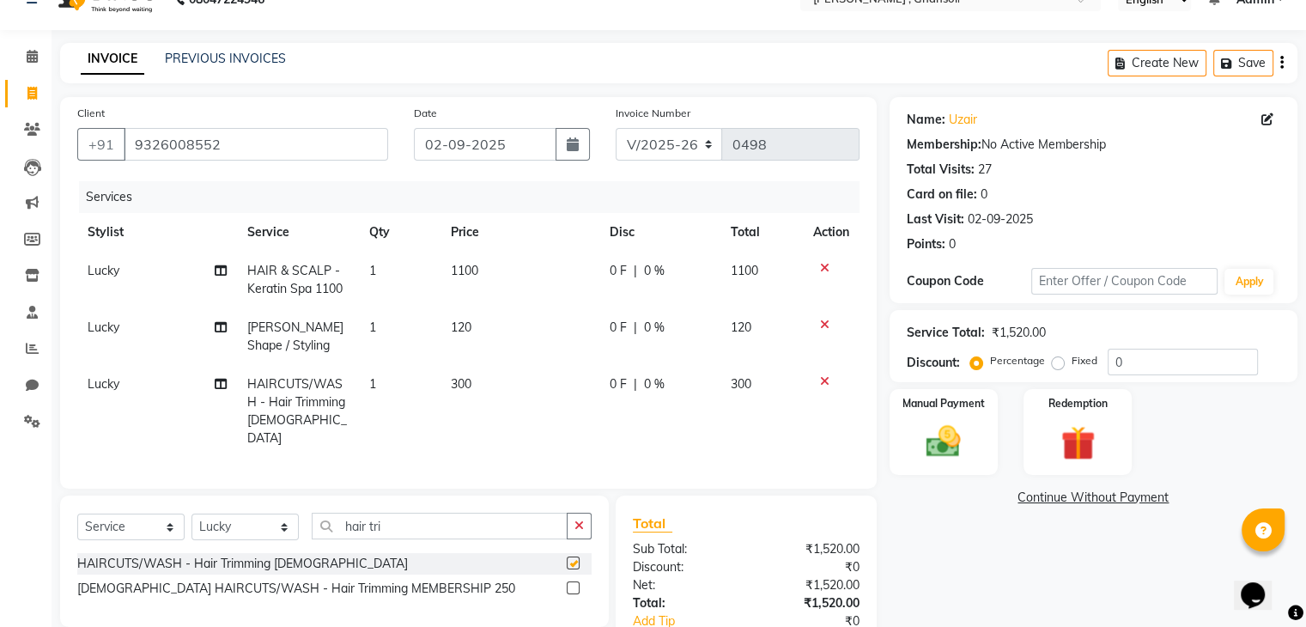
checkbox input "false"
click at [626, 265] on div "0 F | 0 %" at bounding box center [659, 271] width 100 height 18
select select "81970"
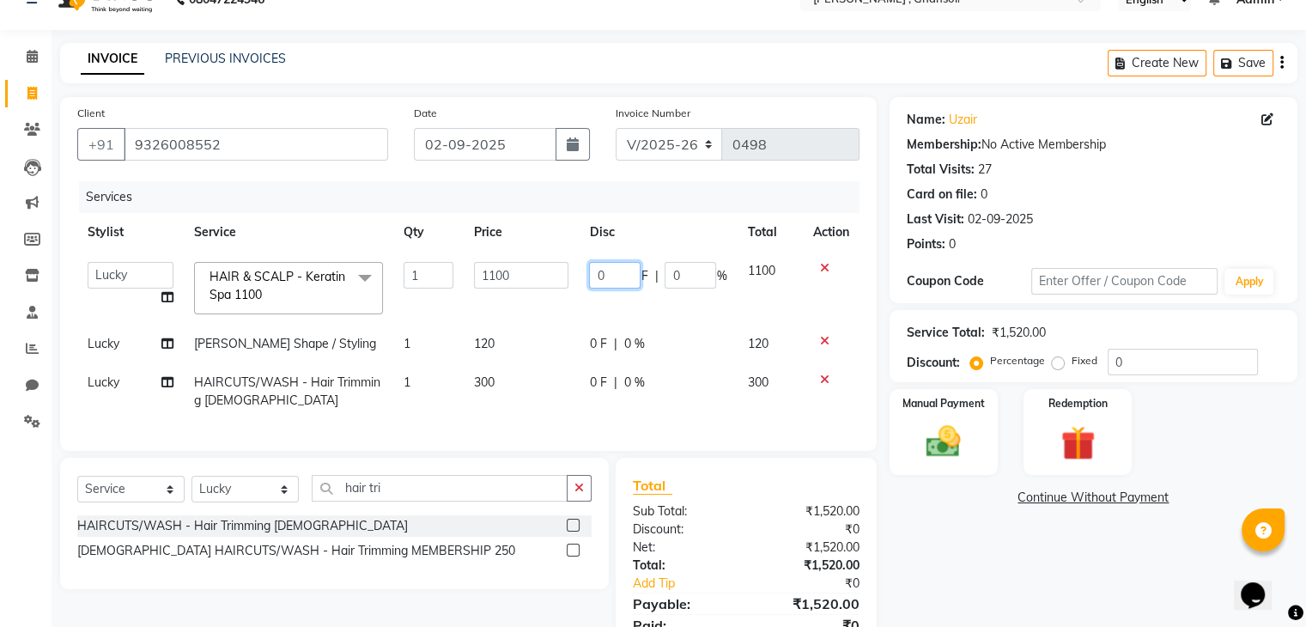
click at [626, 265] on input "0" at bounding box center [615, 275] width 52 height 27
type input "300"
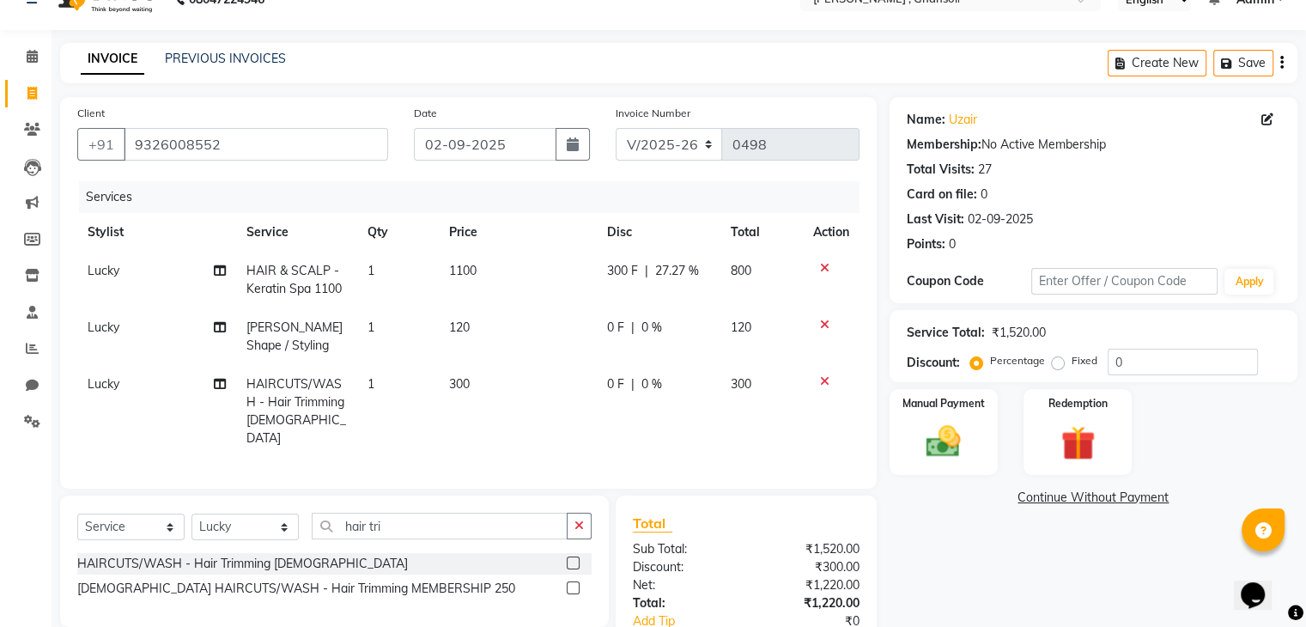
click at [603, 347] on td "0 F | 0 %" at bounding box center [659, 336] width 124 height 57
select select "81970"
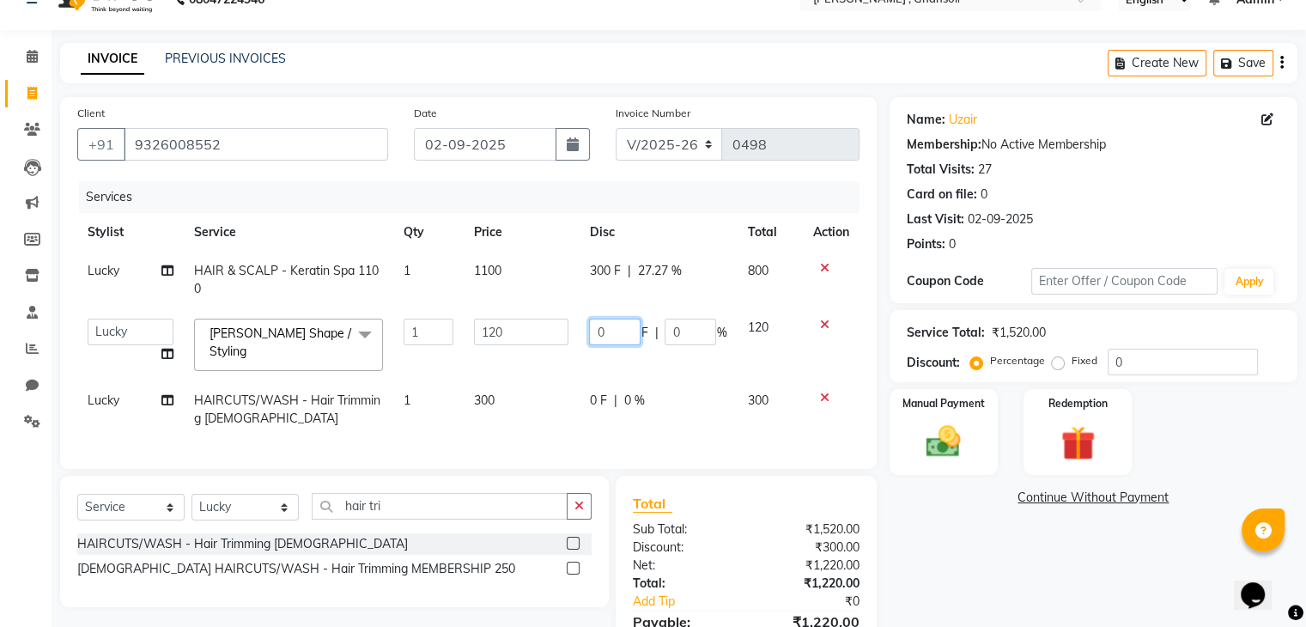
click at [612, 332] on input "0" at bounding box center [615, 331] width 52 height 27
type input "20"
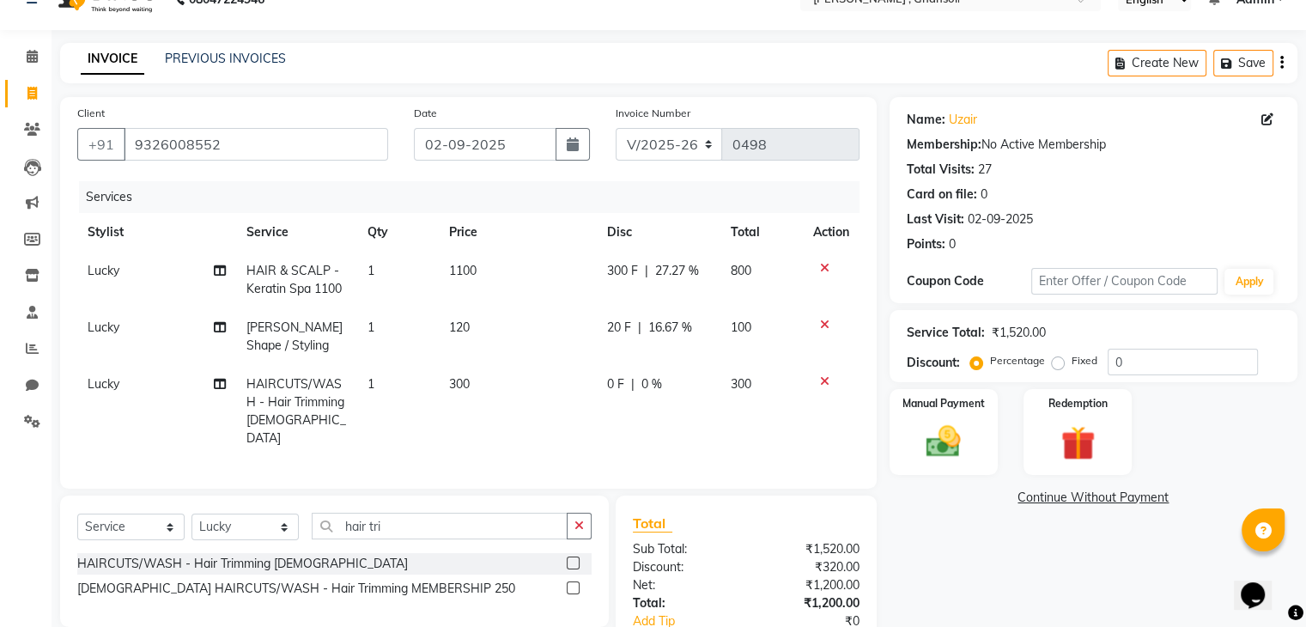
click at [607, 402] on td "0 F | 0 %" at bounding box center [659, 411] width 124 height 93
select select "81970"
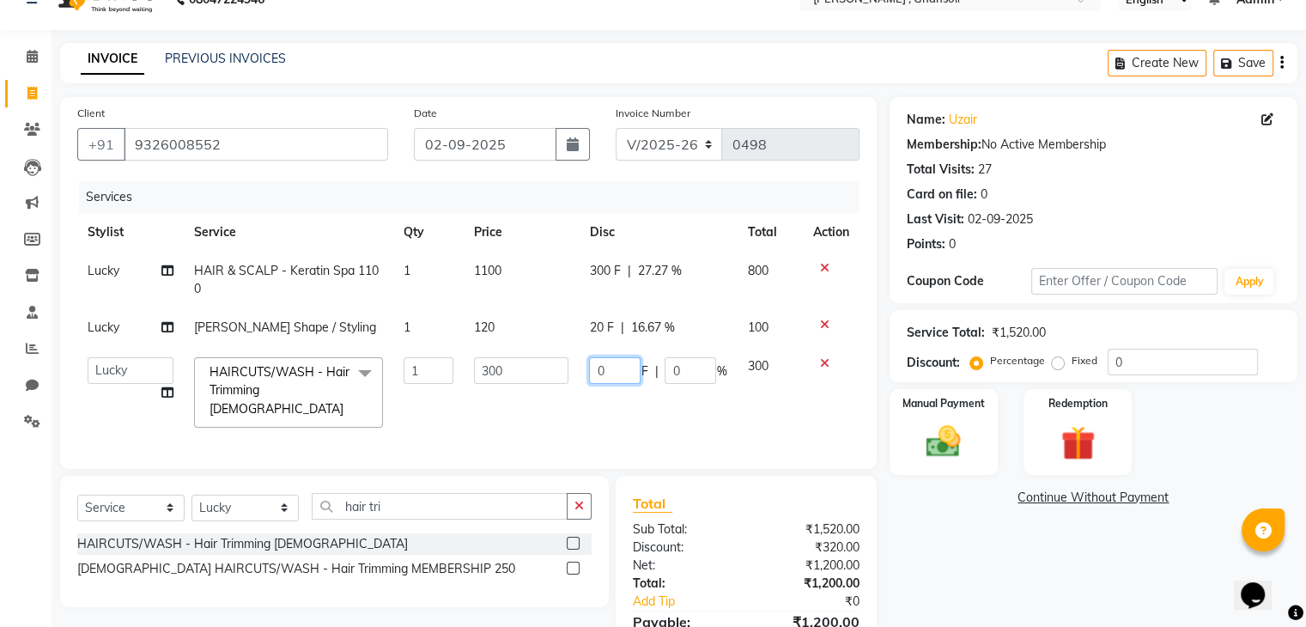
click at [614, 372] on input "0" at bounding box center [615, 370] width 52 height 27
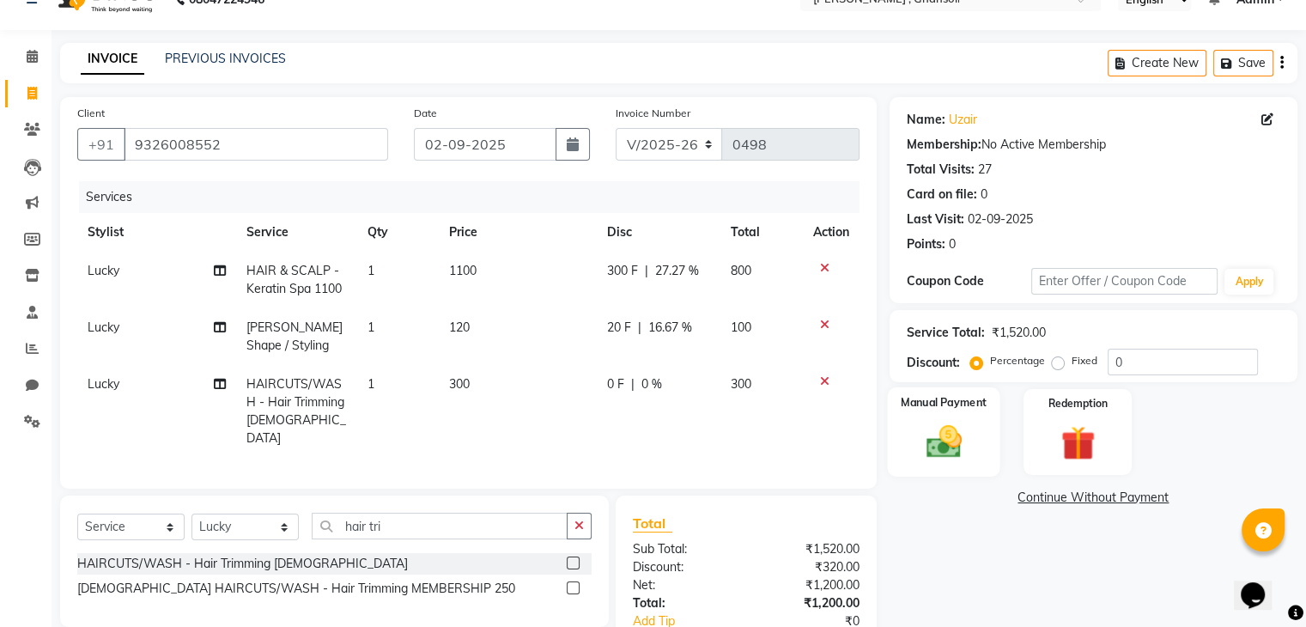
click at [943, 422] on img at bounding box center [943, 441] width 58 height 41
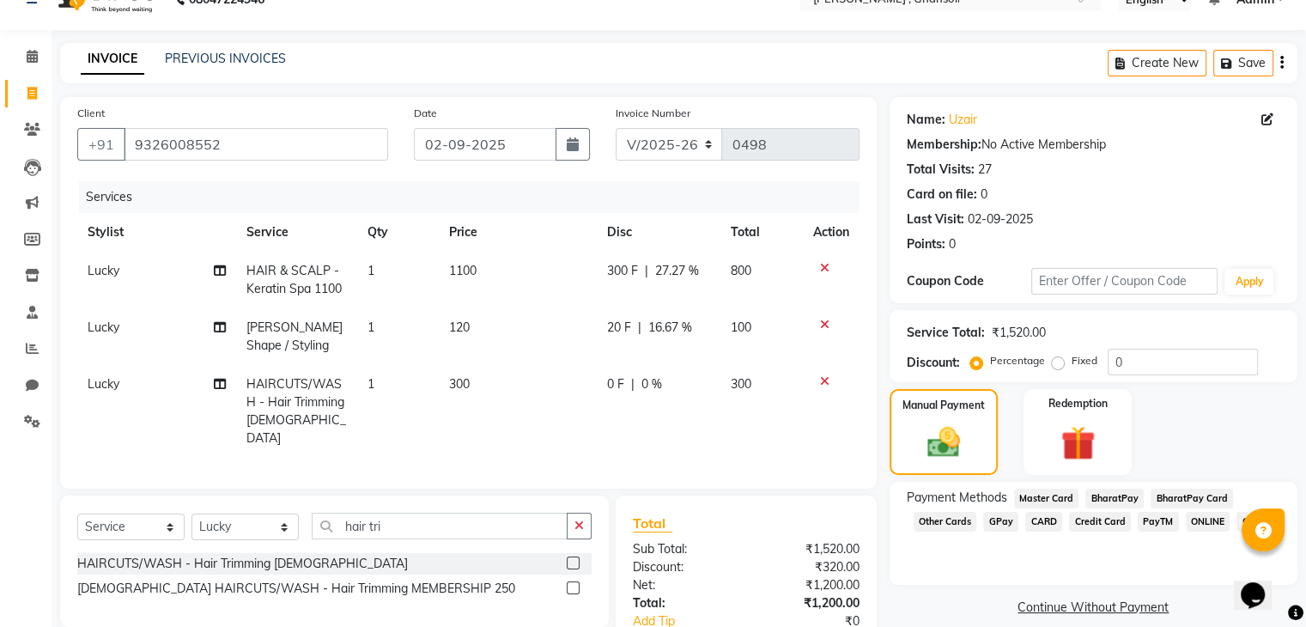
click at [1003, 524] on span "GPay" at bounding box center [1000, 522] width 35 height 20
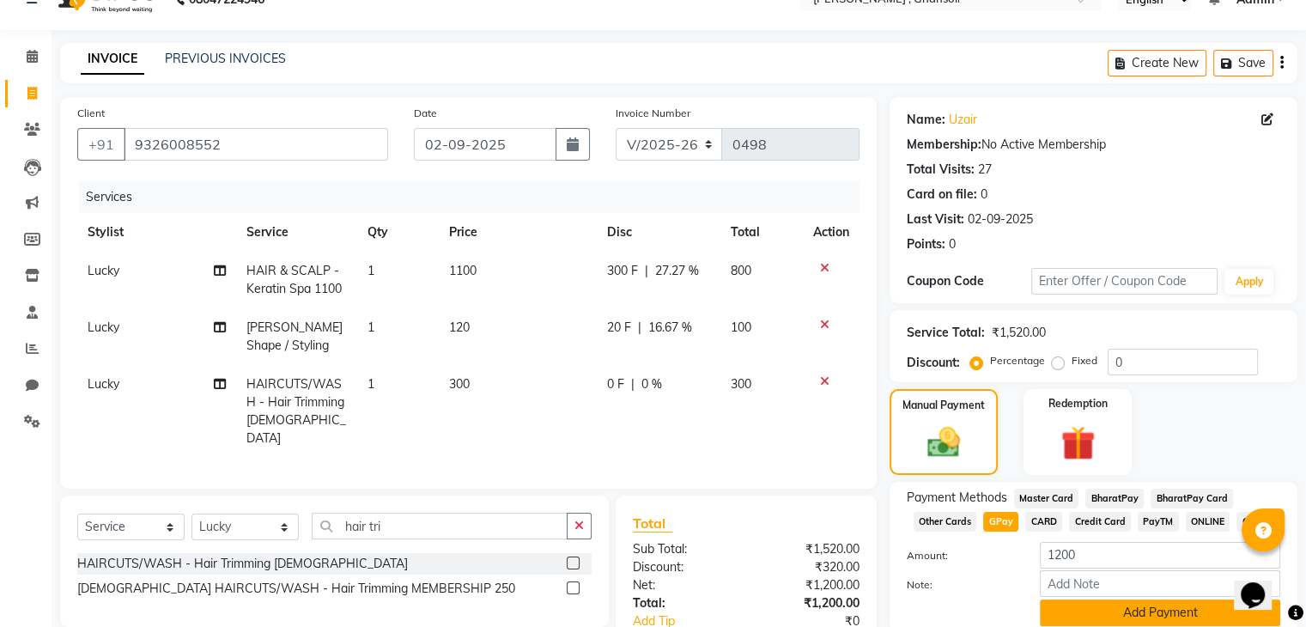
click at [1084, 615] on button "Add Payment" at bounding box center [1159, 612] width 240 height 27
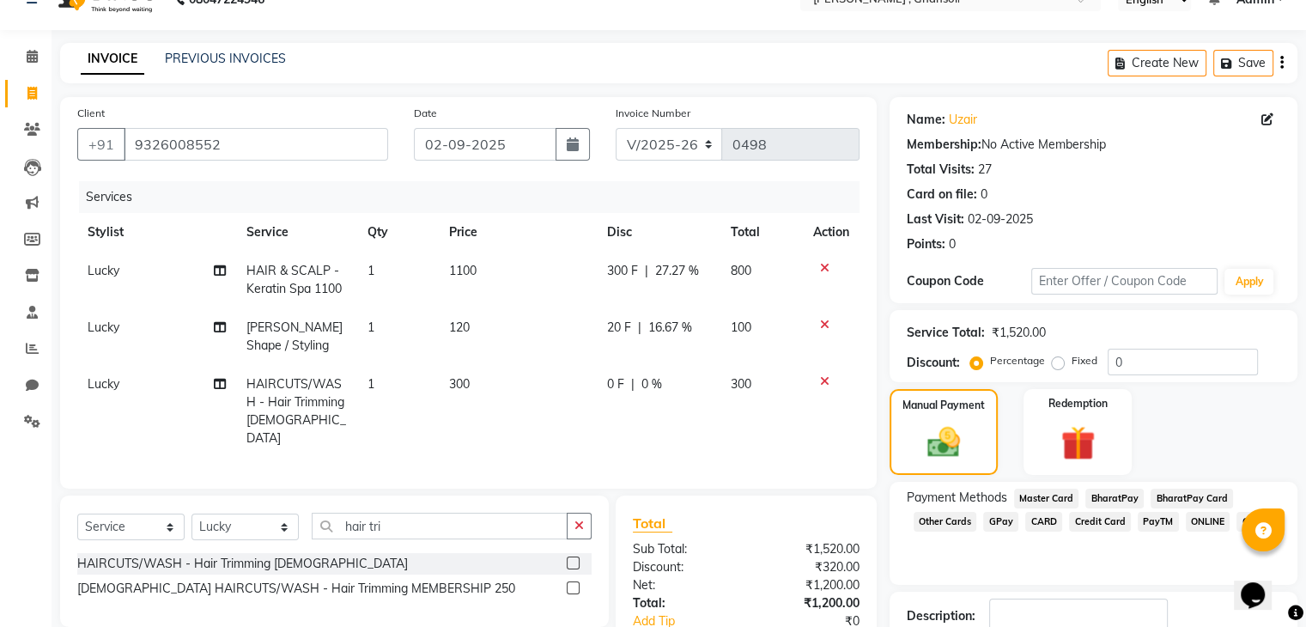
scroll to position [174, 0]
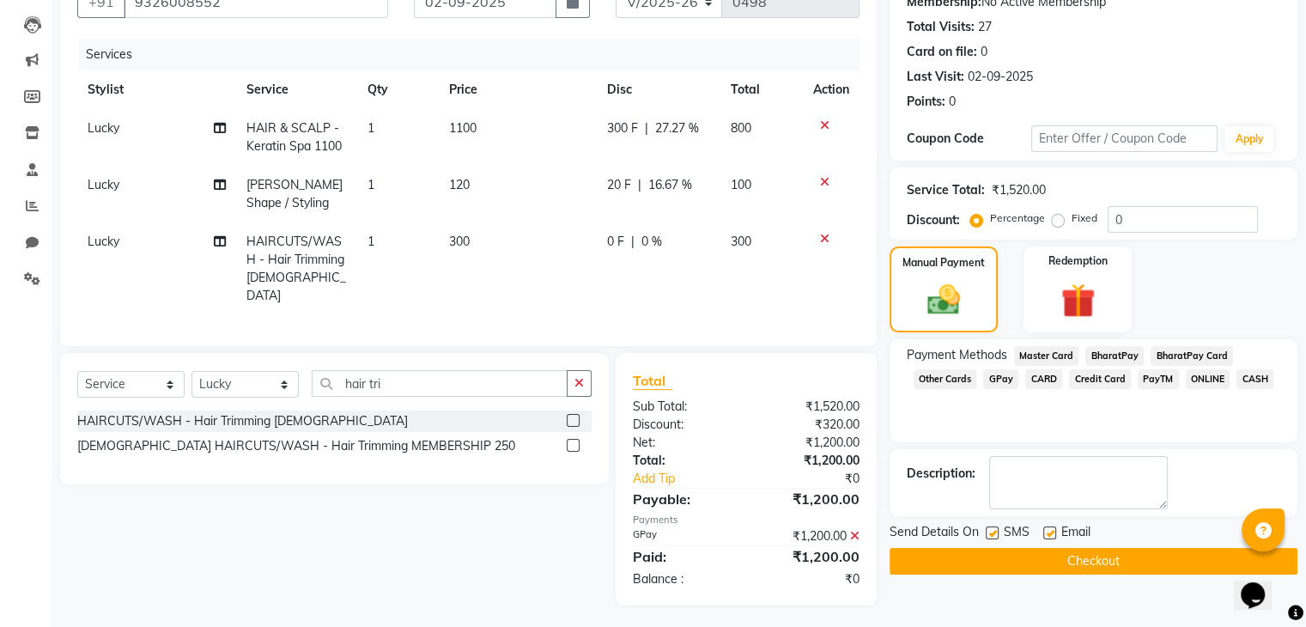
click at [1083, 556] on button "Checkout" at bounding box center [1093, 561] width 408 height 27
